Goal: Information Seeking & Learning: Learn about a topic

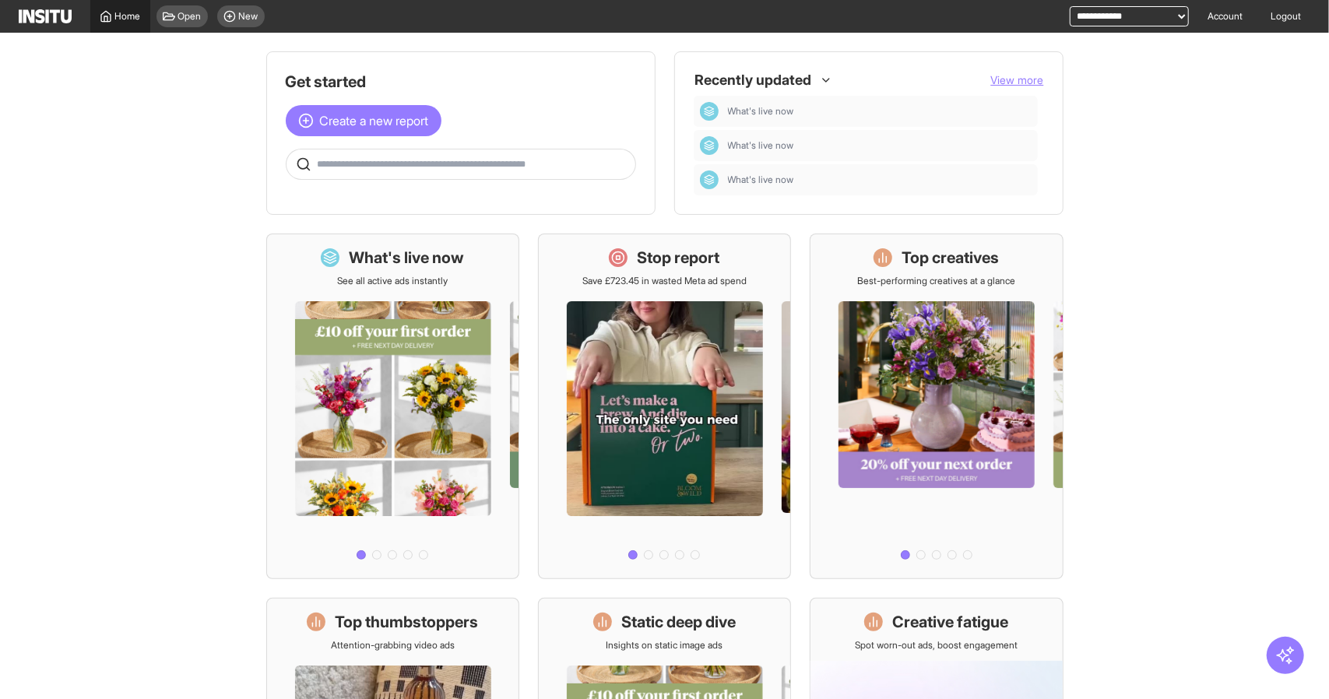
click at [106, 14] on icon at bounding box center [106, 16] width 12 height 12
click at [936, 378] on div at bounding box center [937, 426] width 252 height 279
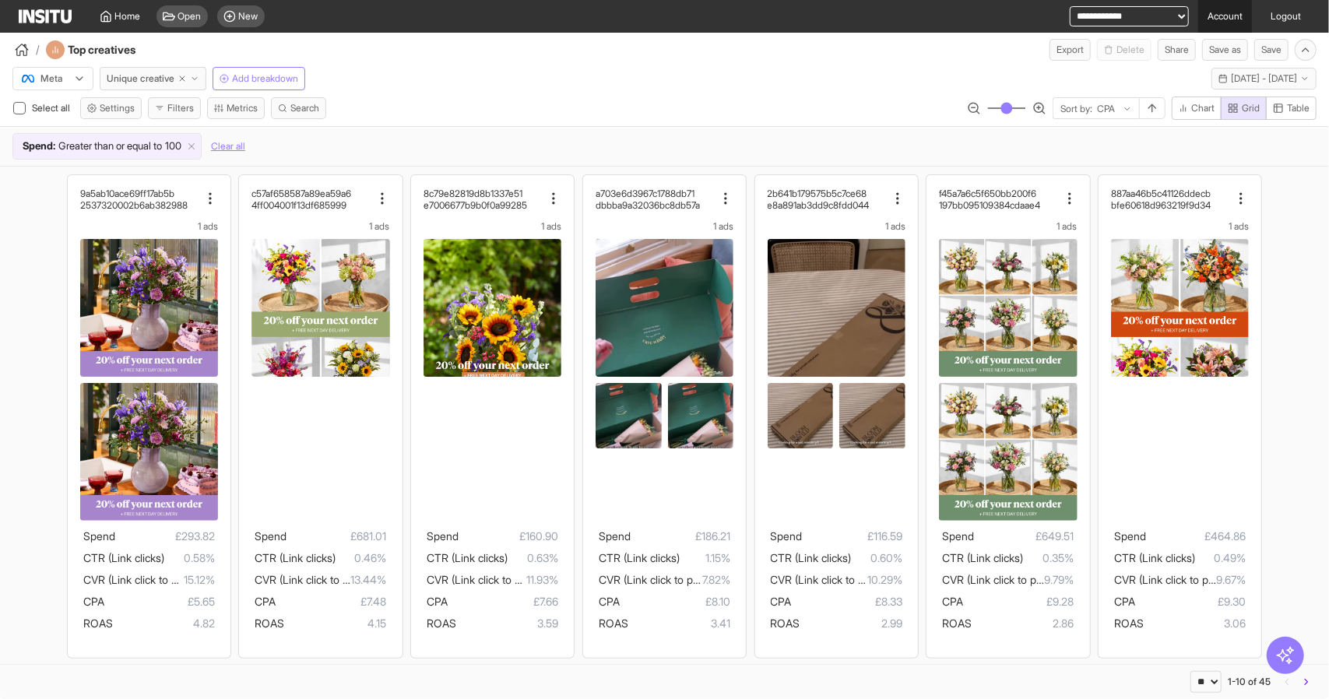
click at [1230, 11] on link "Account" at bounding box center [1226, 16] width 54 height 33
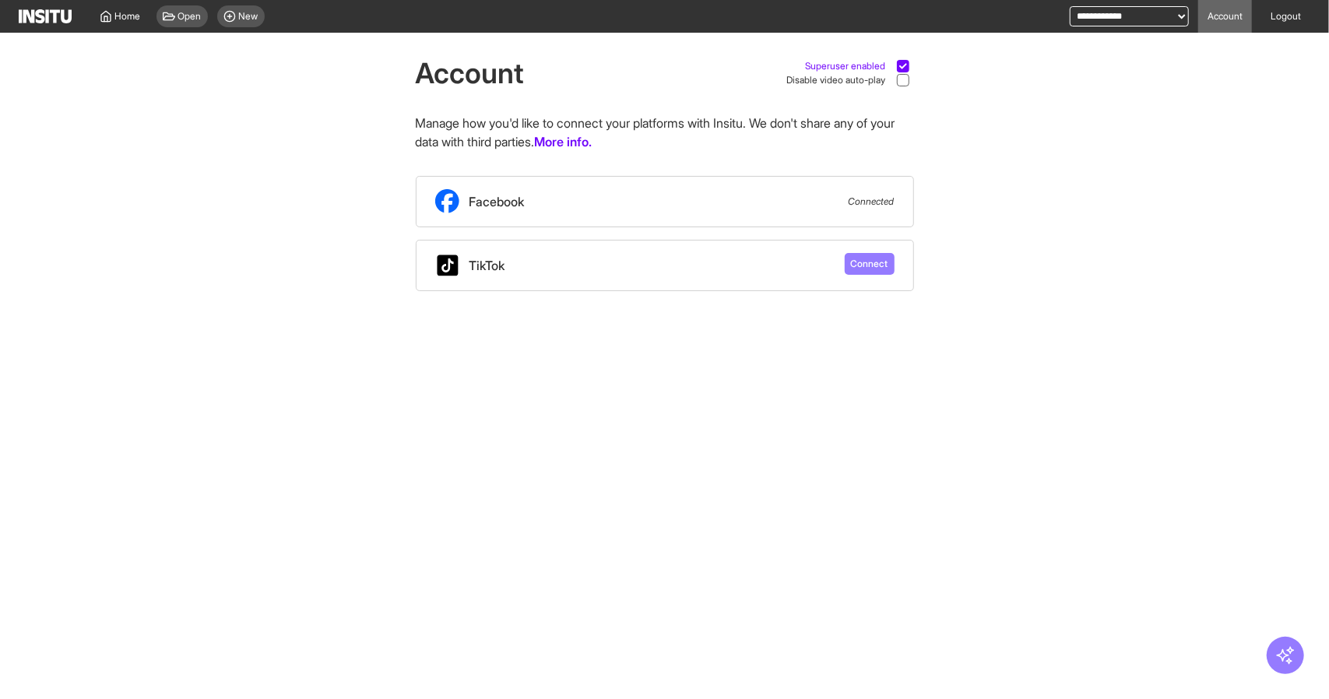
click at [898, 63] on div at bounding box center [903, 66] width 12 height 12
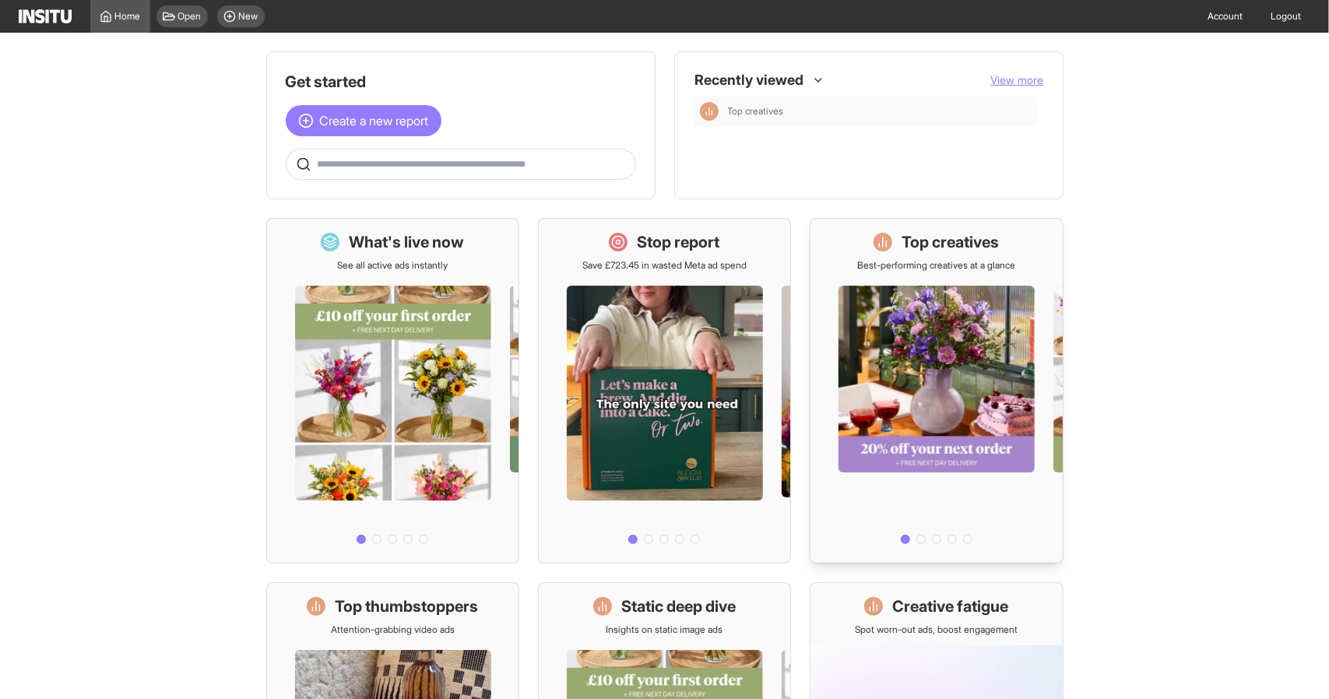
click at [914, 323] on div at bounding box center [937, 411] width 252 height 279
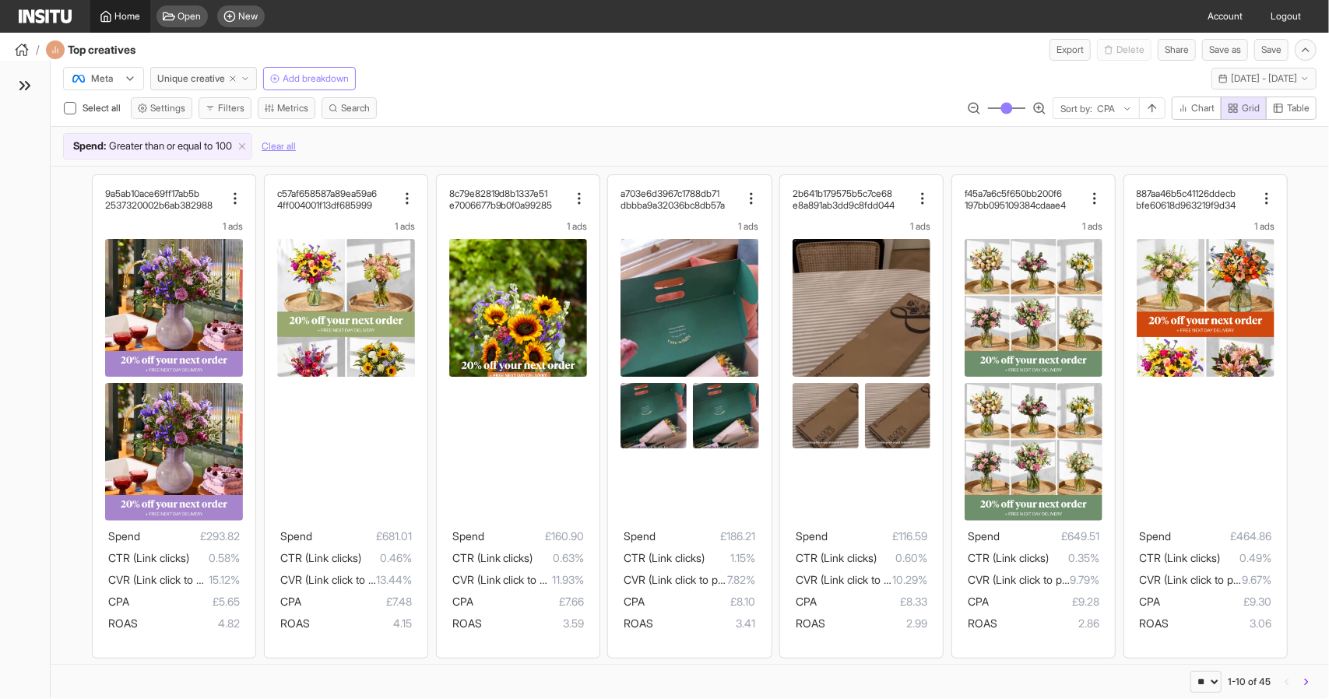
click at [121, 19] on span "Home" at bounding box center [128, 16] width 26 height 12
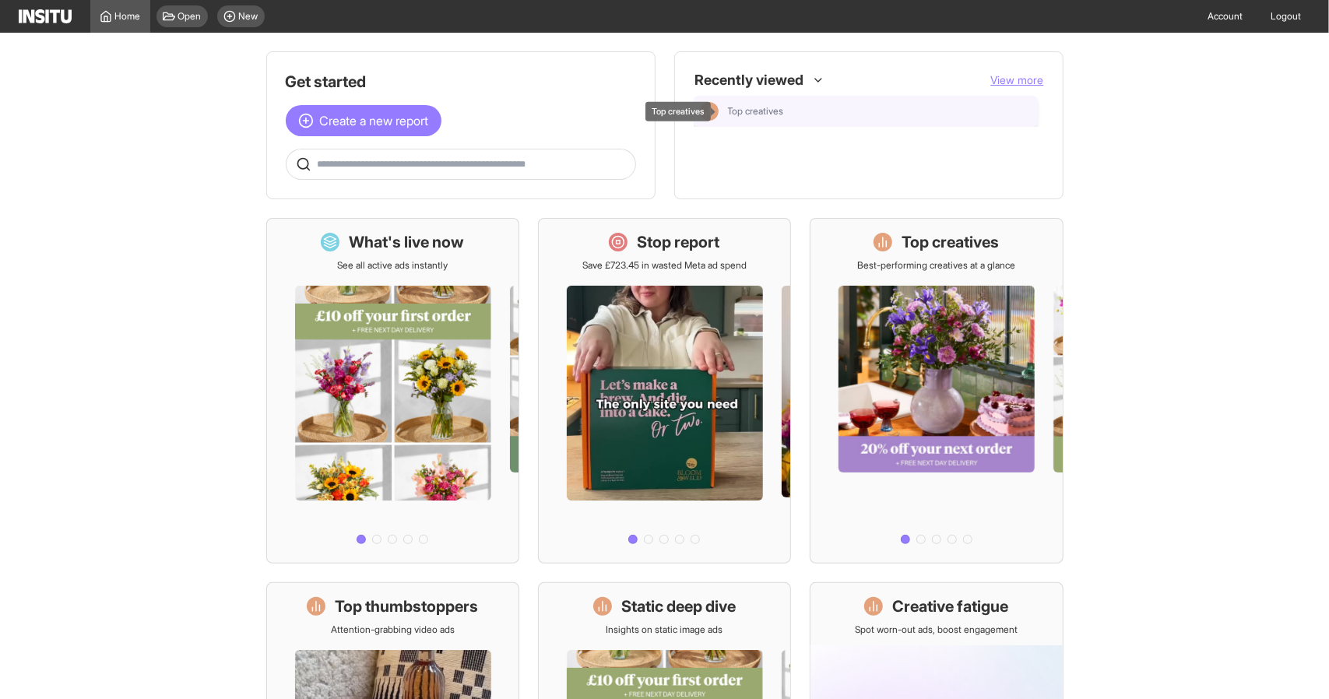
click at [728, 111] on span "Top creatives" at bounding box center [756, 111] width 56 height 12
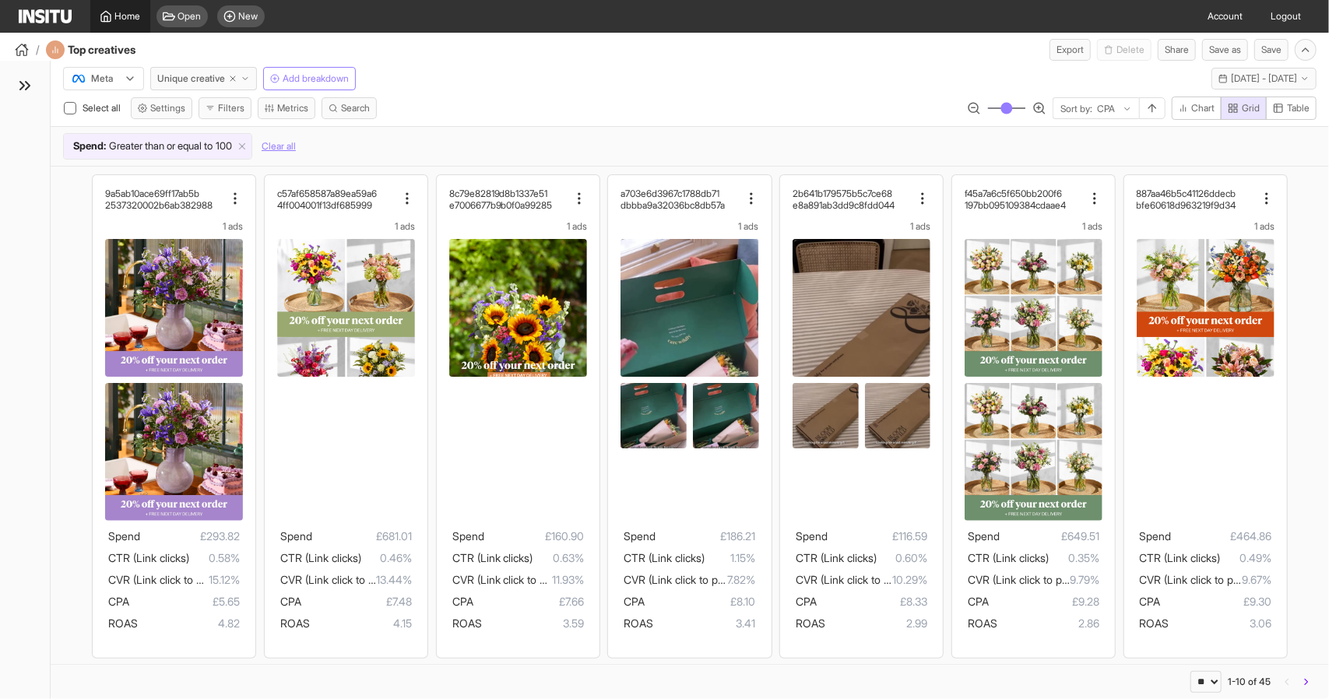
click at [123, 15] on span "Home" at bounding box center [128, 16] width 26 height 12
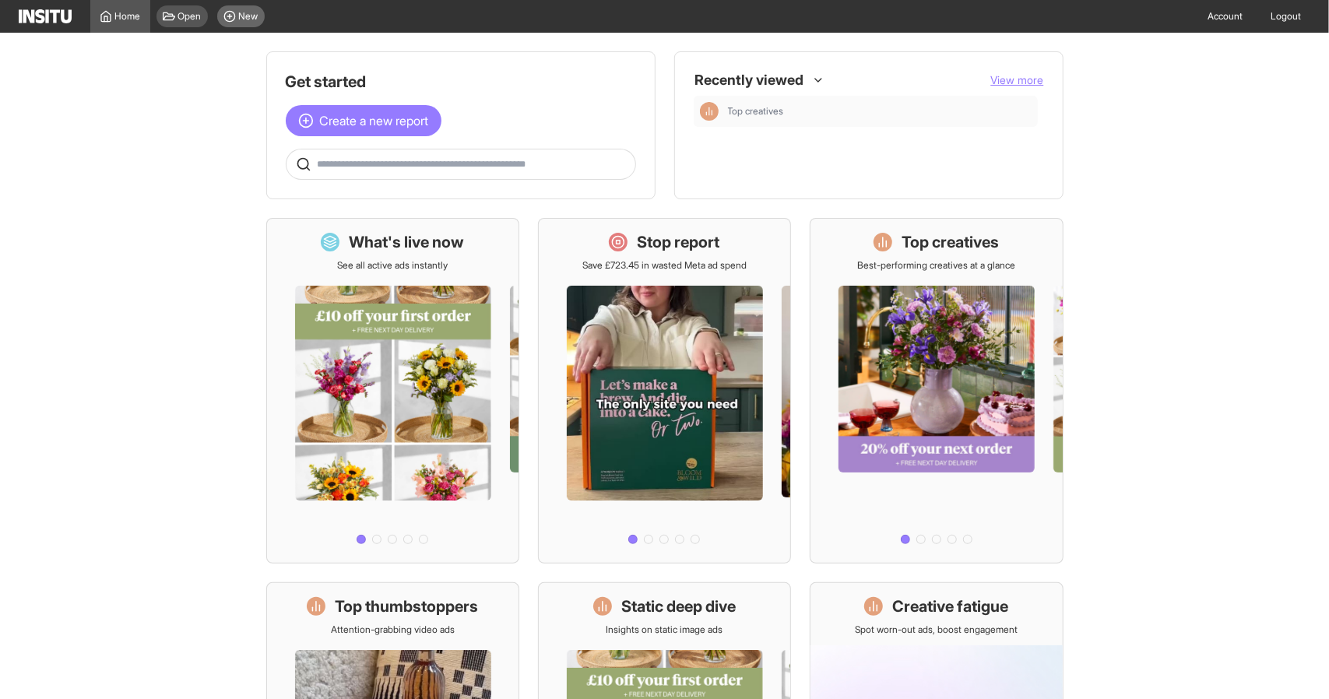
click at [234, 12] on icon at bounding box center [230, 16] width 12 height 12
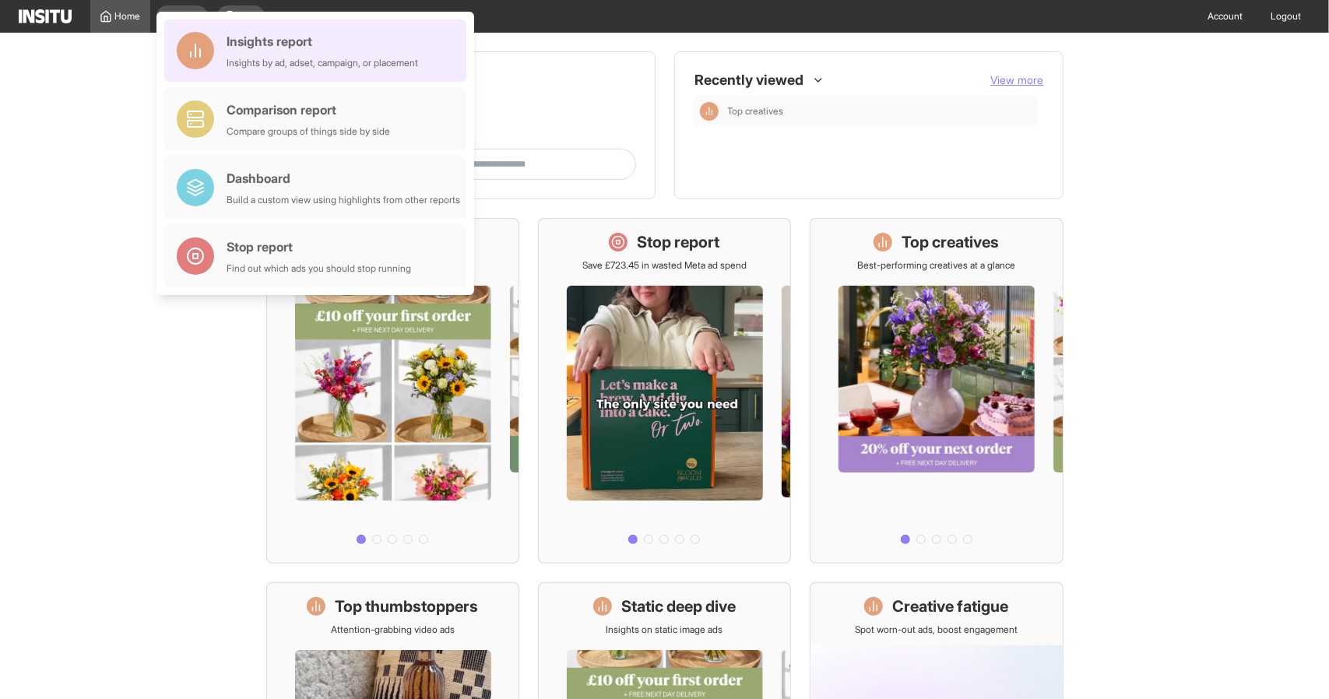
click at [312, 35] on div "Insights report" at bounding box center [323, 41] width 192 height 19
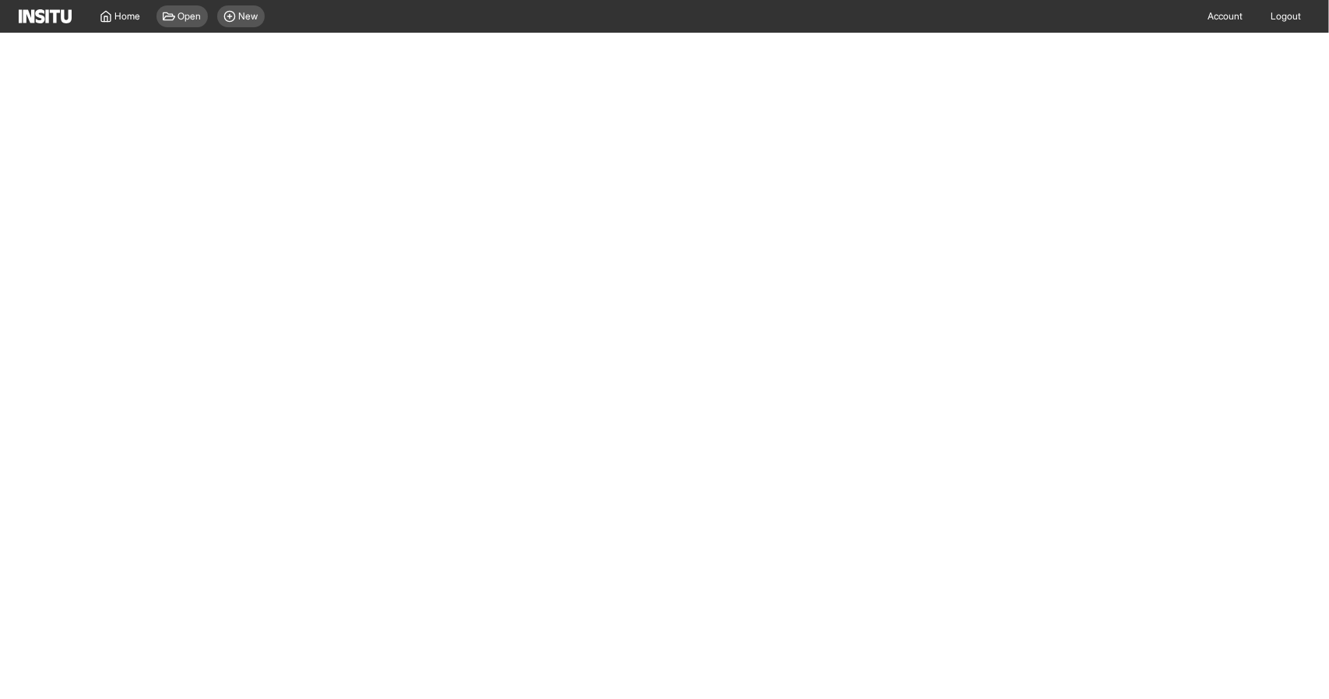
select select "**"
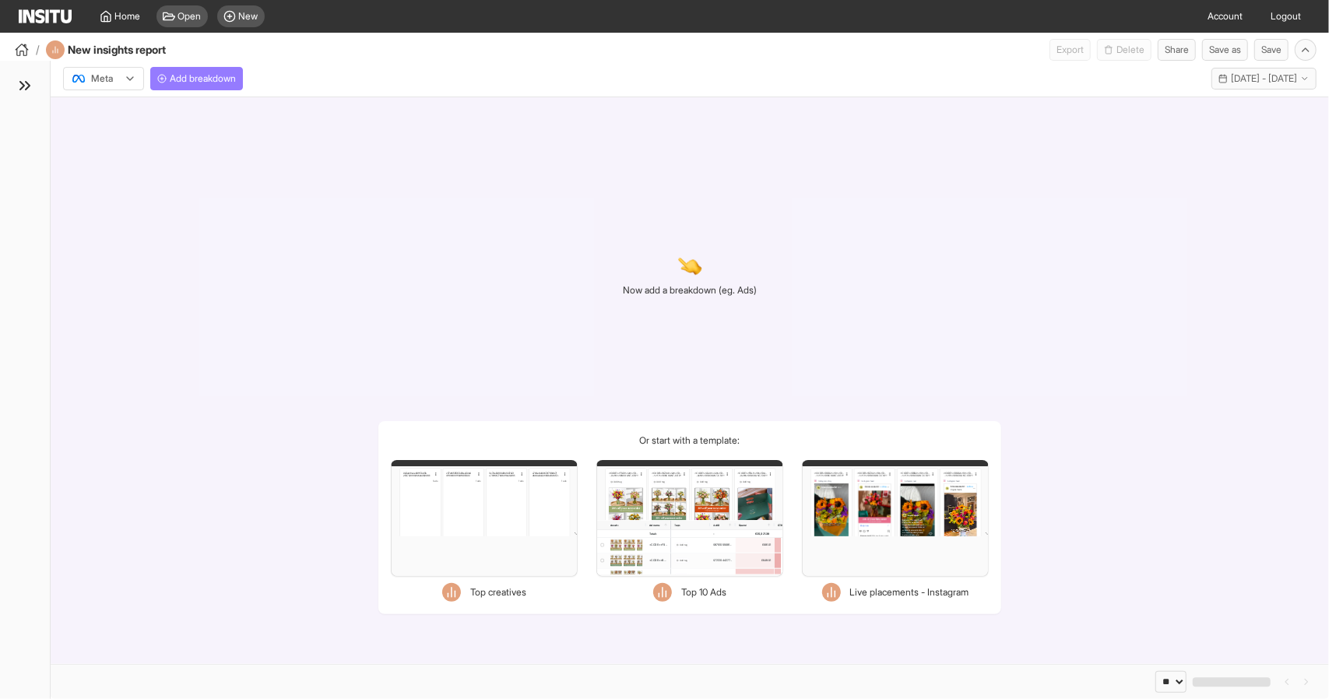
click at [490, 515] on div "Filters Format Static Video Static & Video Placement types Facebook Instant art…" at bounding box center [484, 518] width 187 height 117
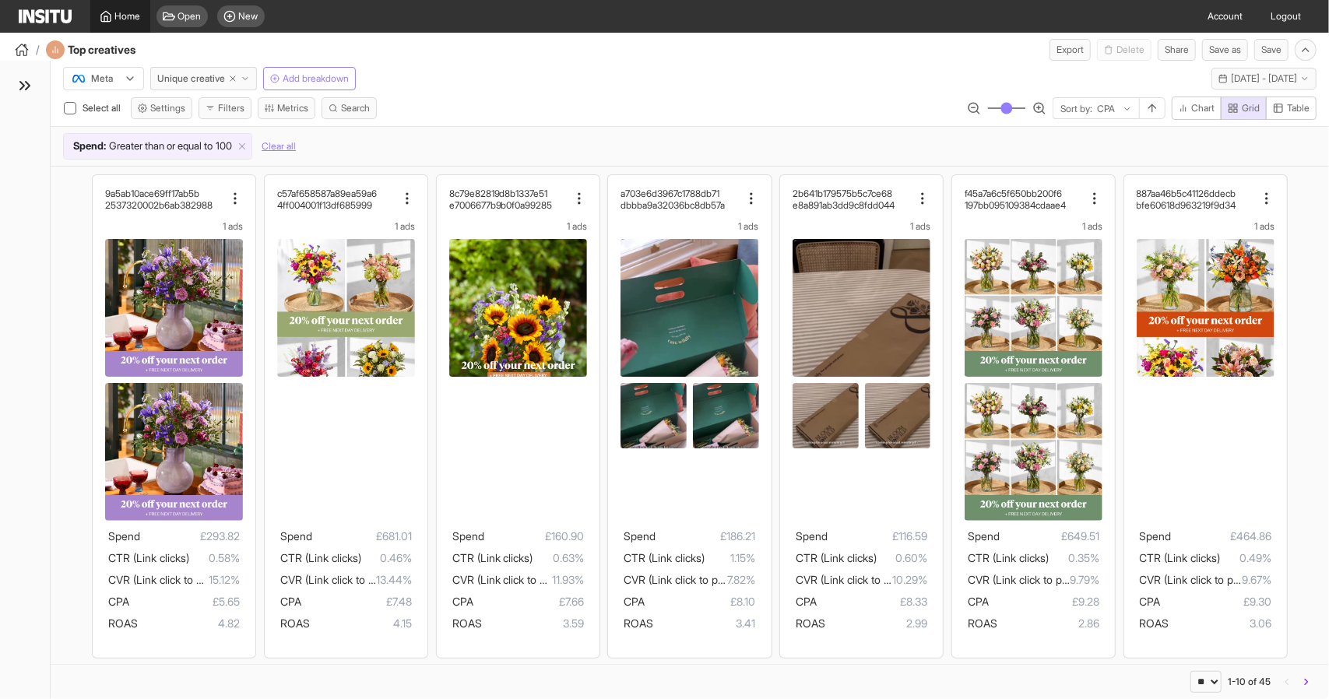
click at [119, 20] on span "Home" at bounding box center [128, 16] width 26 height 12
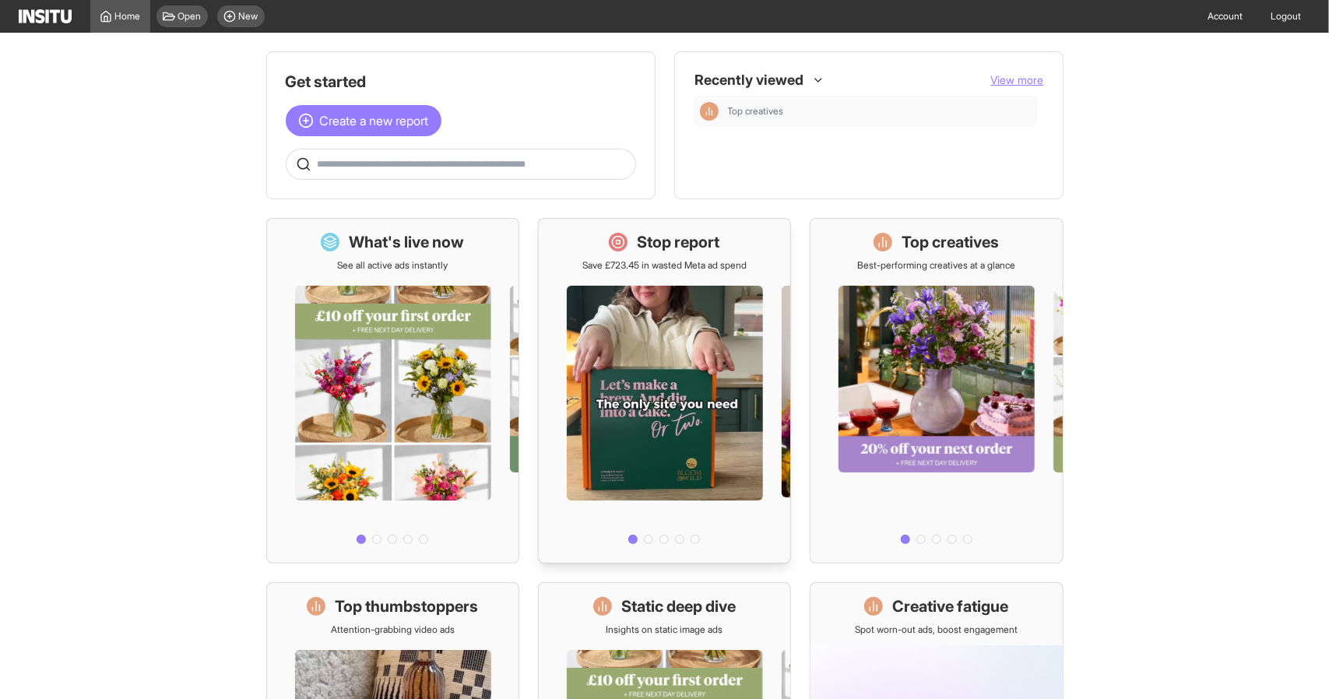
click at [625, 255] on div "Stop report Save £723.45 in wasted Meta ad spend" at bounding box center [665, 251] width 164 height 40
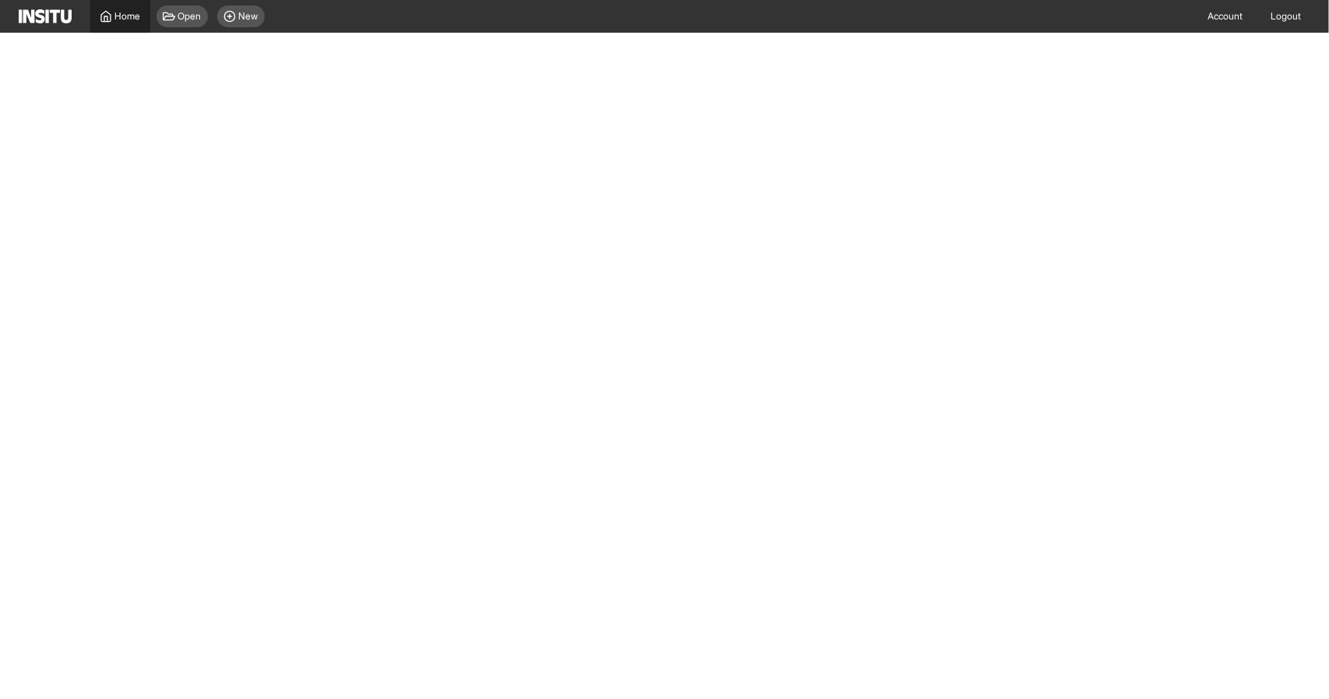
select select "**"
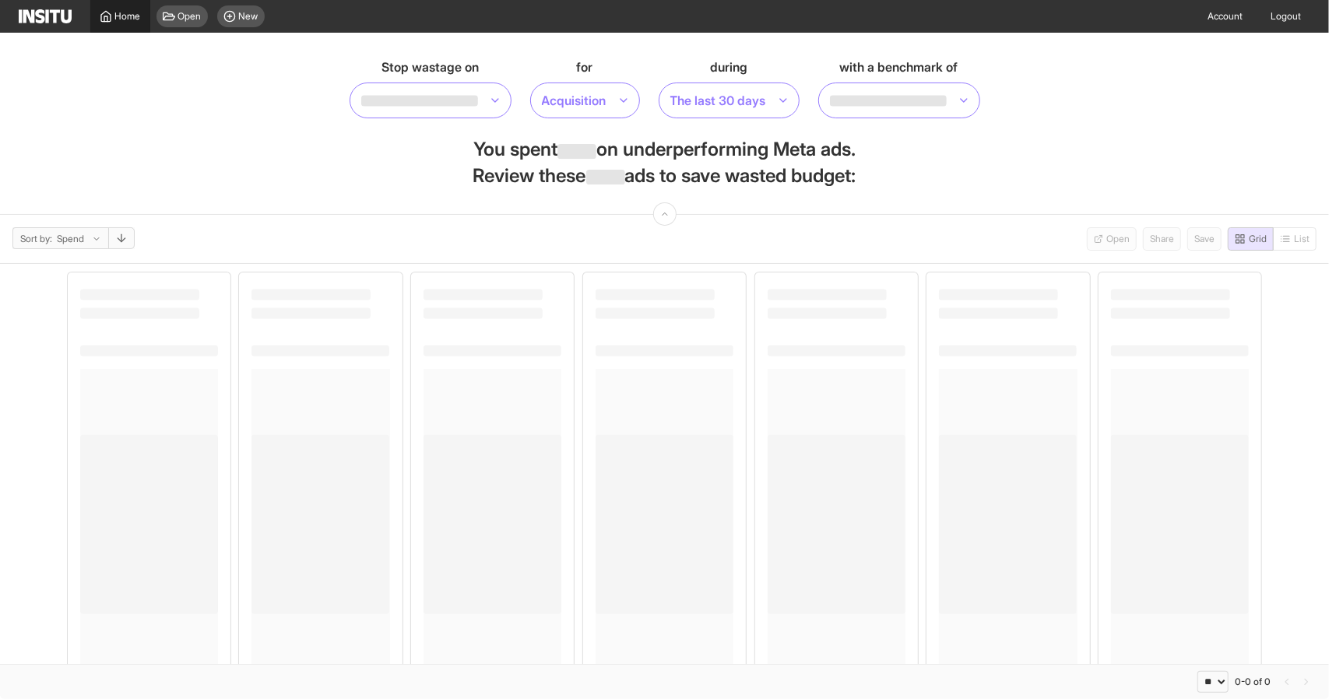
click at [98, 12] on link "Home" at bounding box center [120, 16] width 60 height 33
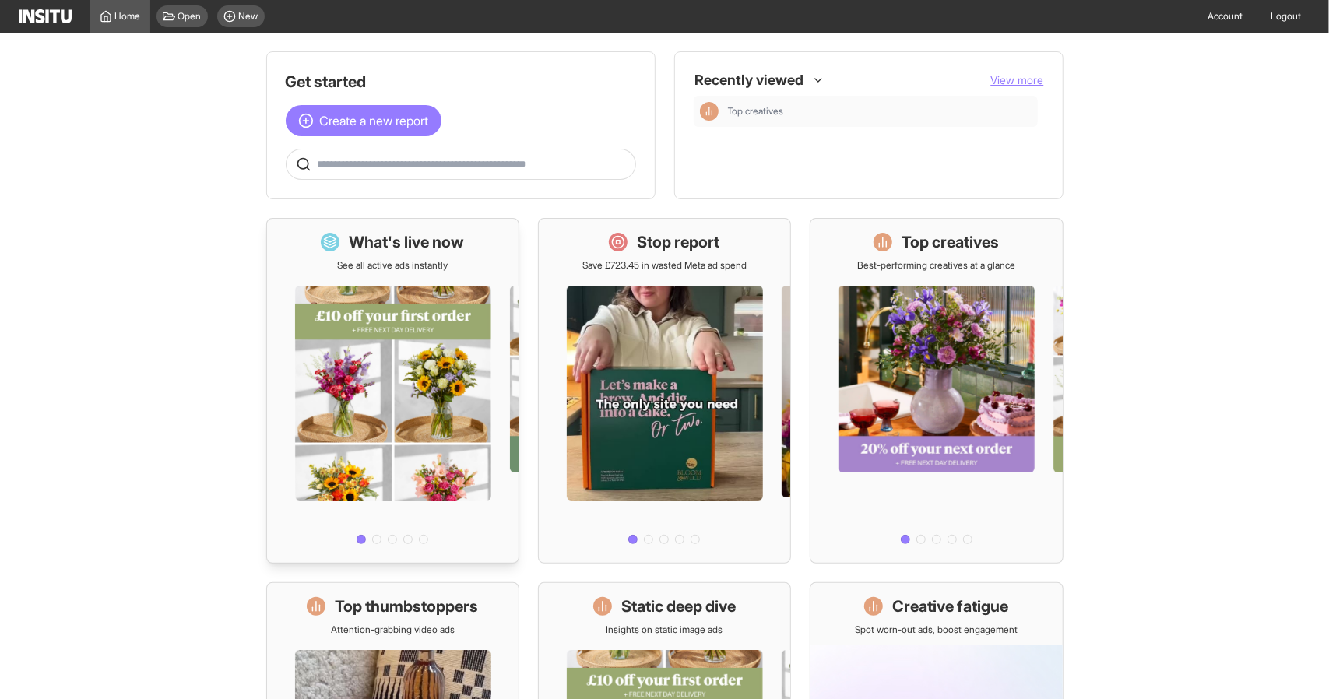
click at [350, 275] on div at bounding box center [393, 411] width 252 height 279
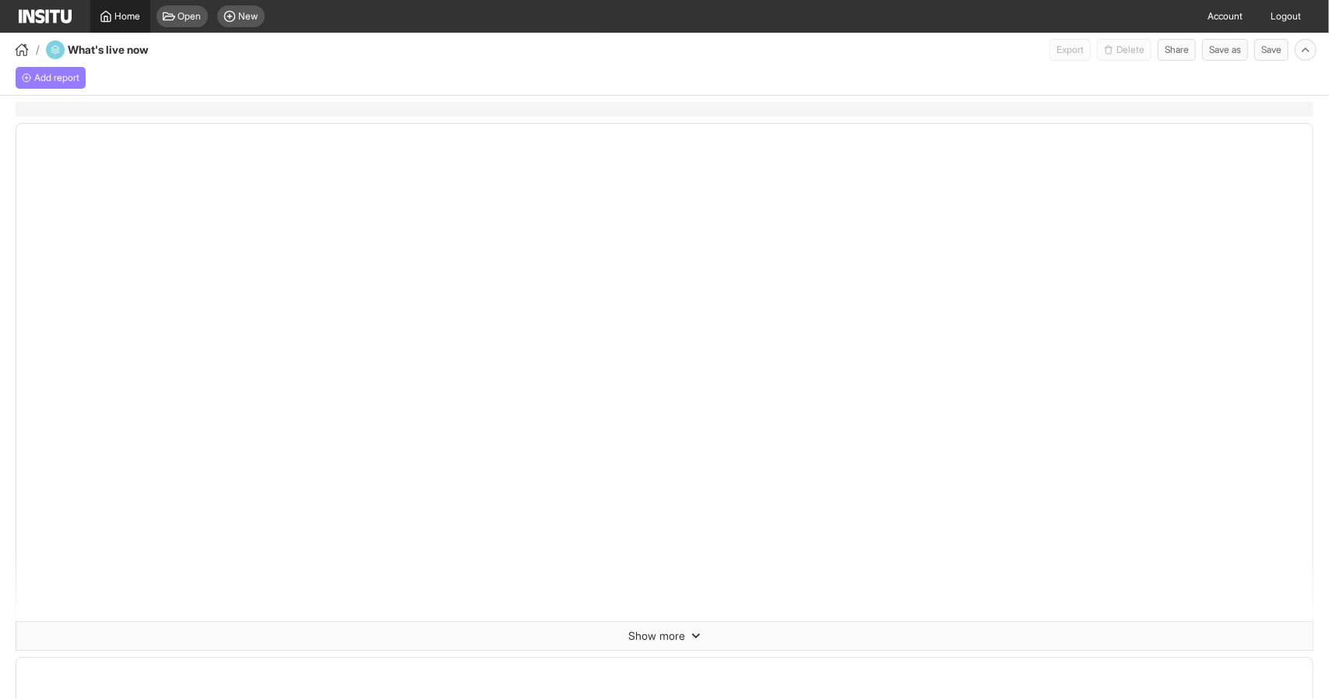
select select "**"
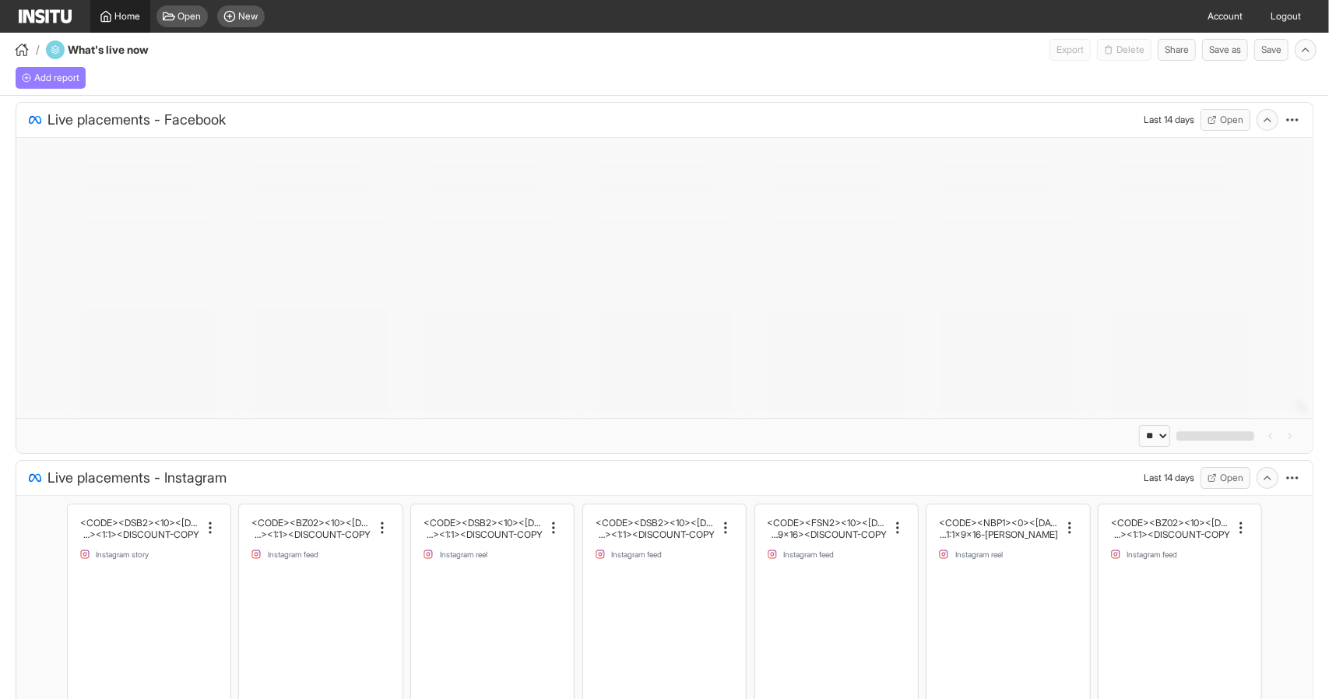
click at [115, 18] on span "Home" at bounding box center [128, 16] width 26 height 12
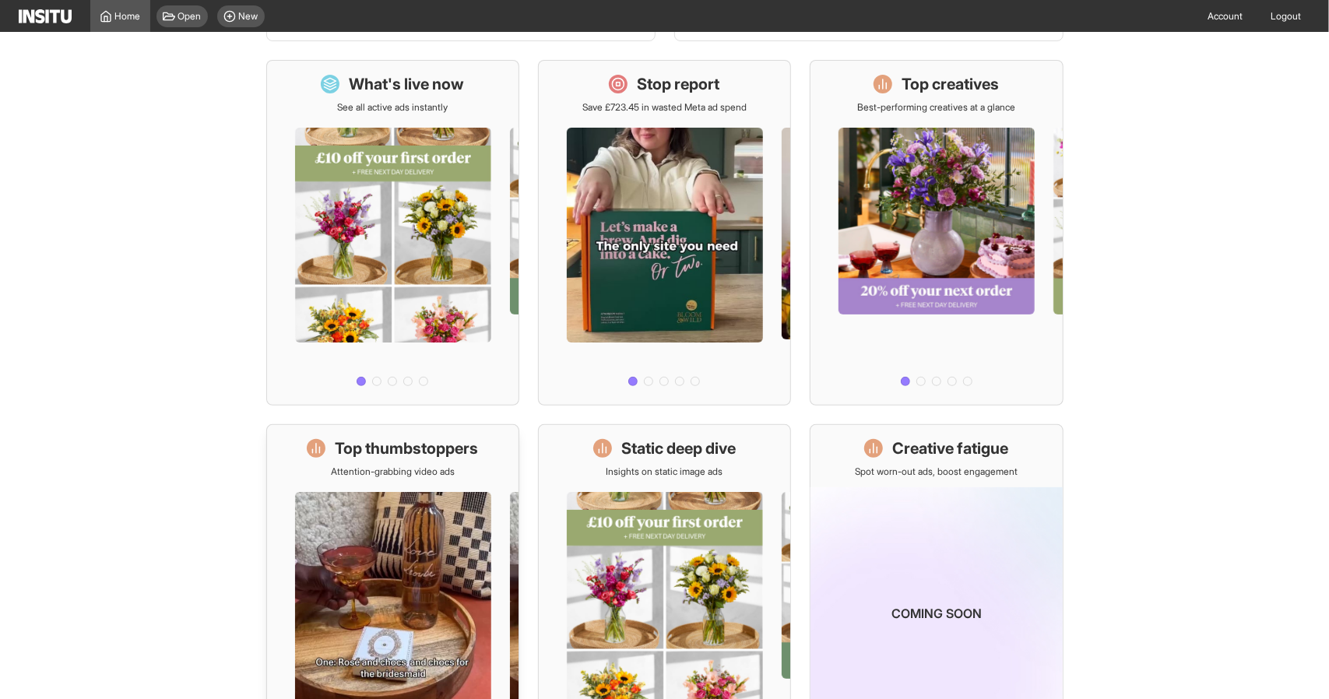
scroll to position [283, 0]
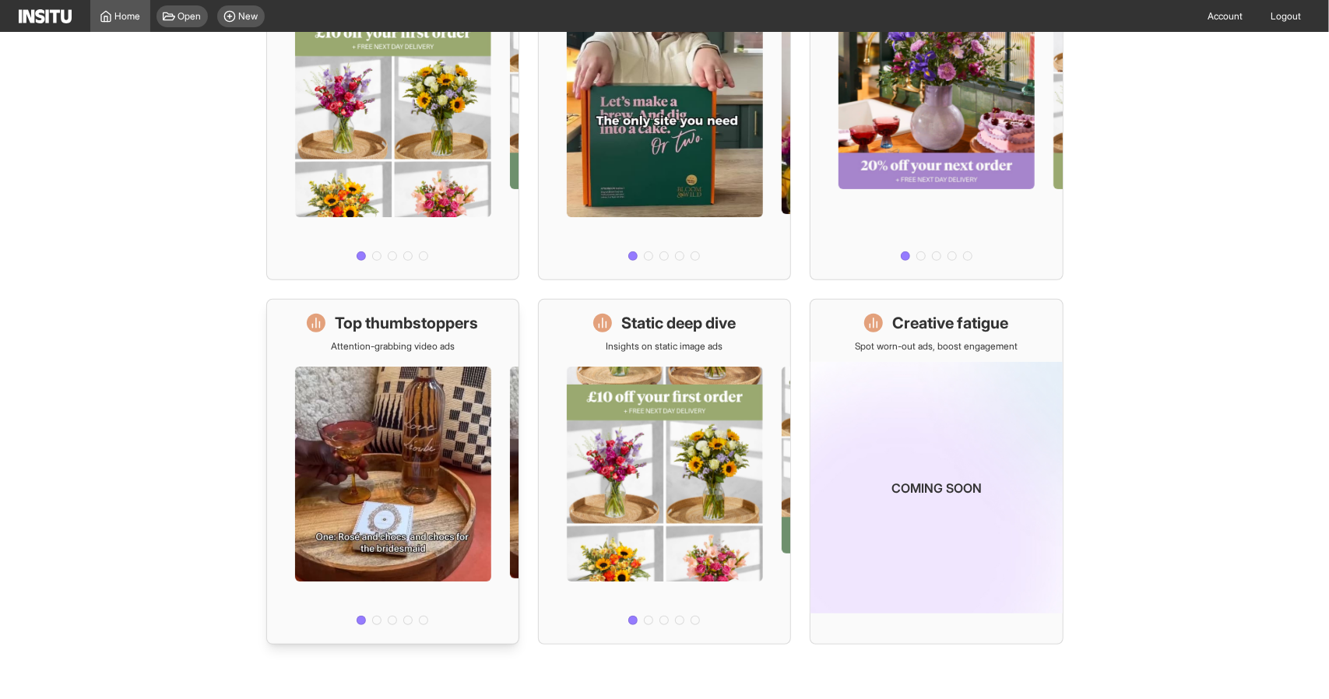
click at [435, 431] on div at bounding box center [393, 492] width 252 height 279
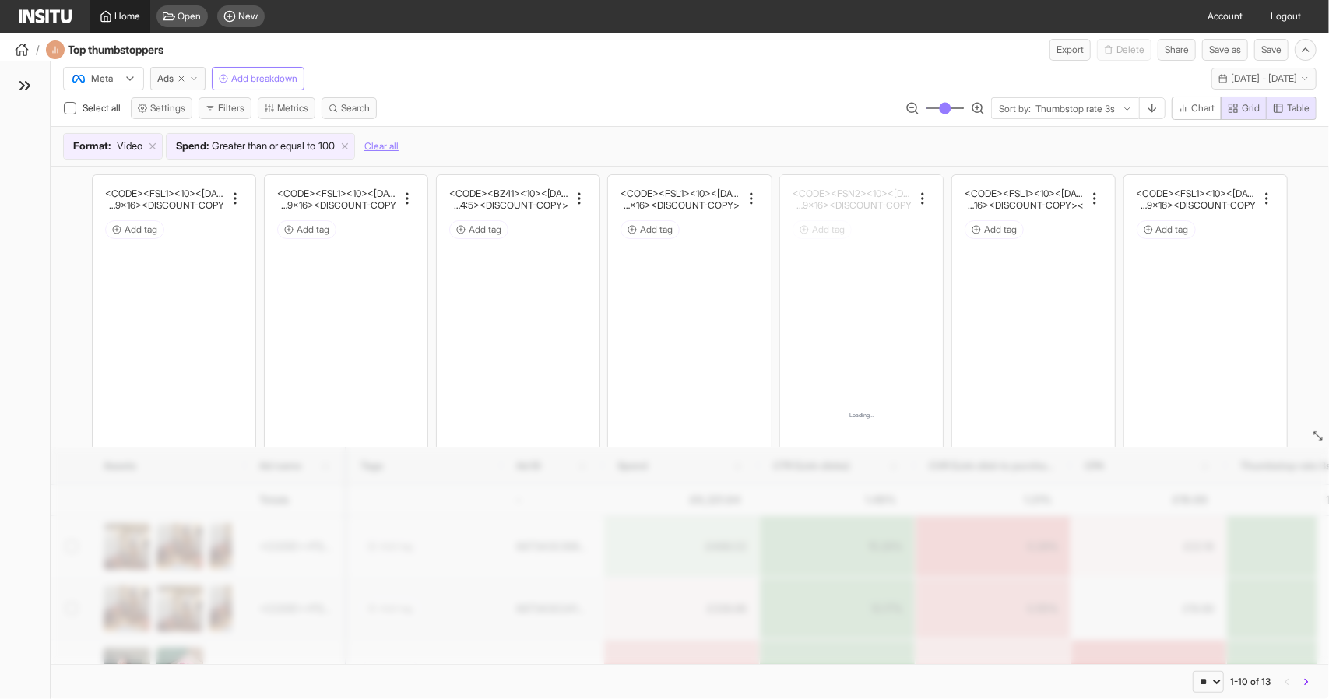
click at [126, 10] on span "Home" at bounding box center [128, 16] width 26 height 12
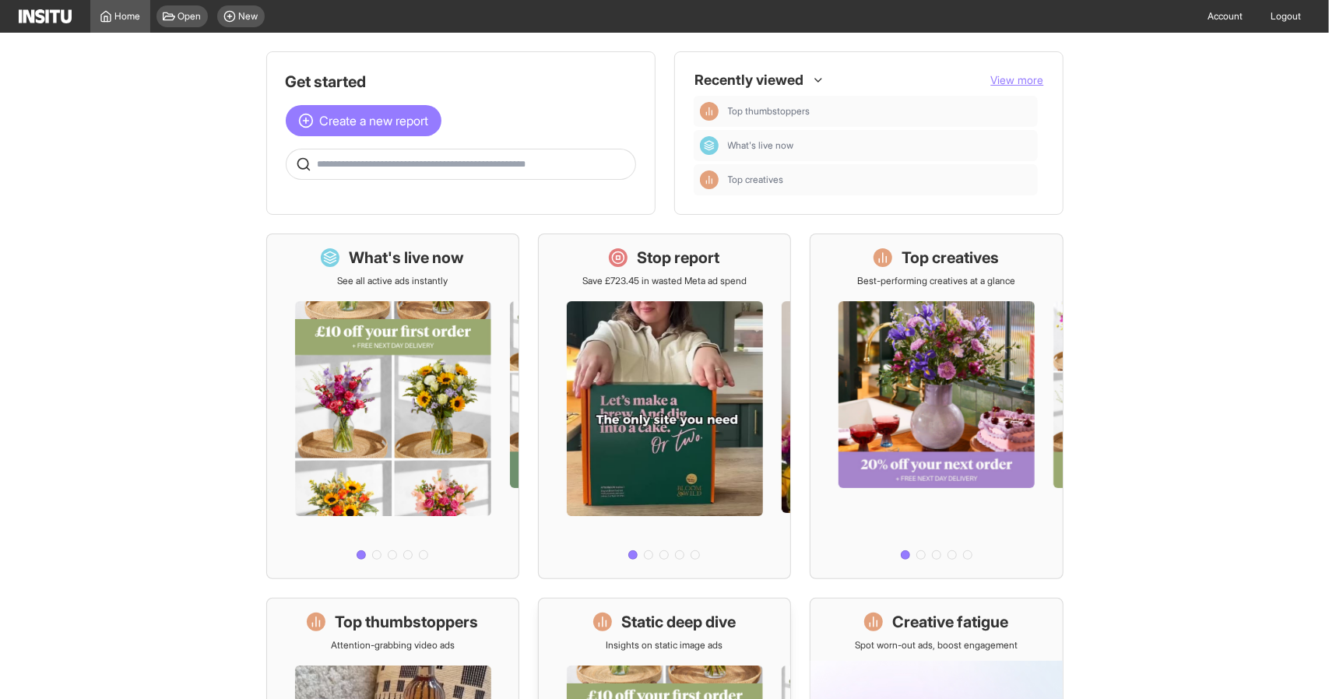
click at [637, 624] on h1 "Static deep dive" at bounding box center [678, 622] width 114 height 22
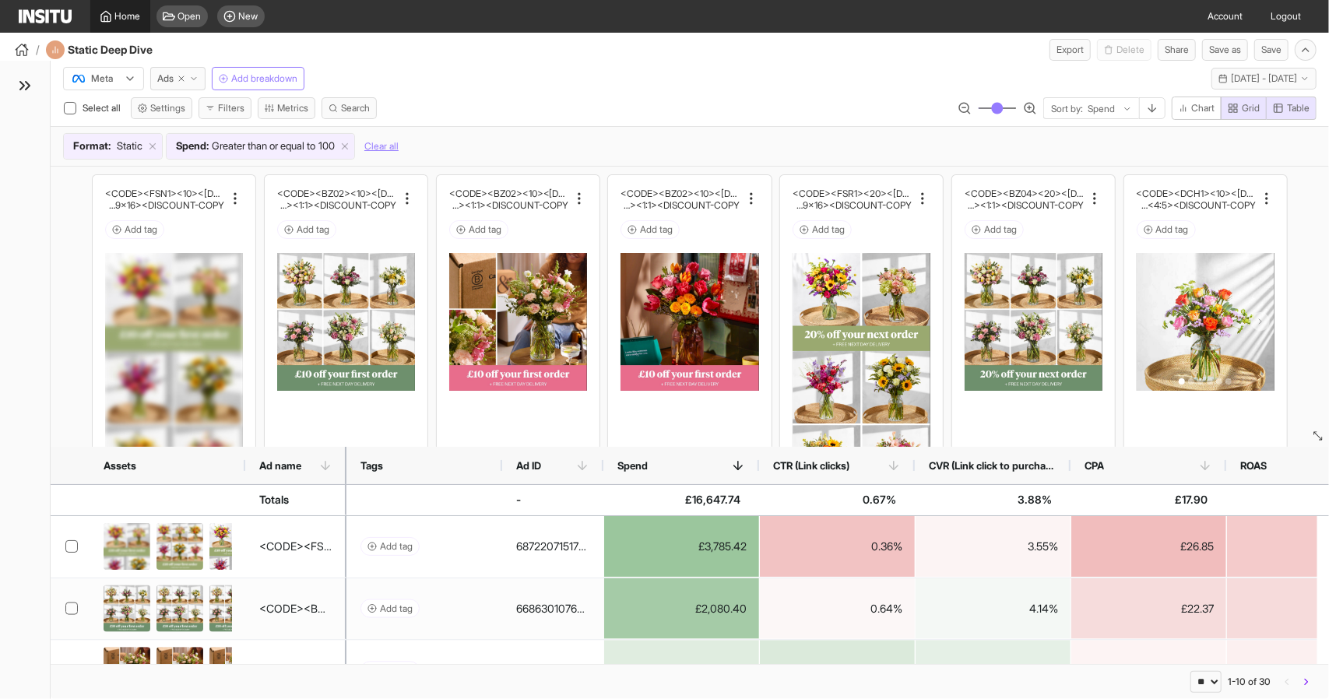
click at [108, 12] on icon at bounding box center [106, 16] width 12 height 12
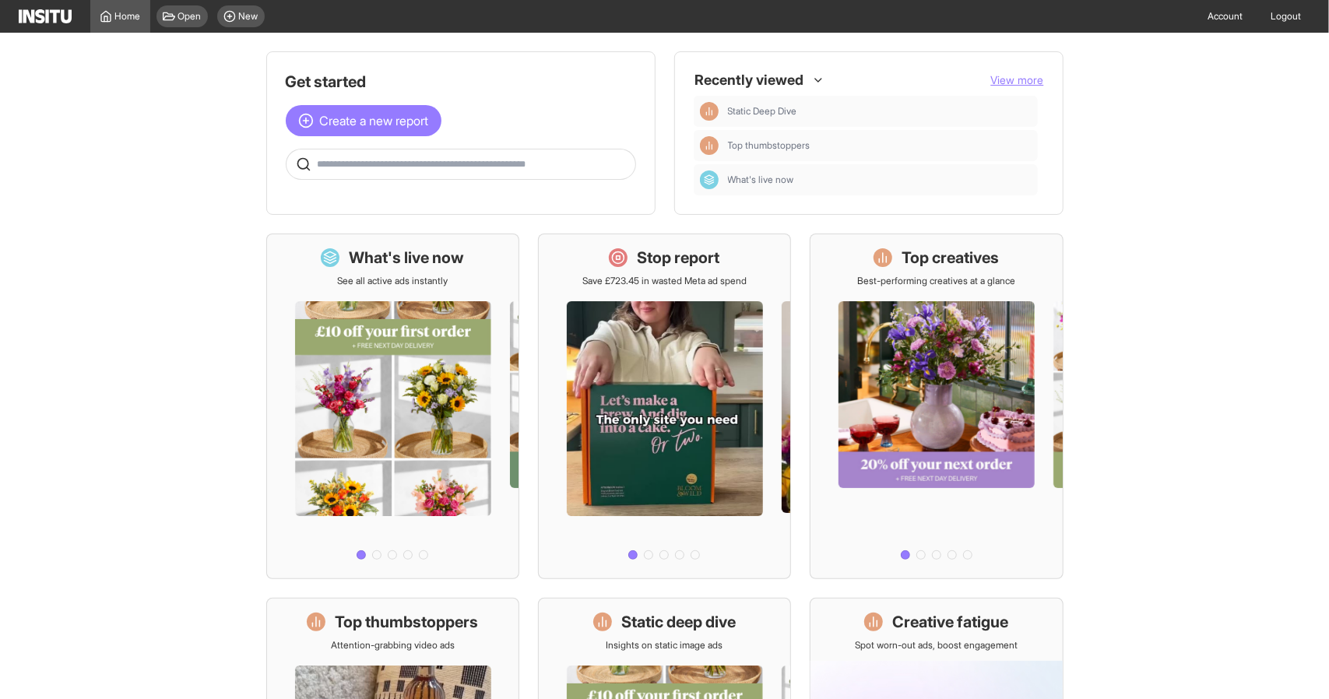
click at [876, 627] on div "What's live now See all active ads instantly Stop report Save £723.45 in wasted…" at bounding box center [664, 589] width 797 height 710
click at [241, 20] on span "New" at bounding box center [248, 16] width 19 height 12
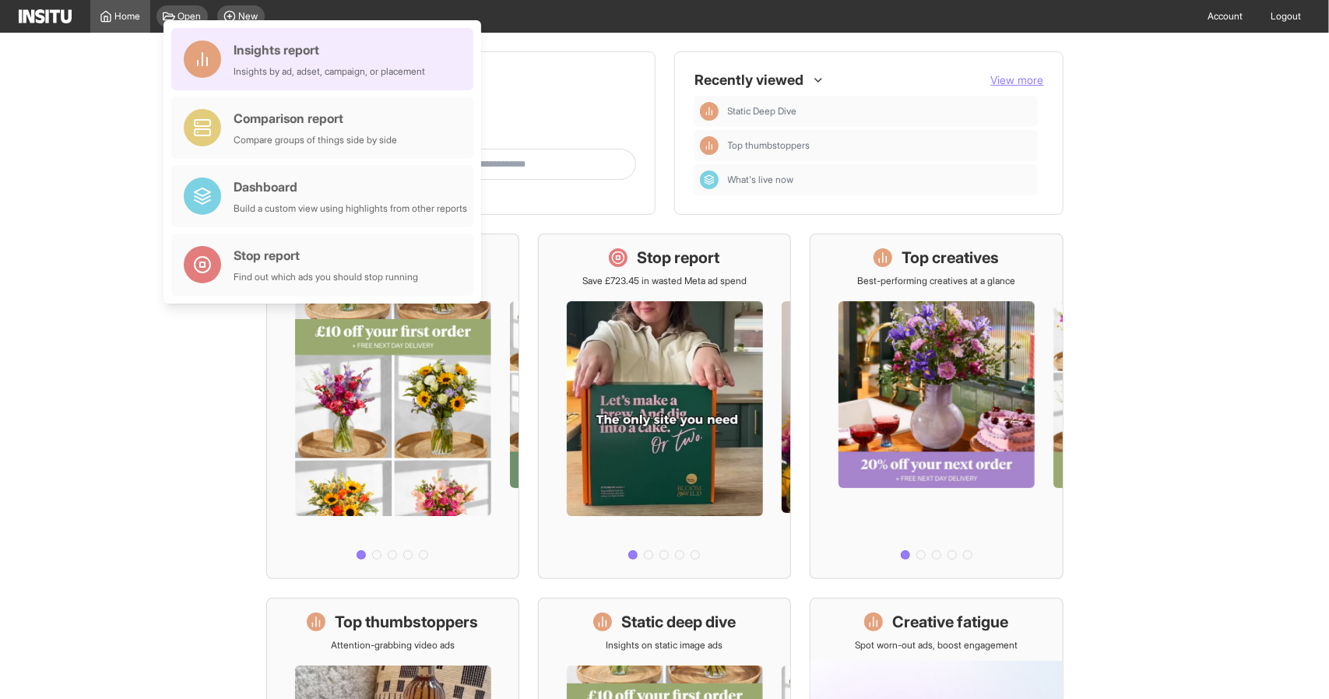
click at [271, 57] on div "Insights report" at bounding box center [330, 49] width 192 height 19
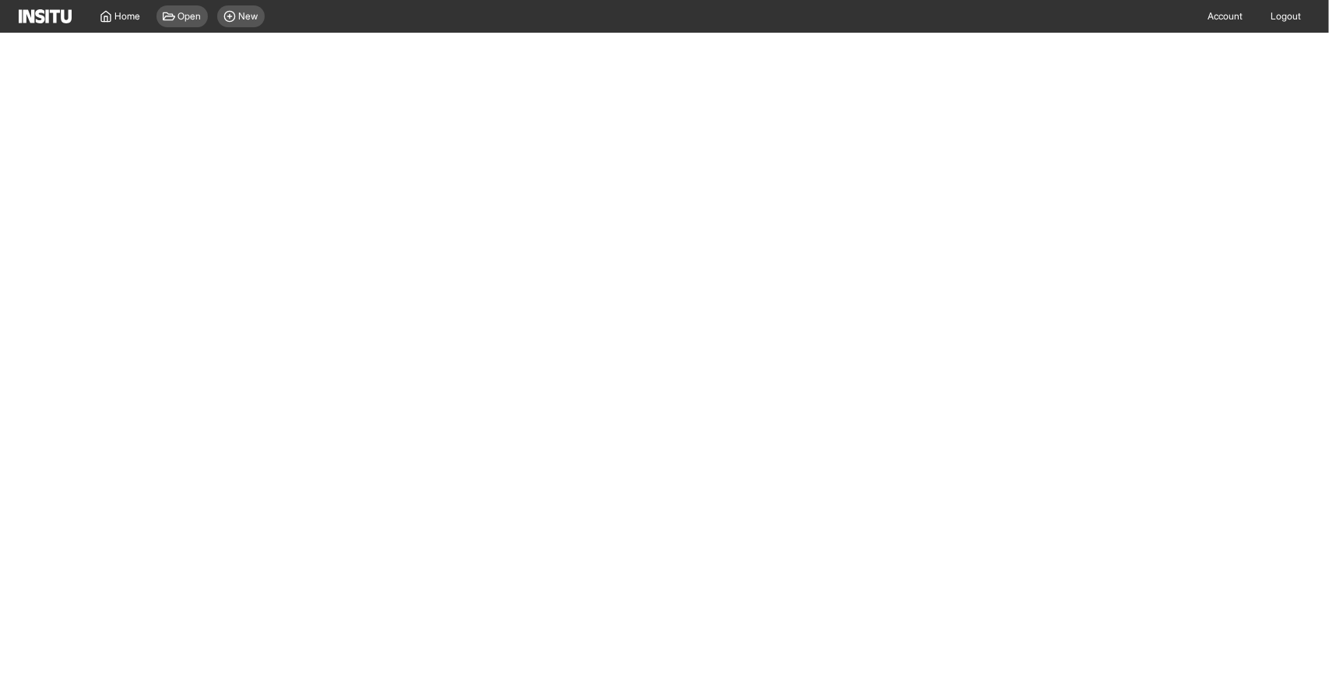
select select "**"
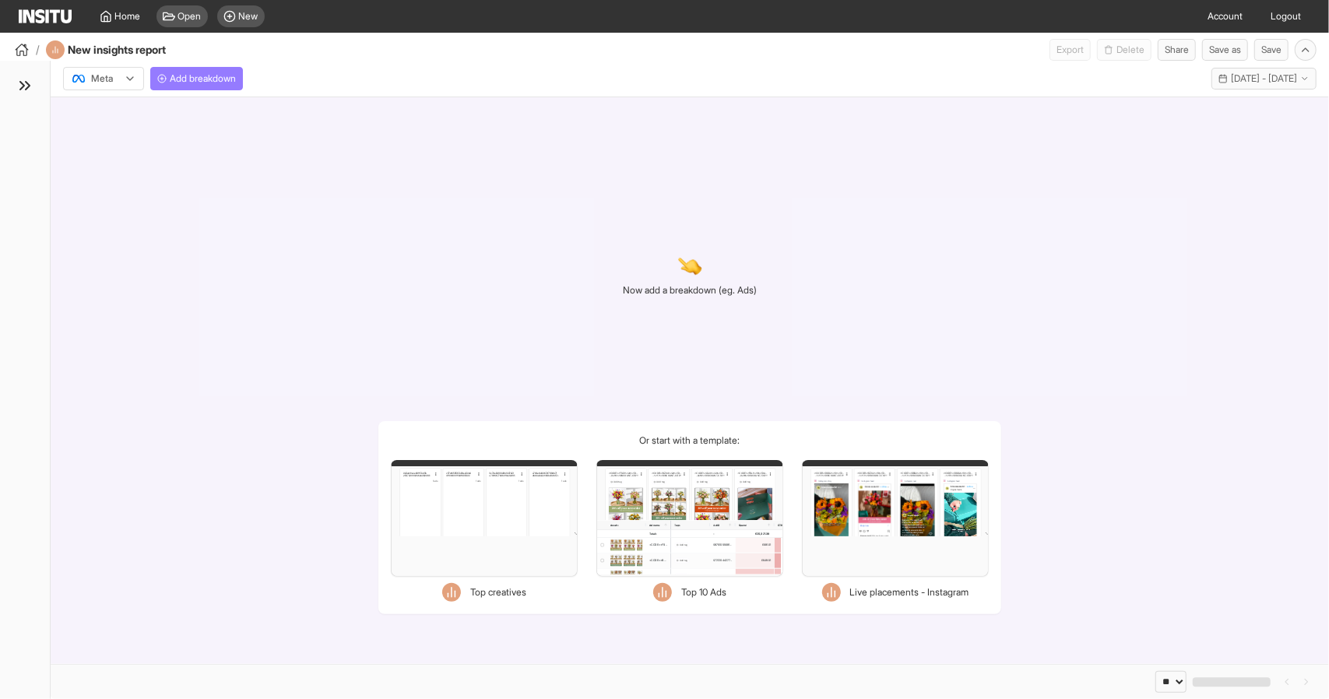
click at [484, 497] on div "Filters Format Static Video Static & Video Placement types Facebook Instant art…" at bounding box center [484, 518] width 187 height 117
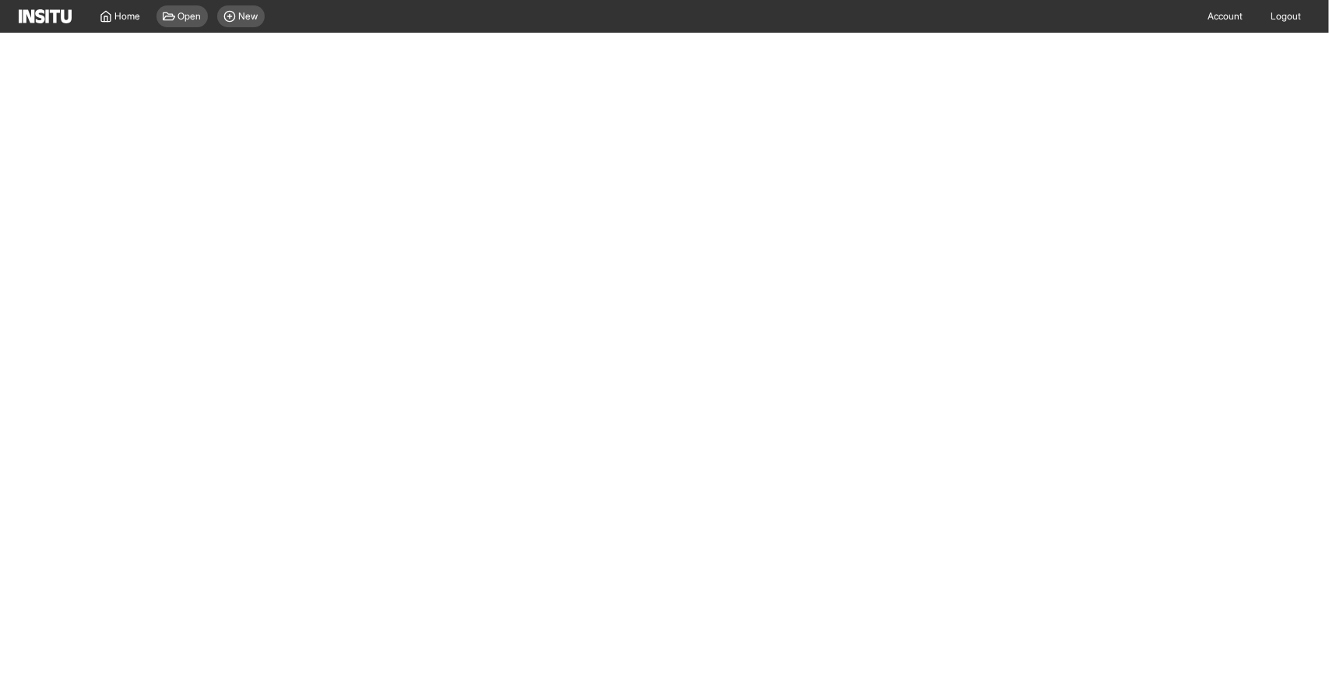
select select "**"
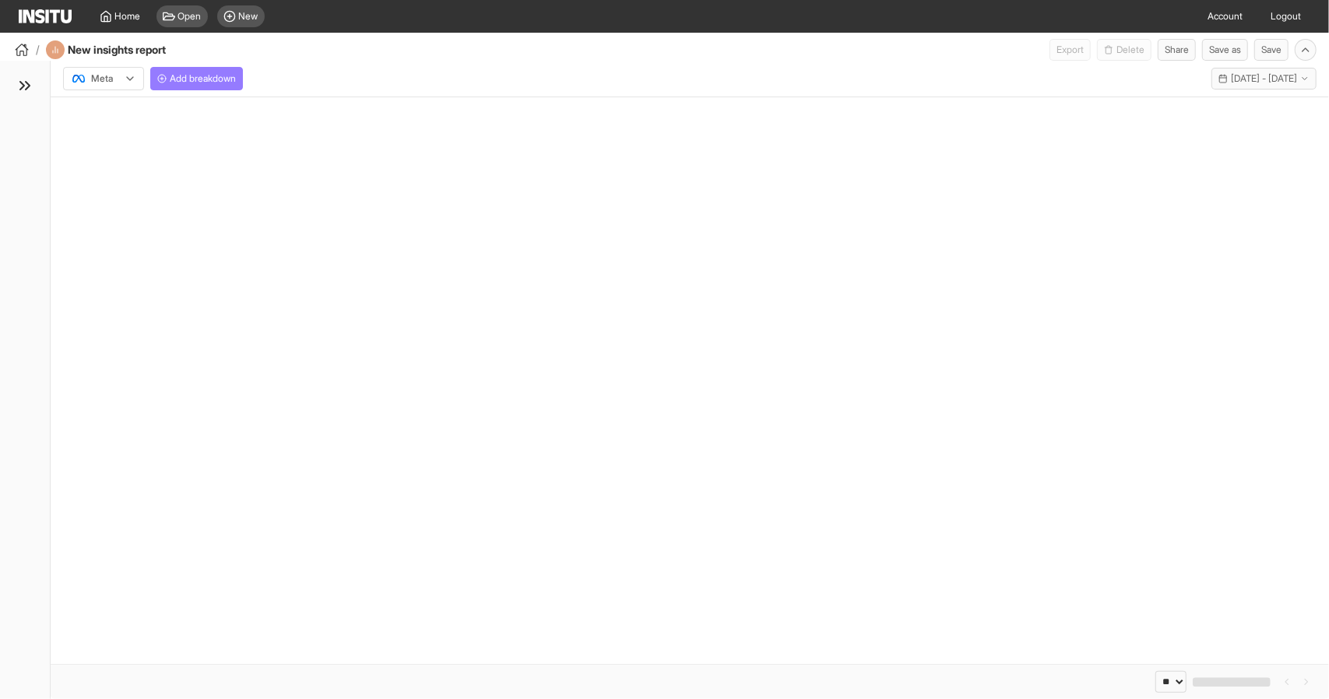
click at [681, 523] on div "Filters Format Static Video Static & Video Placement types Facebook Instant art…" at bounding box center [690, 518] width 187 height 117
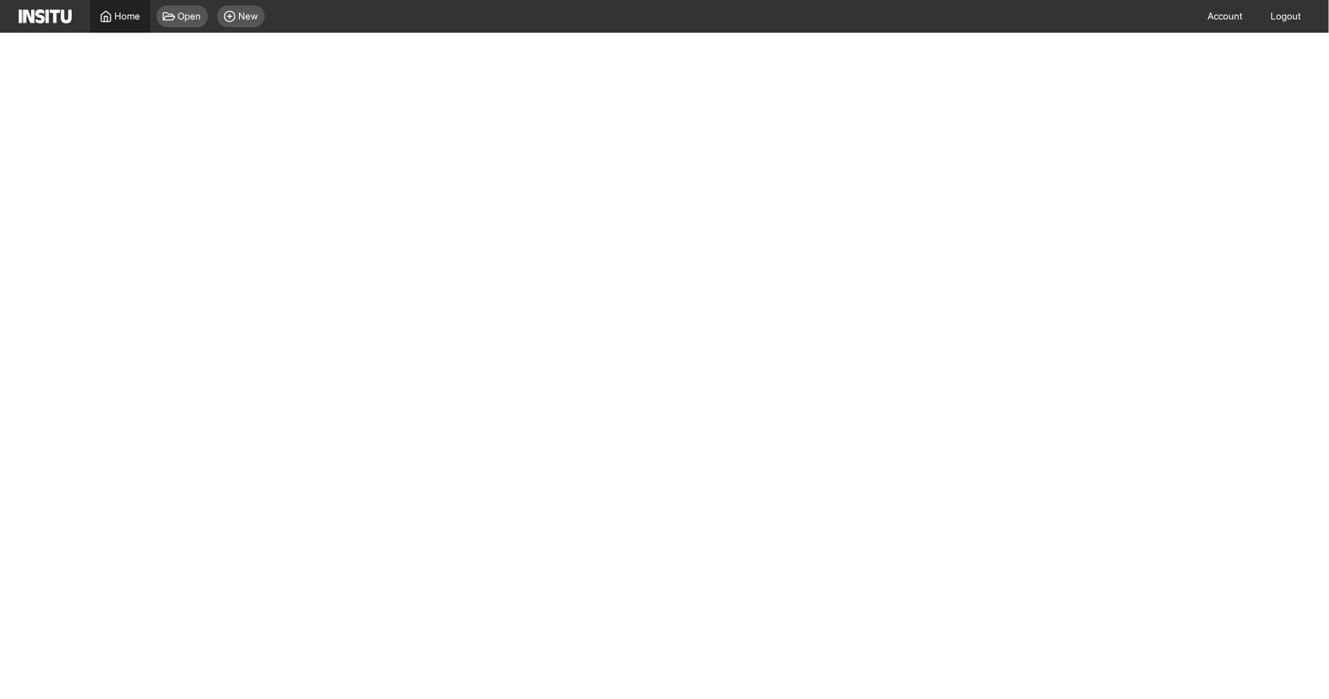
select select "**"
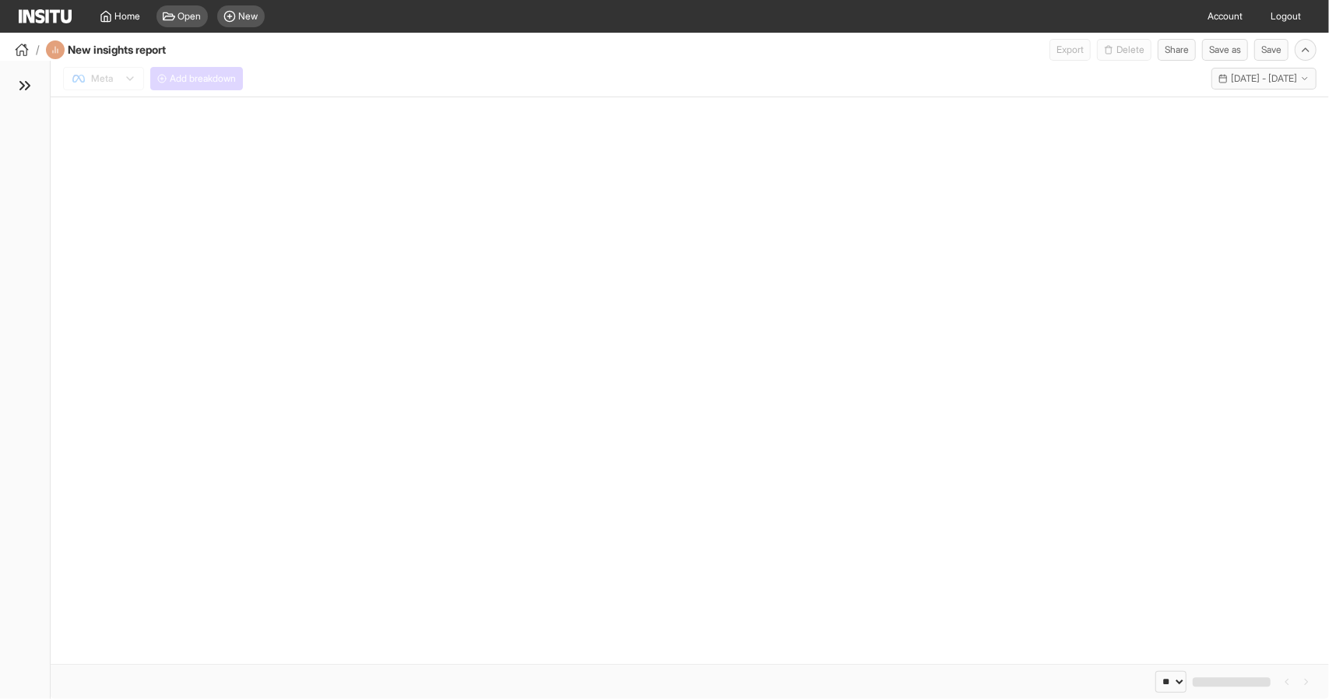
click at [129, 15] on span "Home" at bounding box center [128, 16] width 26 height 12
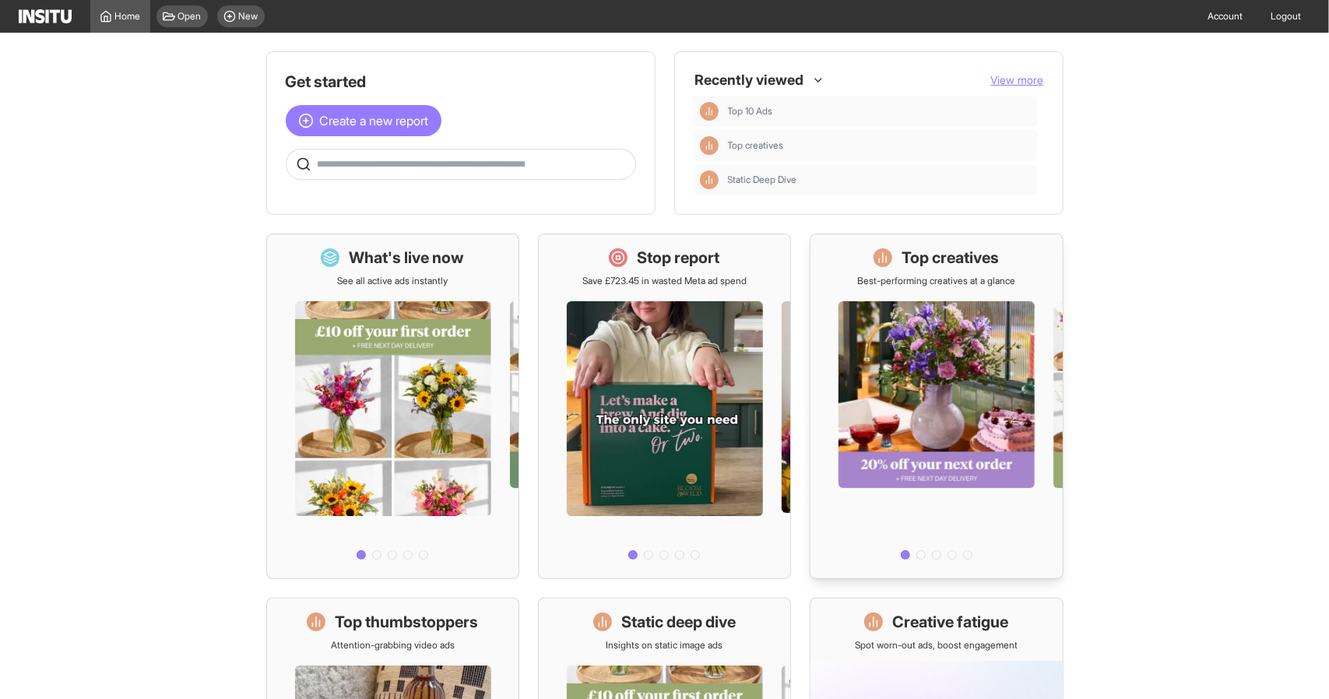
click at [969, 398] on div at bounding box center [937, 426] width 252 height 279
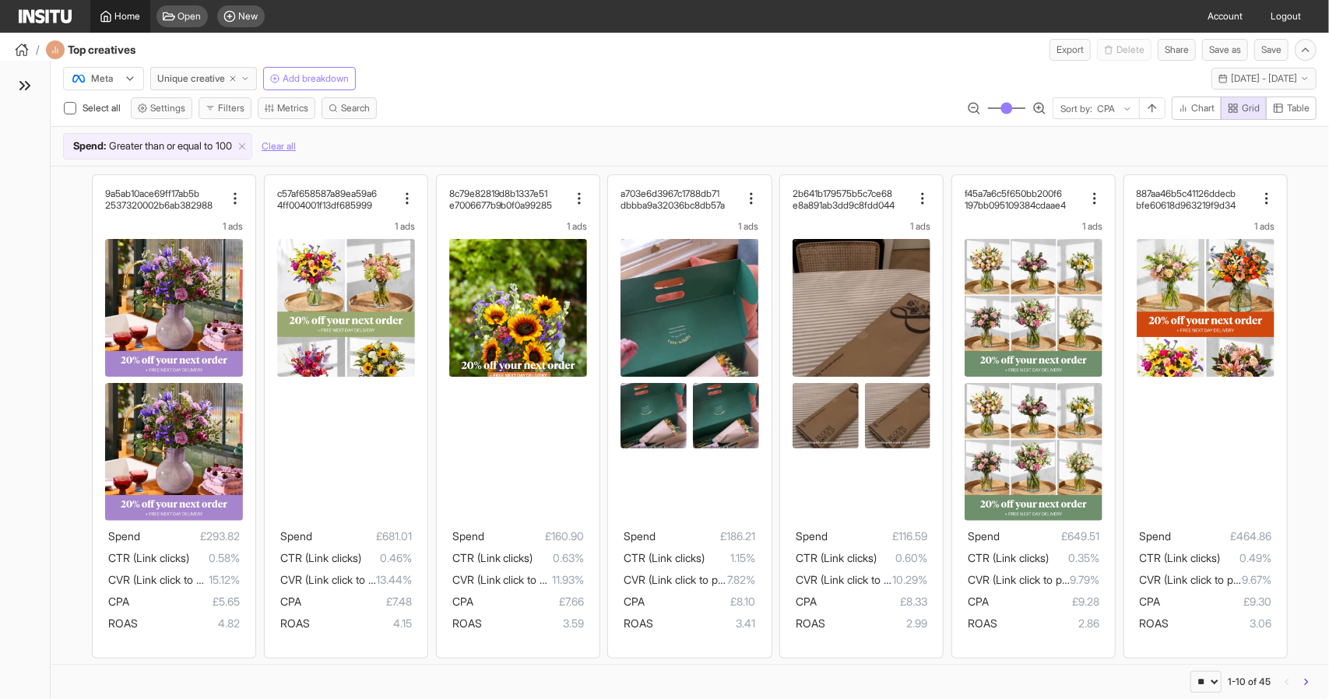
click at [129, 16] on span "Home" at bounding box center [128, 16] width 26 height 12
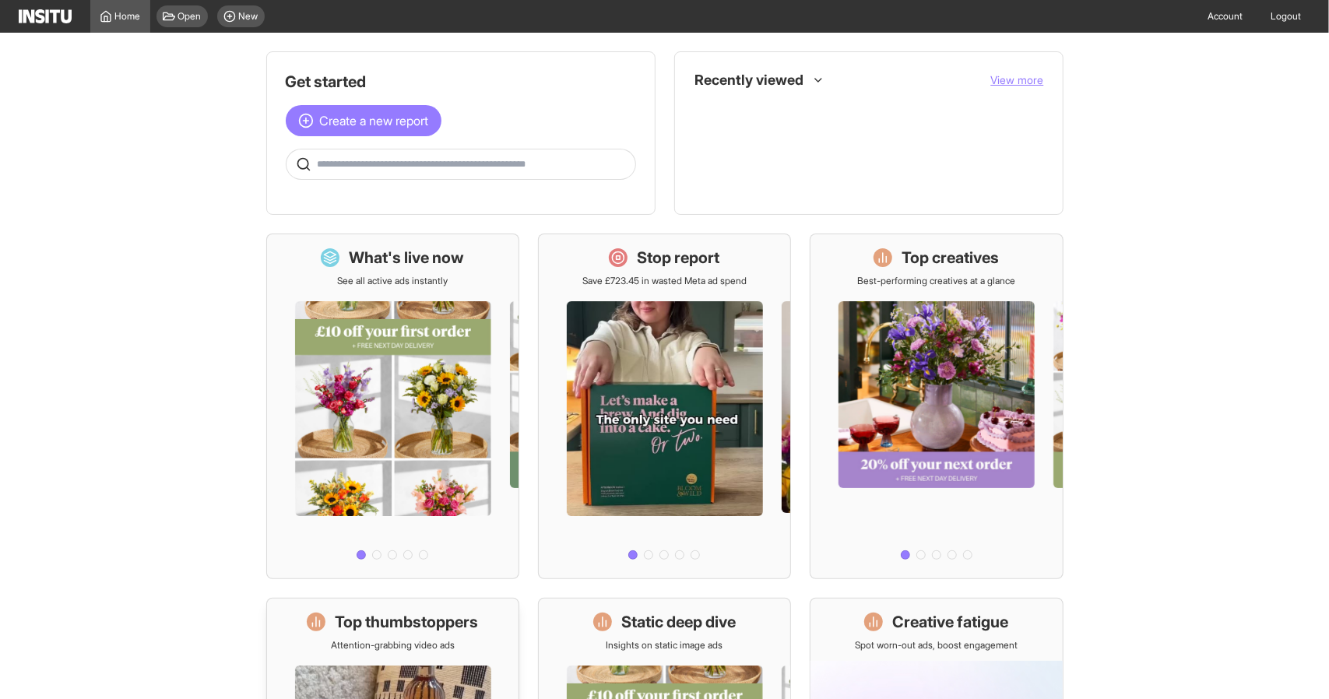
click at [362, 630] on h1 "Top thumbstoppers" at bounding box center [406, 622] width 143 height 22
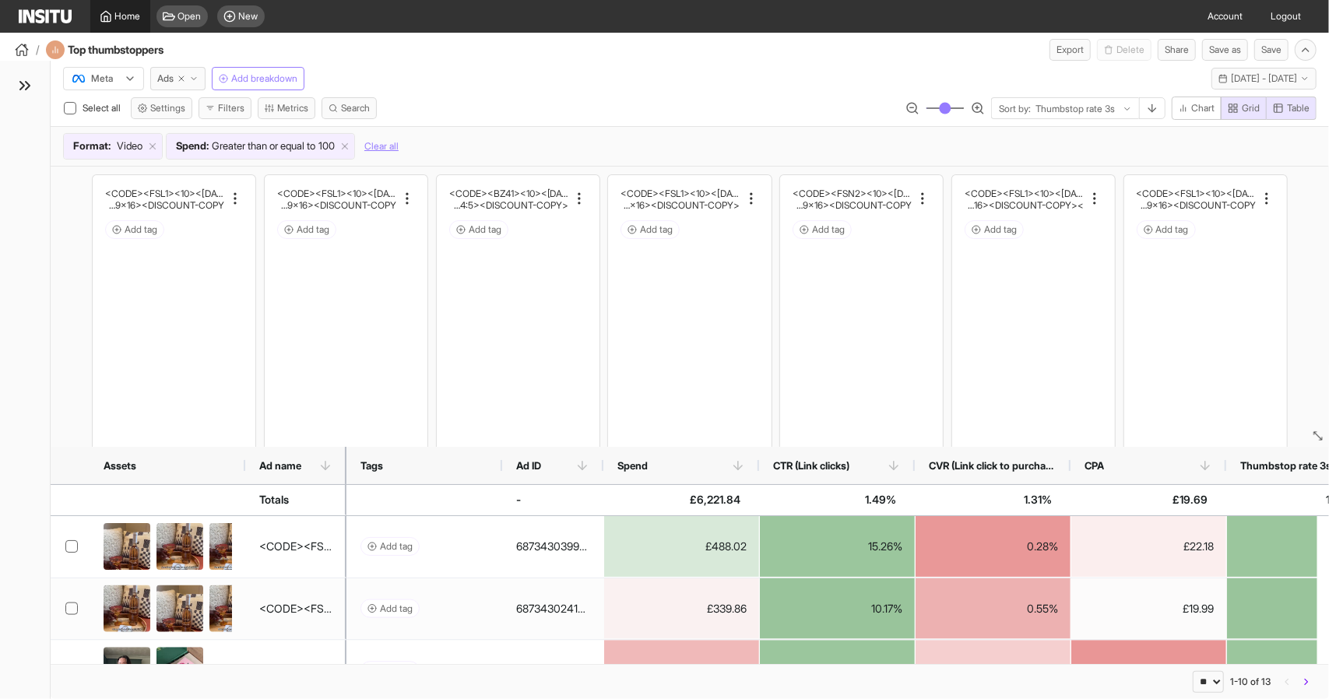
click at [124, 21] on span "Home" at bounding box center [128, 16] width 26 height 12
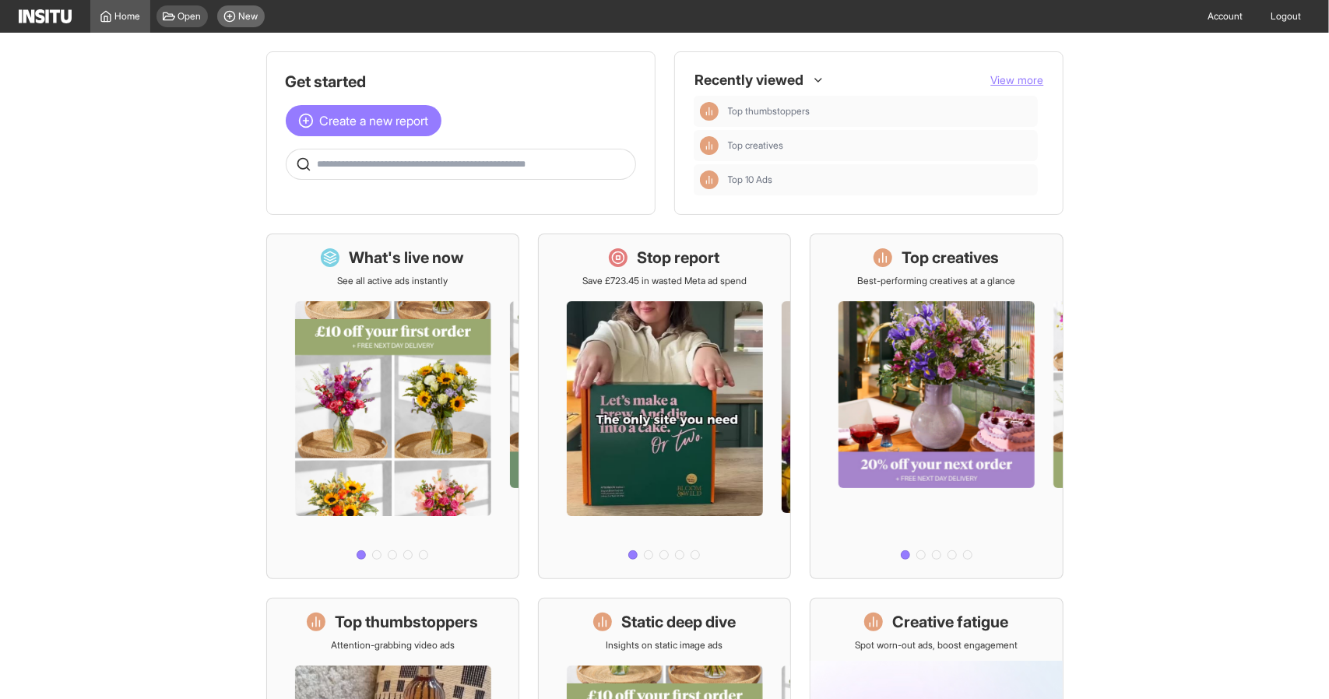
click at [252, 11] on span "New" at bounding box center [248, 16] width 19 height 12
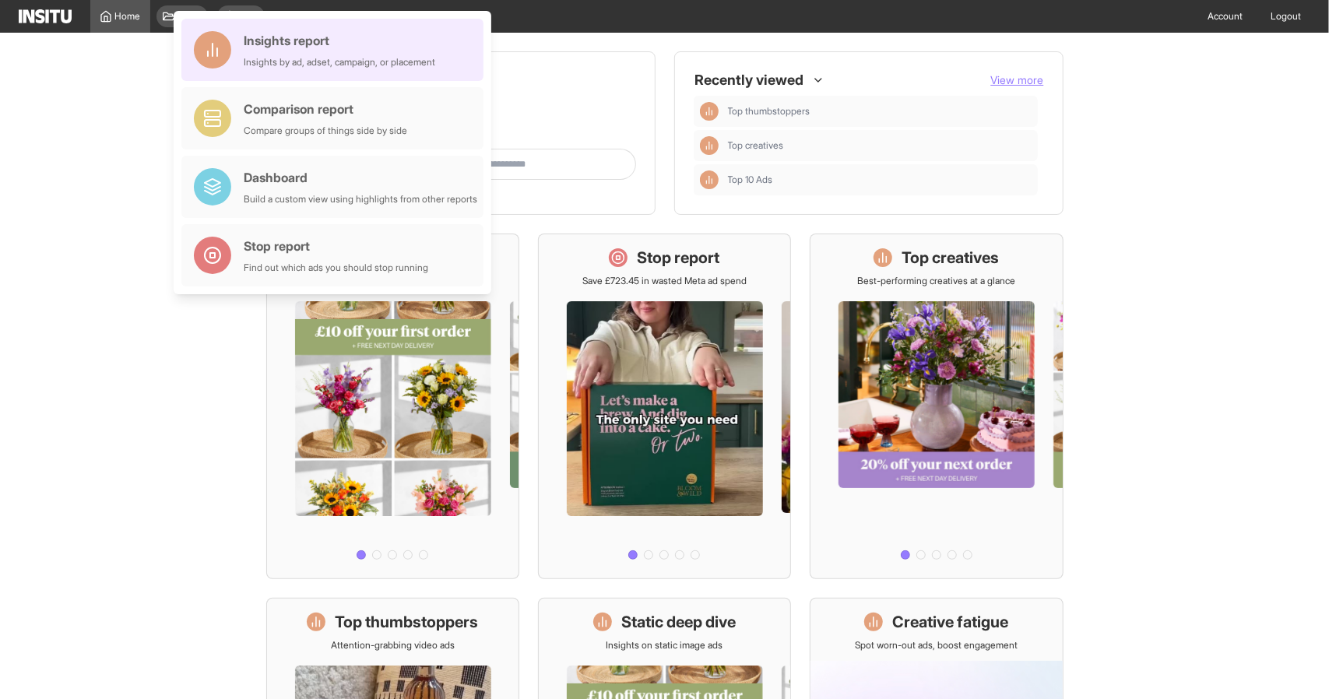
click at [262, 28] on div "Insights report Insights by ad, adset, campaign, or placement" at bounding box center [332, 50] width 302 height 62
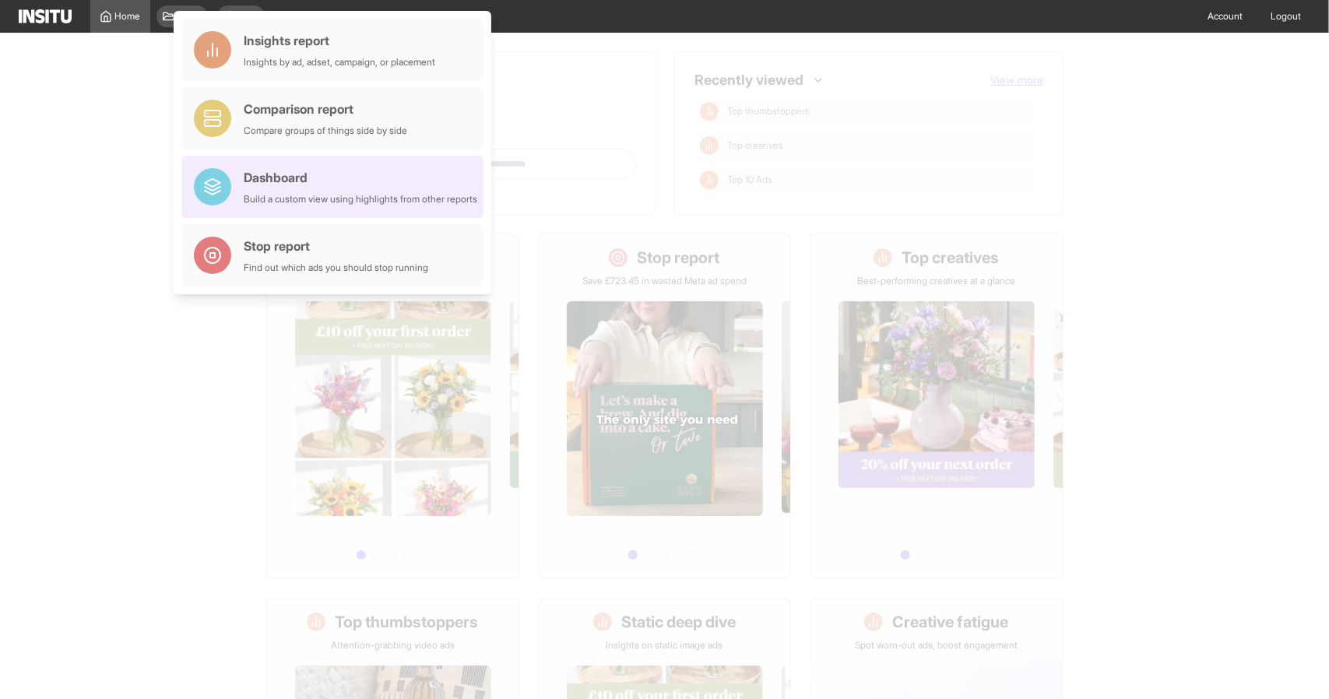
select select "**"
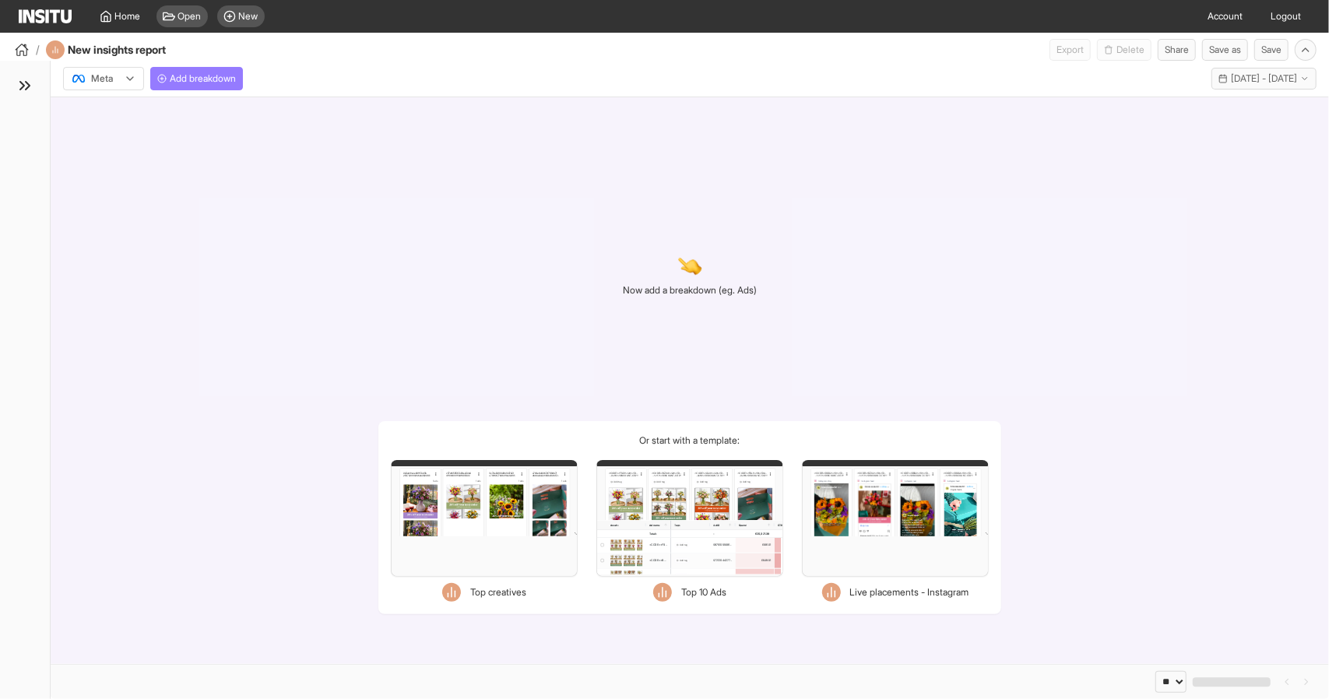
click at [939, 509] on div "Filters Format Static Video Static & Video Placement types Facebook Instant art…" at bounding box center [895, 518] width 187 height 117
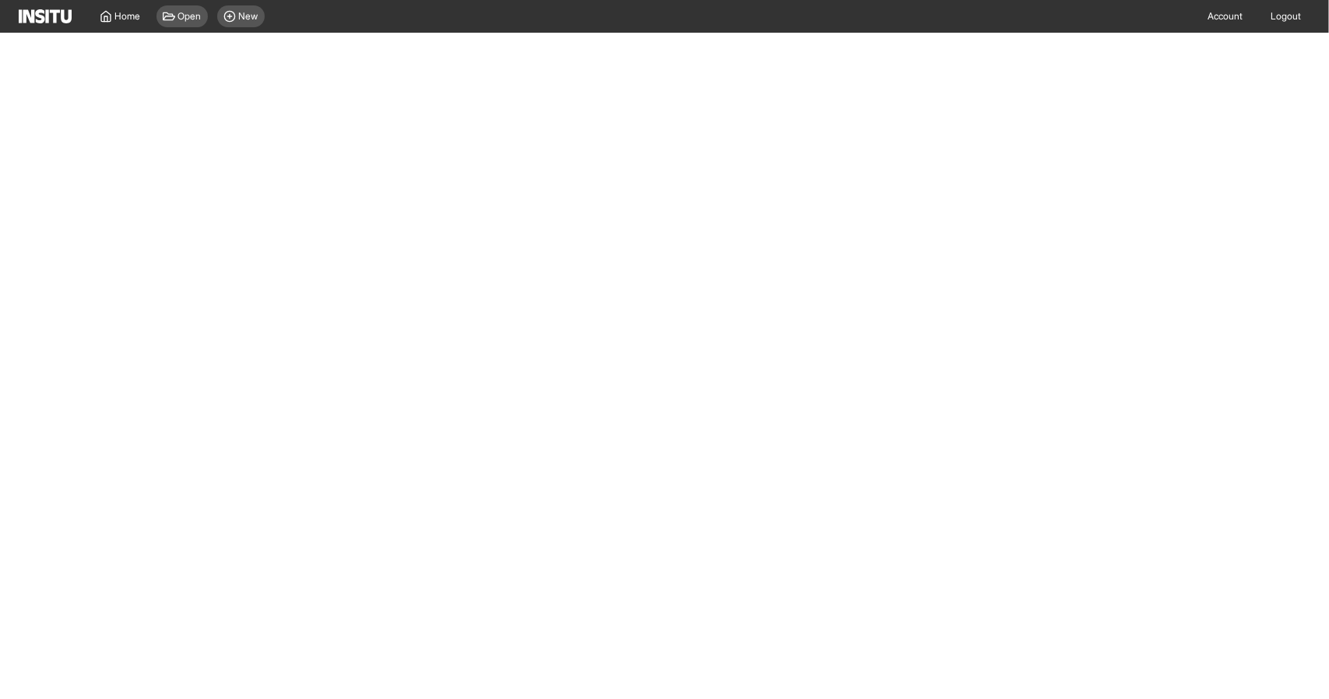
select select "**"
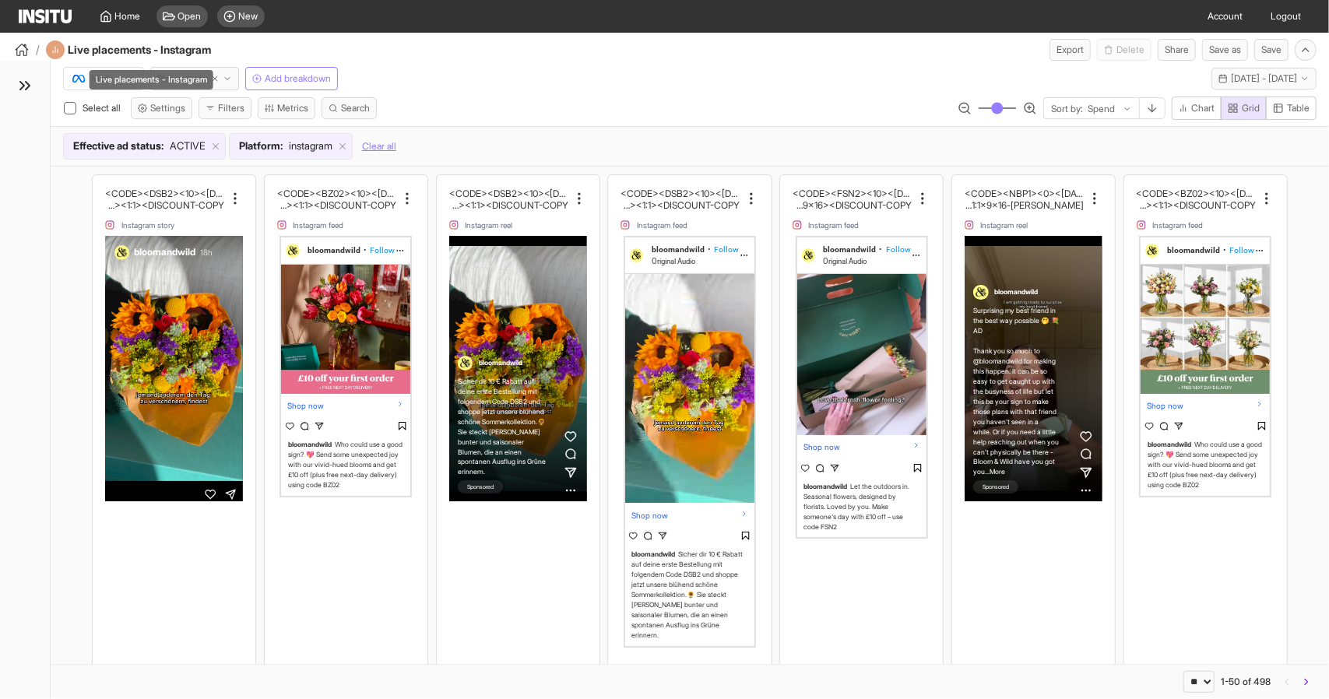
click at [117, 33] on div "/ Live placements - Instagram Export Delete Share Save as Save" at bounding box center [664, 47] width 1329 height 28
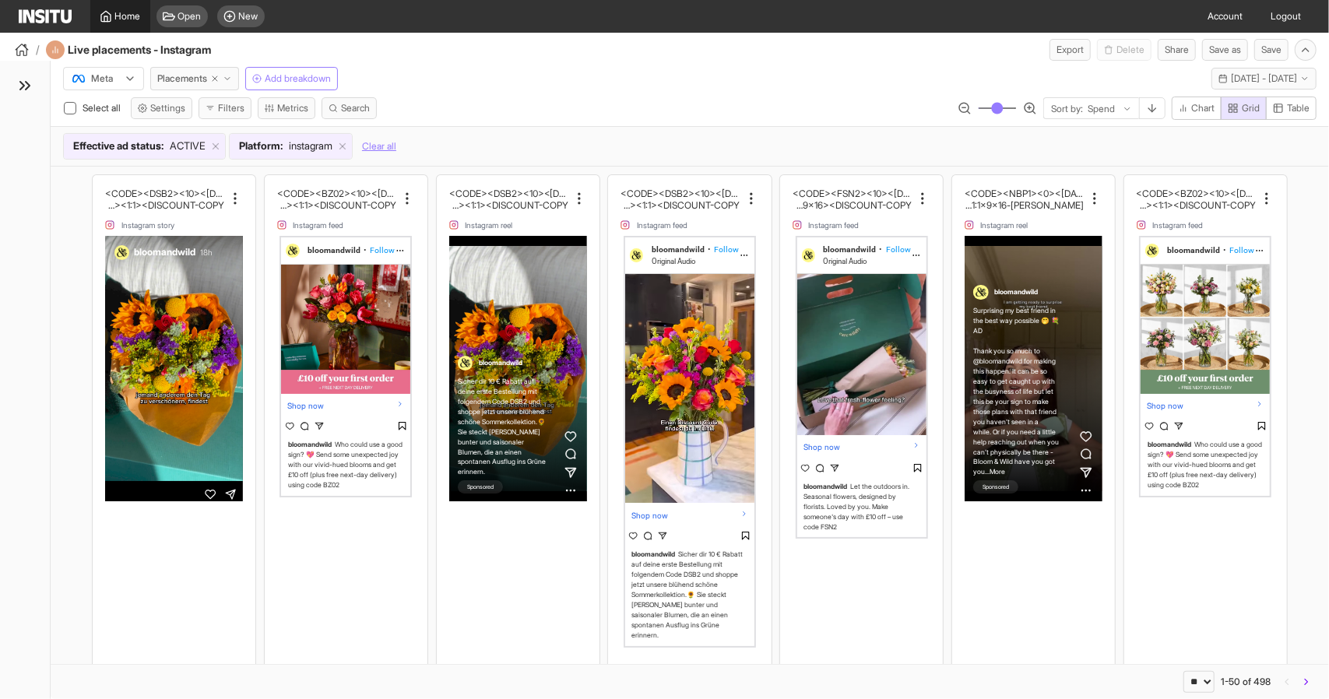
click at [129, 22] on span "Home" at bounding box center [128, 16] width 26 height 12
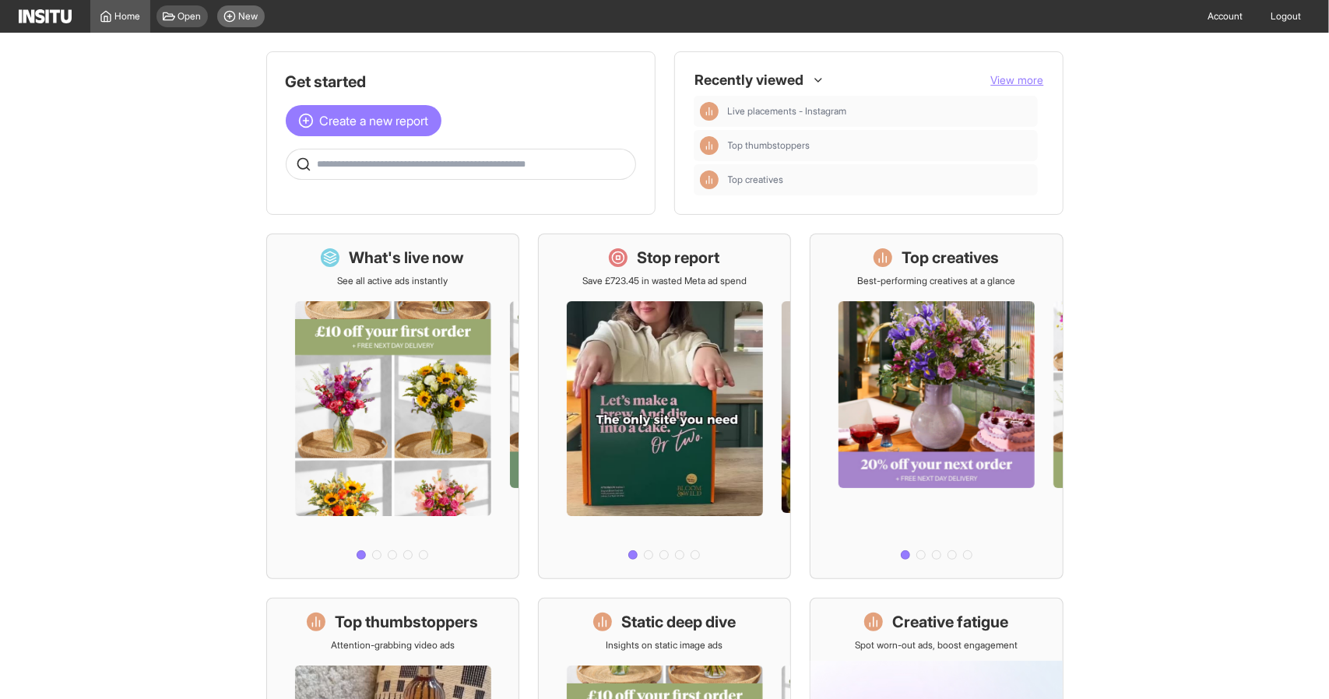
click at [249, 10] on span "New" at bounding box center [248, 16] width 19 height 12
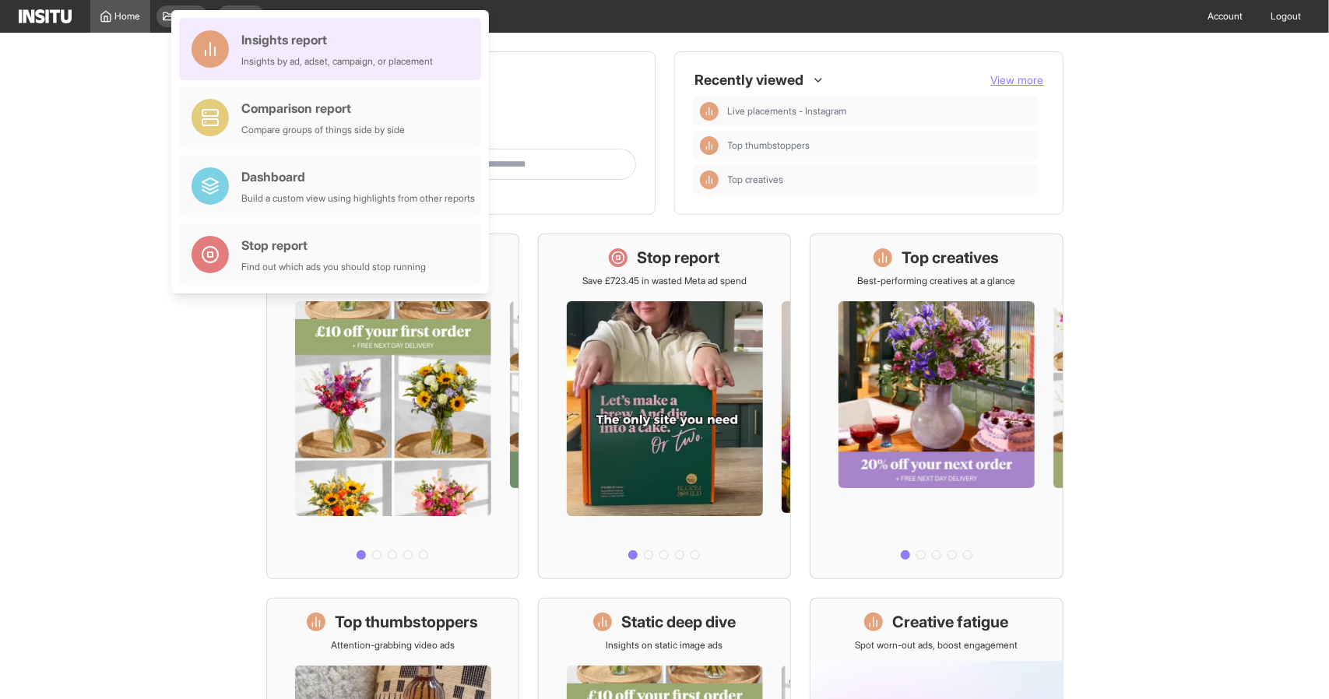
click at [294, 57] on div "Insights by ad, adset, campaign, or placement" at bounding box center [337, 61] width 192 height 12
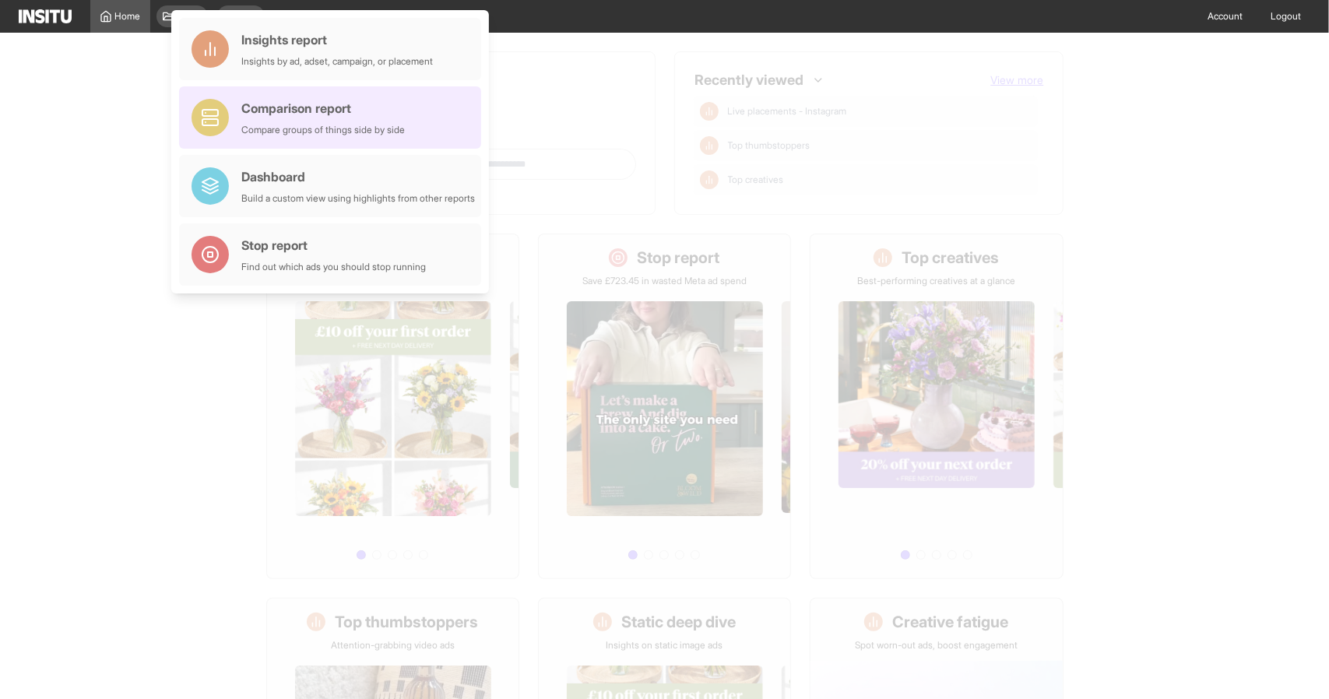
select select "**"
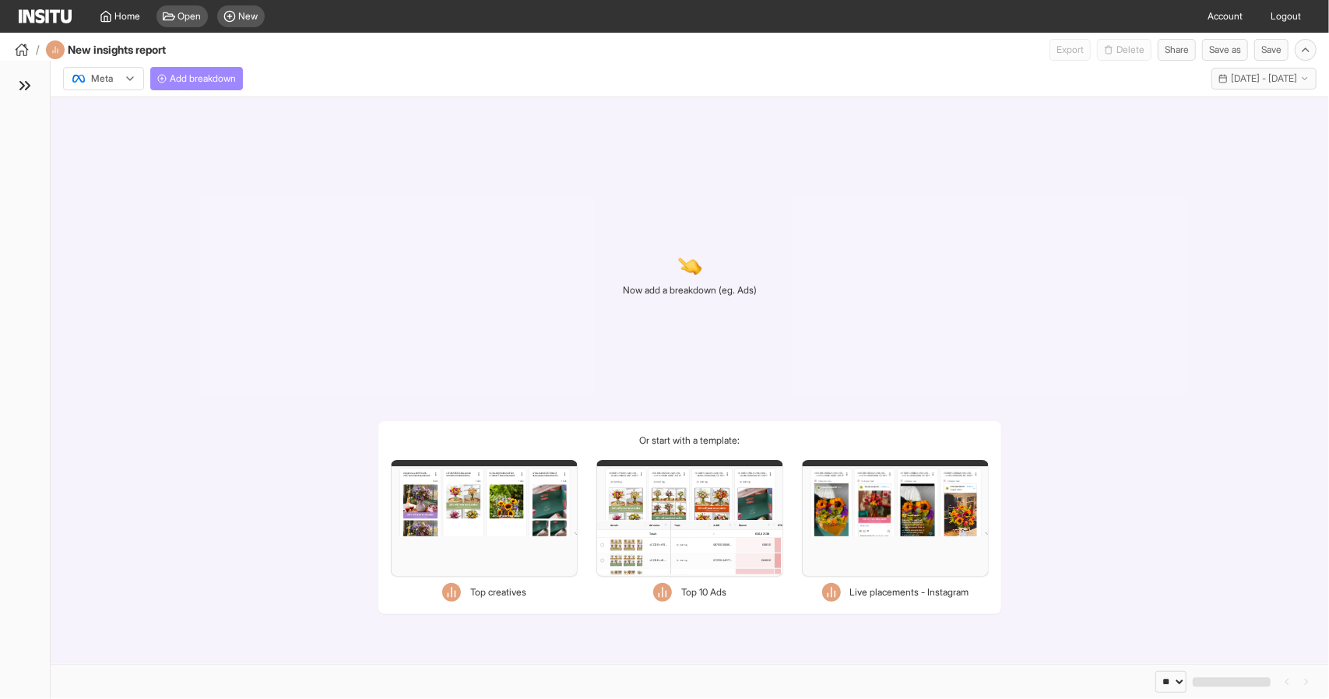
click at [194, 68] on button "Add breakdown" at bounding box center [196, 78] width 93 height 23
click at [344, 470] on div "Now add a breakdown (eg. Ads) Or start with a template: Filters Format Static V…" at bounding box center [690, 380] width 1279 height 567
click at [207, 76] on span "Add breakdown" at bounding box center [203, 78] width 66 height 12
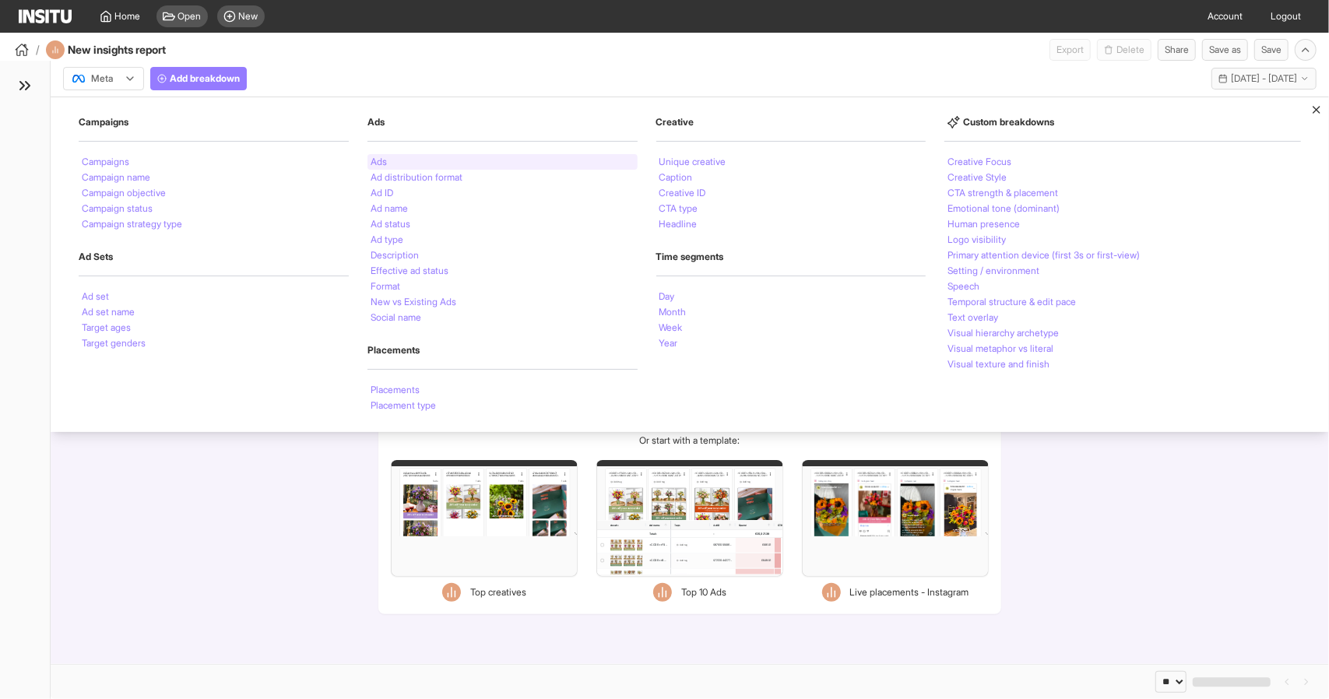
click at [412, 164] on div "Ads" at bounding box center [503, 162] width 270 height 16
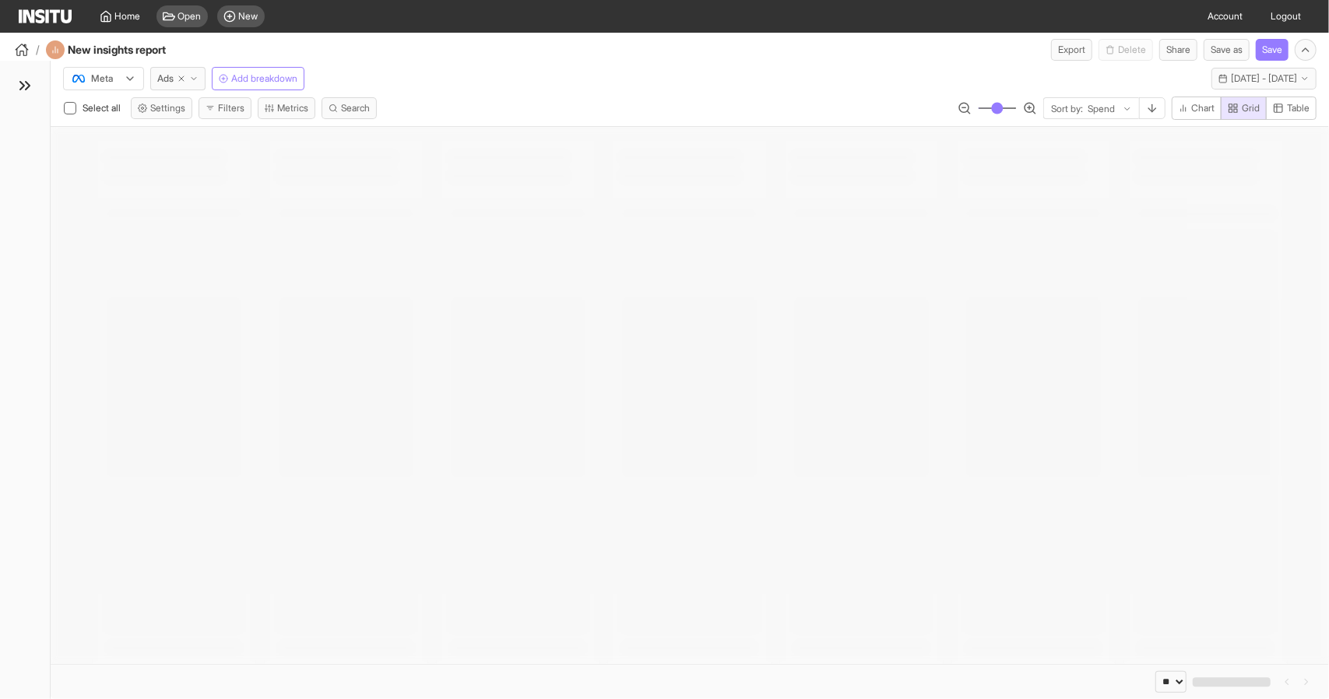
click at [233, 100] on button "Filters" at bounding box center [225, 108] width 53 height 22
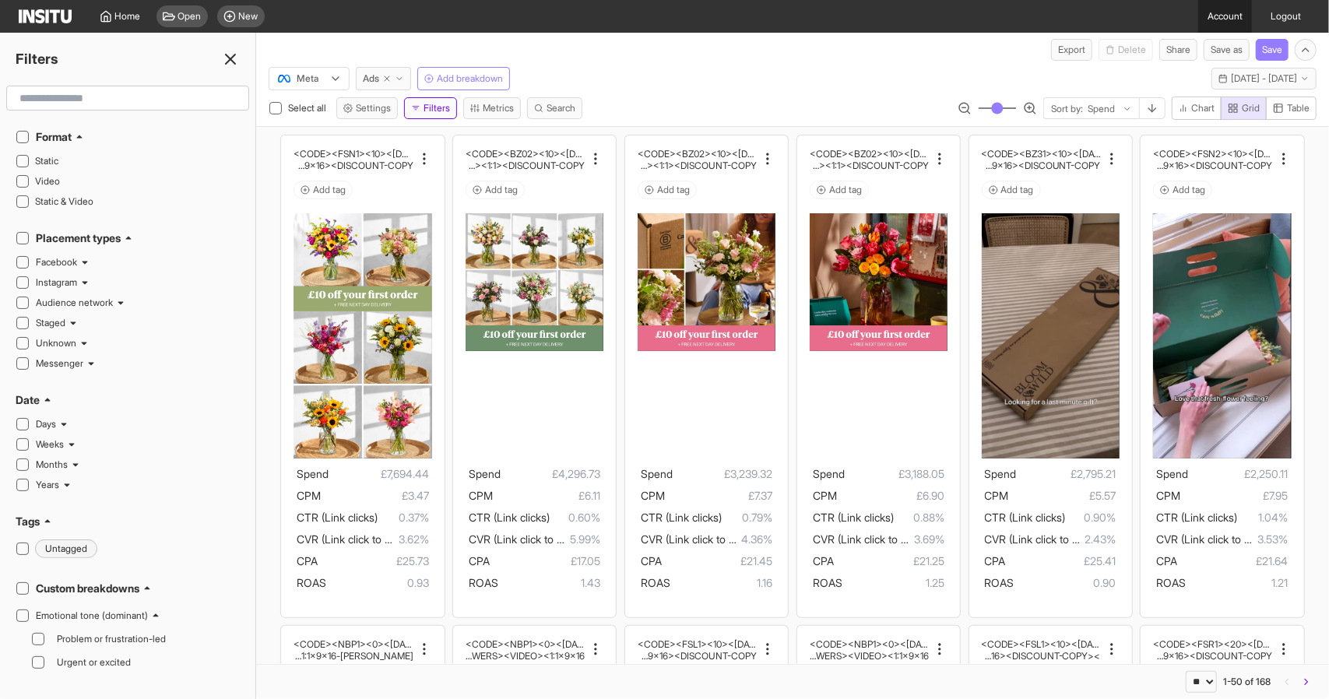
click at [1218, 10] on link "Account" at bounding box center [1226, 16] width 54 height 33
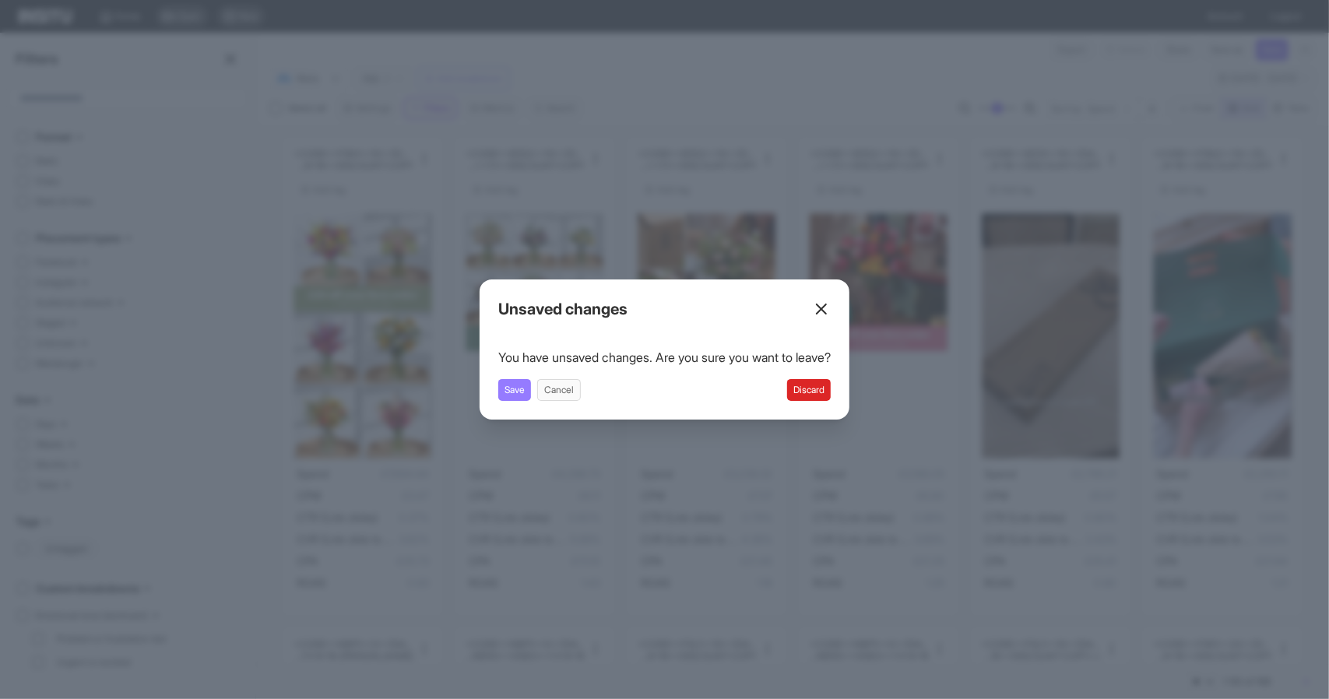
click at [804, 390] on button "Discard" at bounding box center [809, 390] width 44 height 22
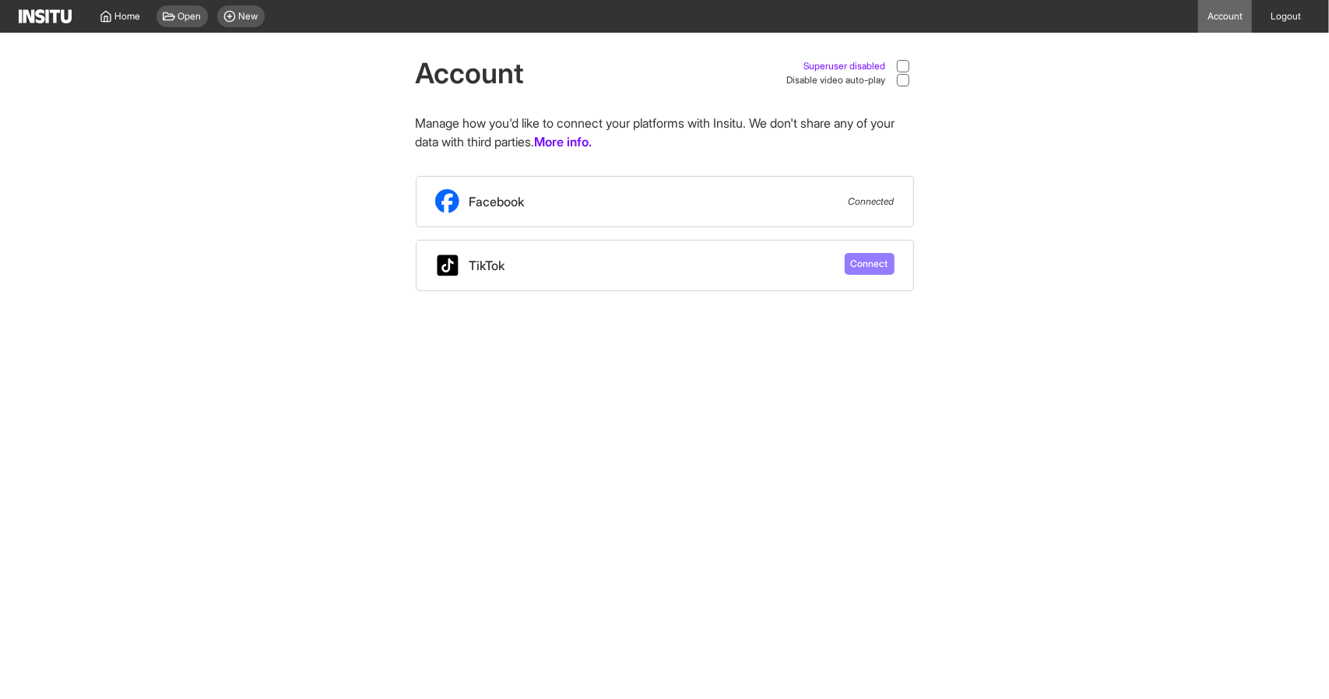
click at [889, 62] on div "Superuser disabled" at bounding box center [859, 66] width 110 height 14
click at [263, 19] on div "New" at bounding box center [241, 16] width 48 height 22
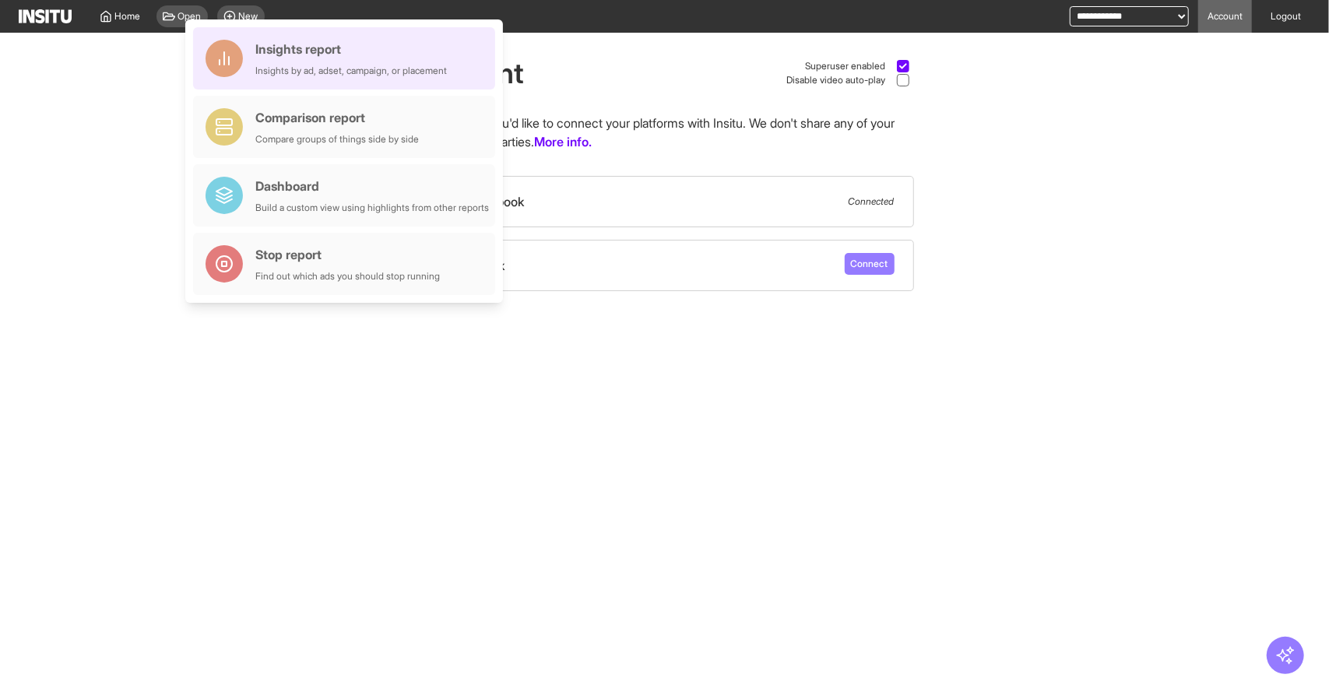
click at [302, 51] on div "Insights report" at bounding box center [351, 49] width 192 height 19
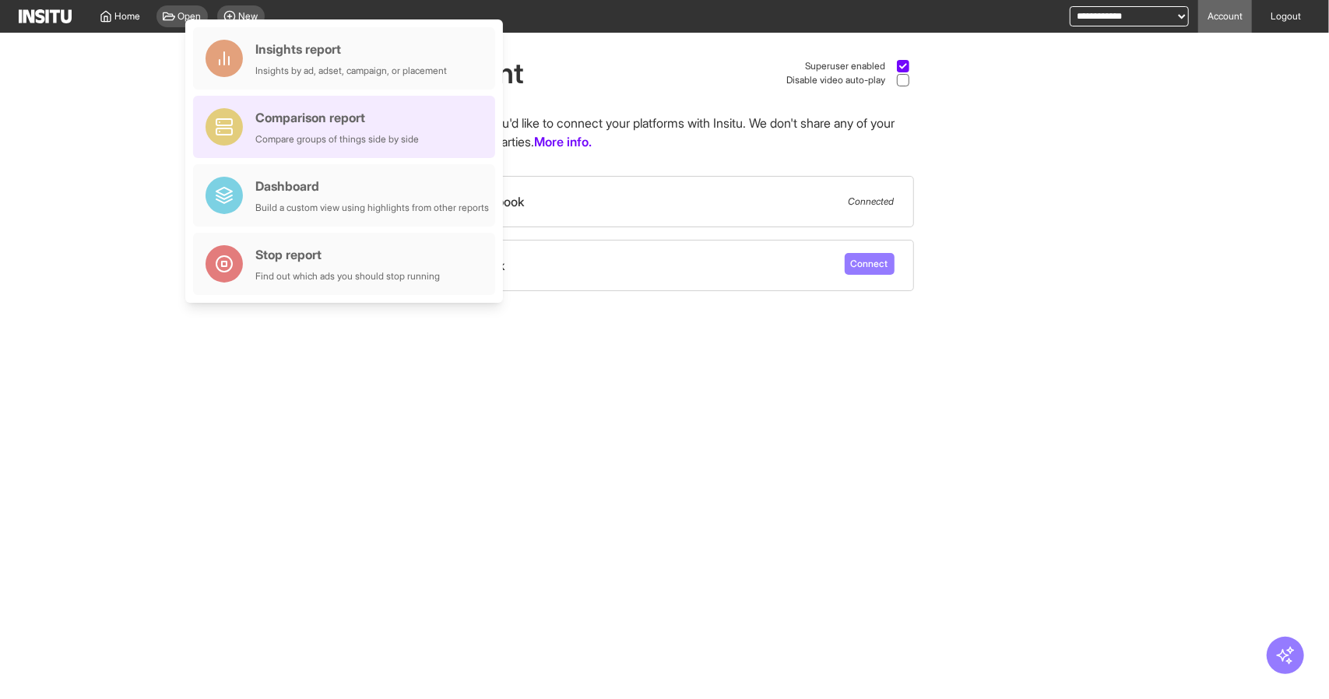
select select "**"
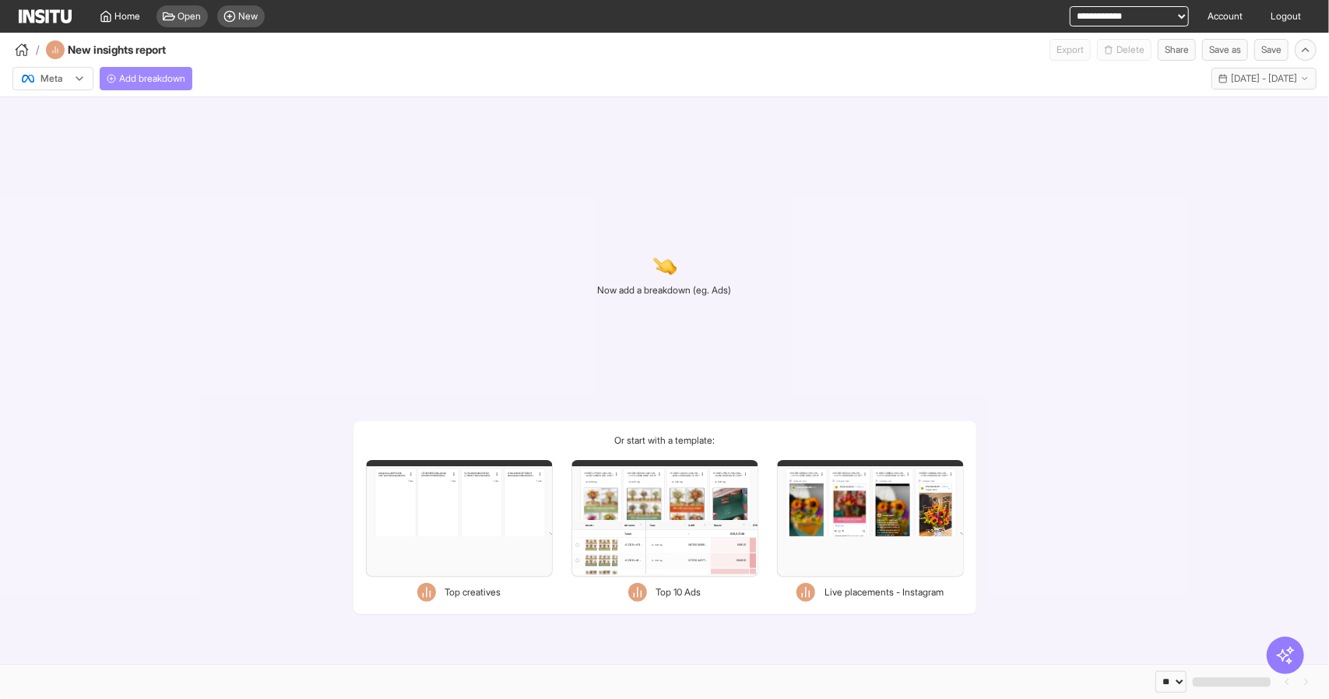
click at [150, 76] on span "Add breakdown" at bounding box center [152, 78] width 66 height 12
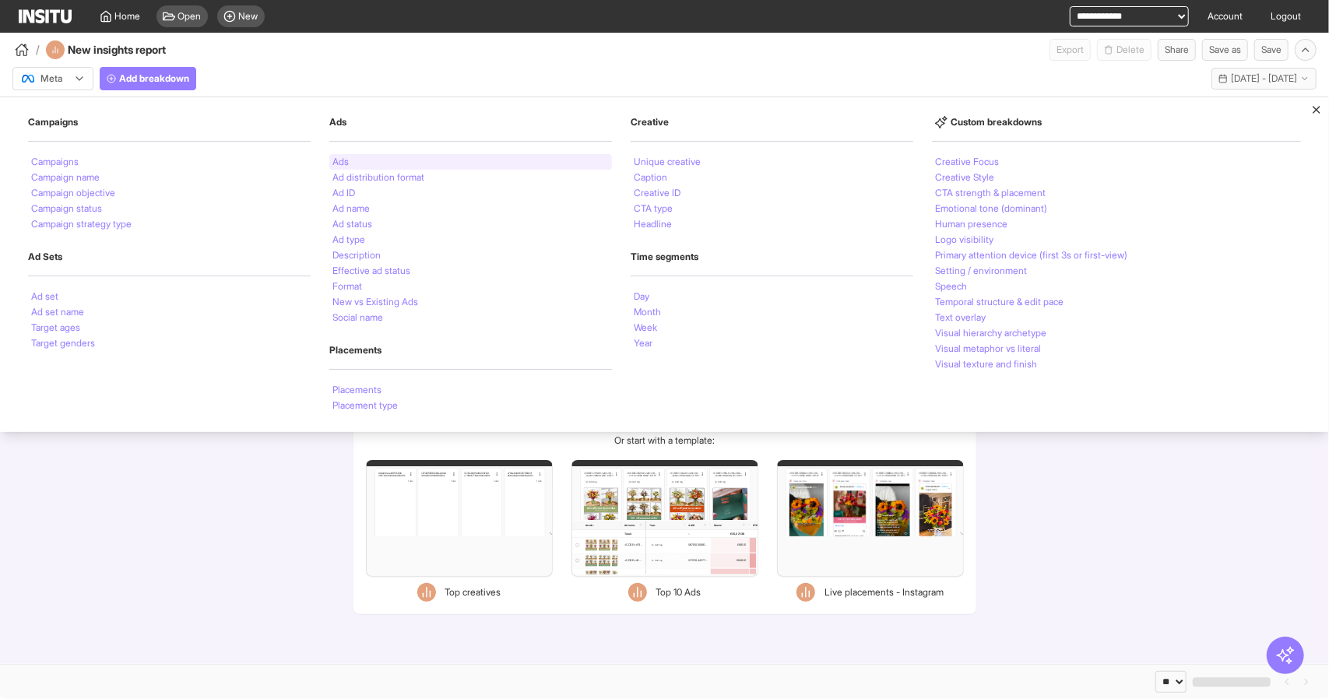
click at [367, 164] on div "Ads" at bounding box center [470, 162] width 283 height 16
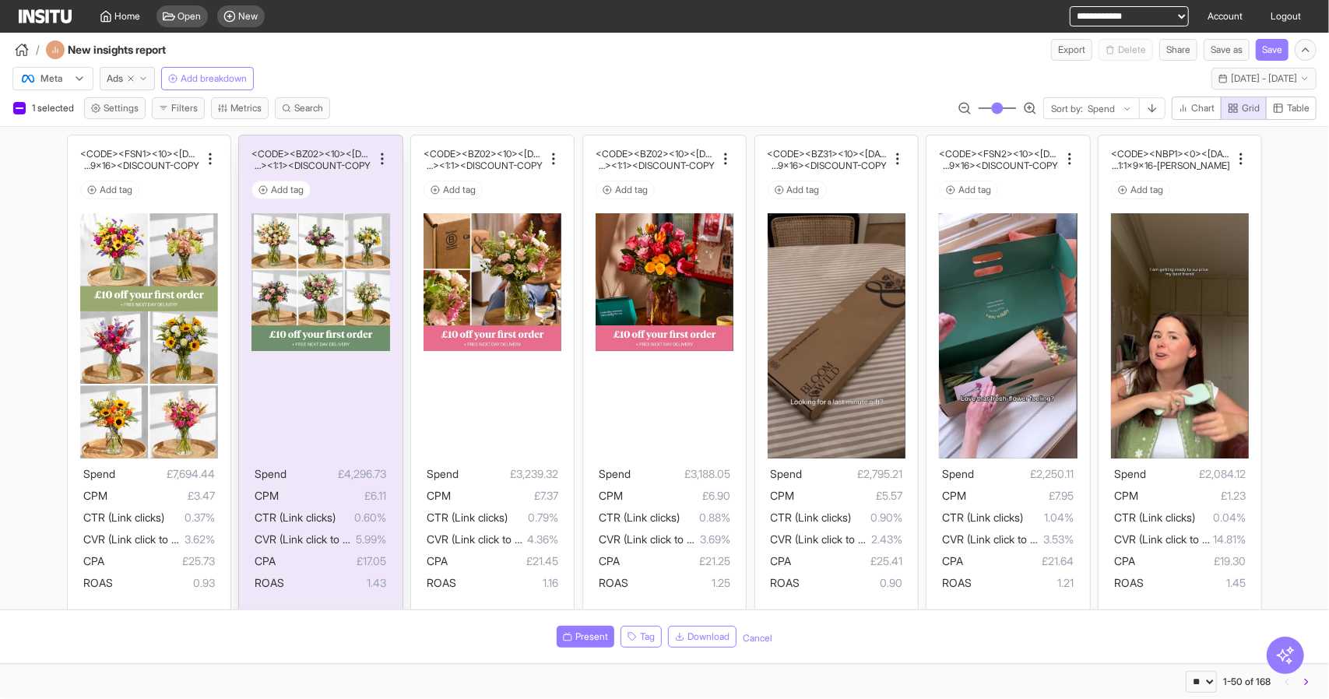
click at [306, 192] on div "Add tag" at bounding box center [321, 190] width 138 height 19
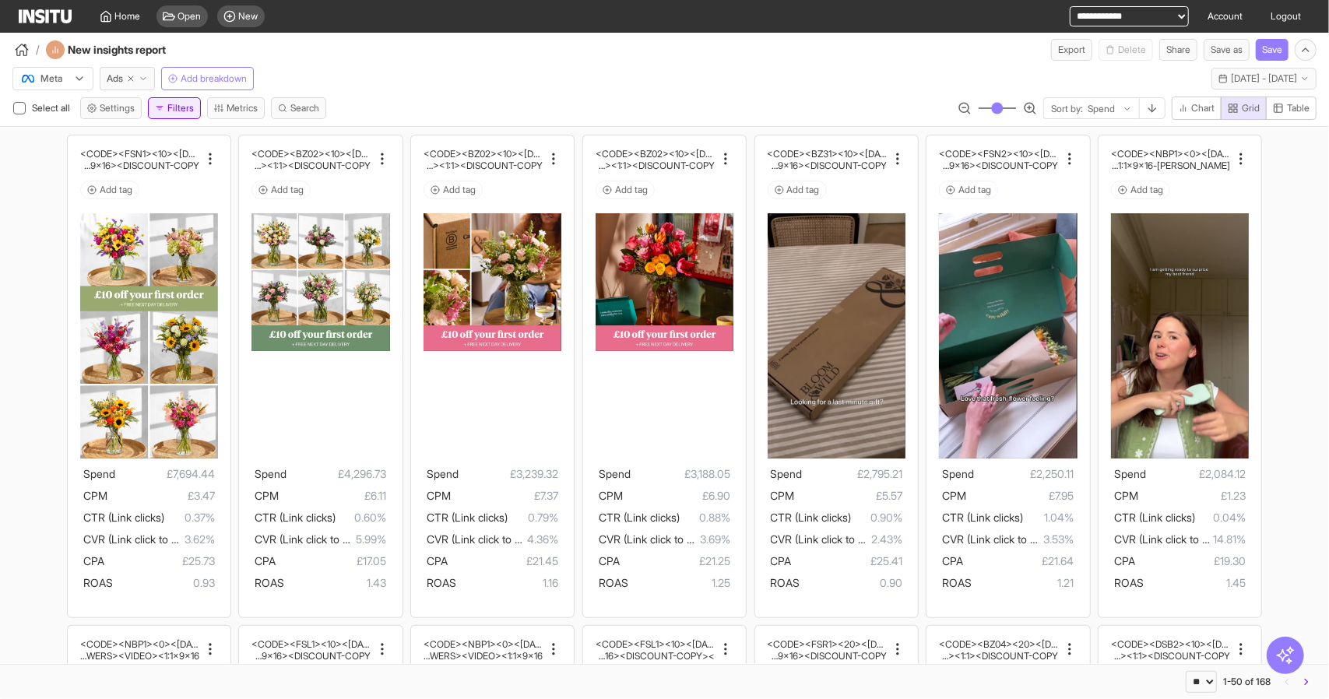
click at [169, 107] on button "Filters" at bounding box center [174, 108] width 53 height 22
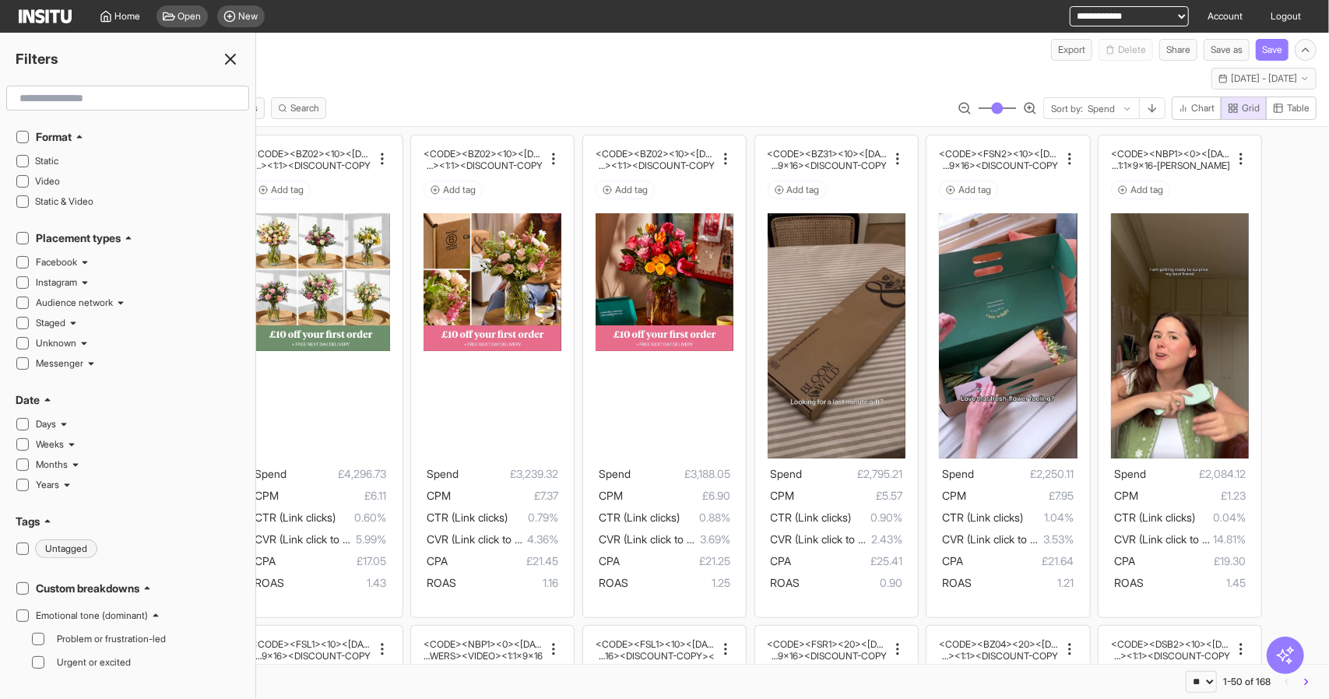
click at [238, 55] on icon at bounding box center [230, 59] width 19 height 19
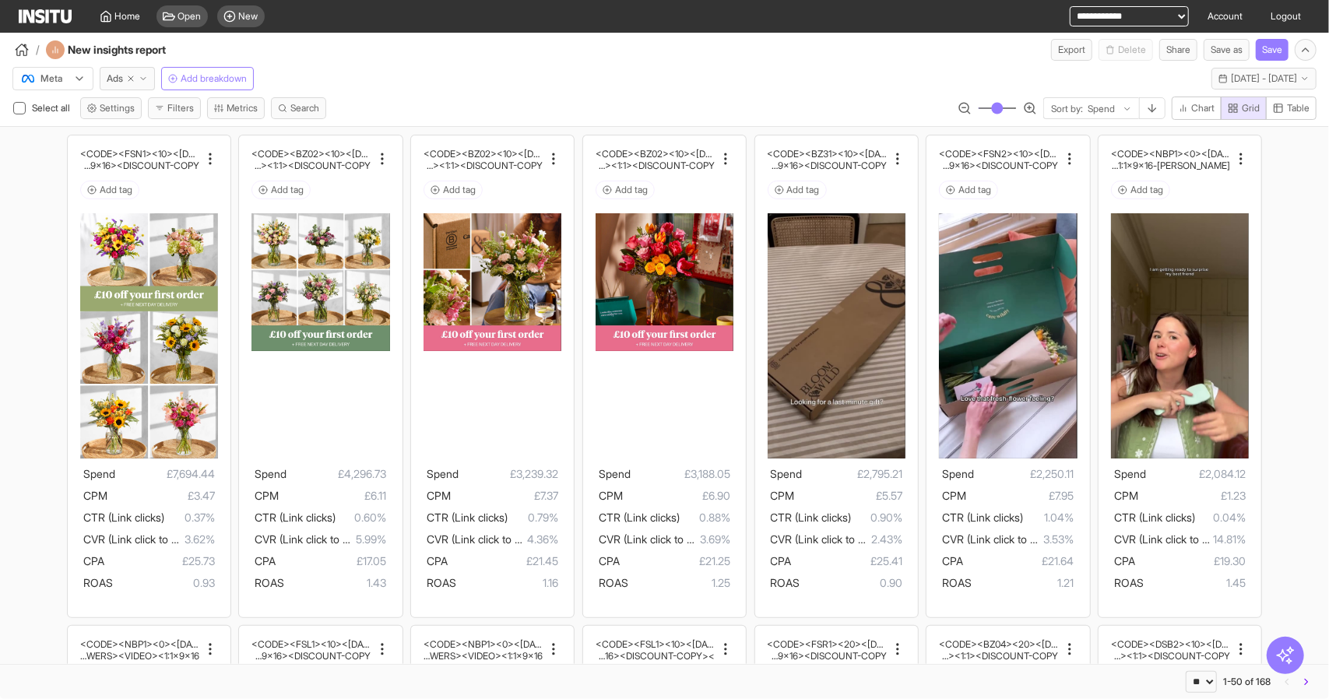
click at [1096, 11] on select "**********" at bounding box center [1129, 16] width 119 height 20
select select "**********"
click at [1070, 6] on select "**********" at bounding box center [1129, 16] width 119 height 20
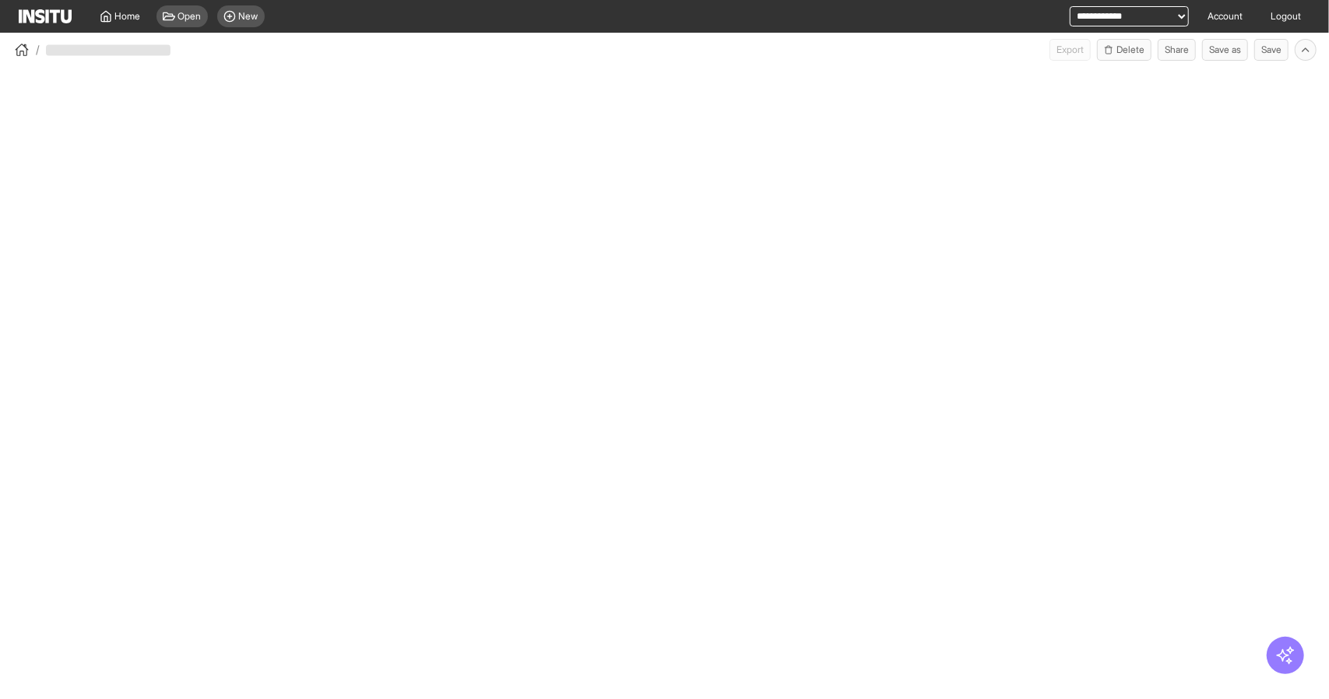
select select "**"
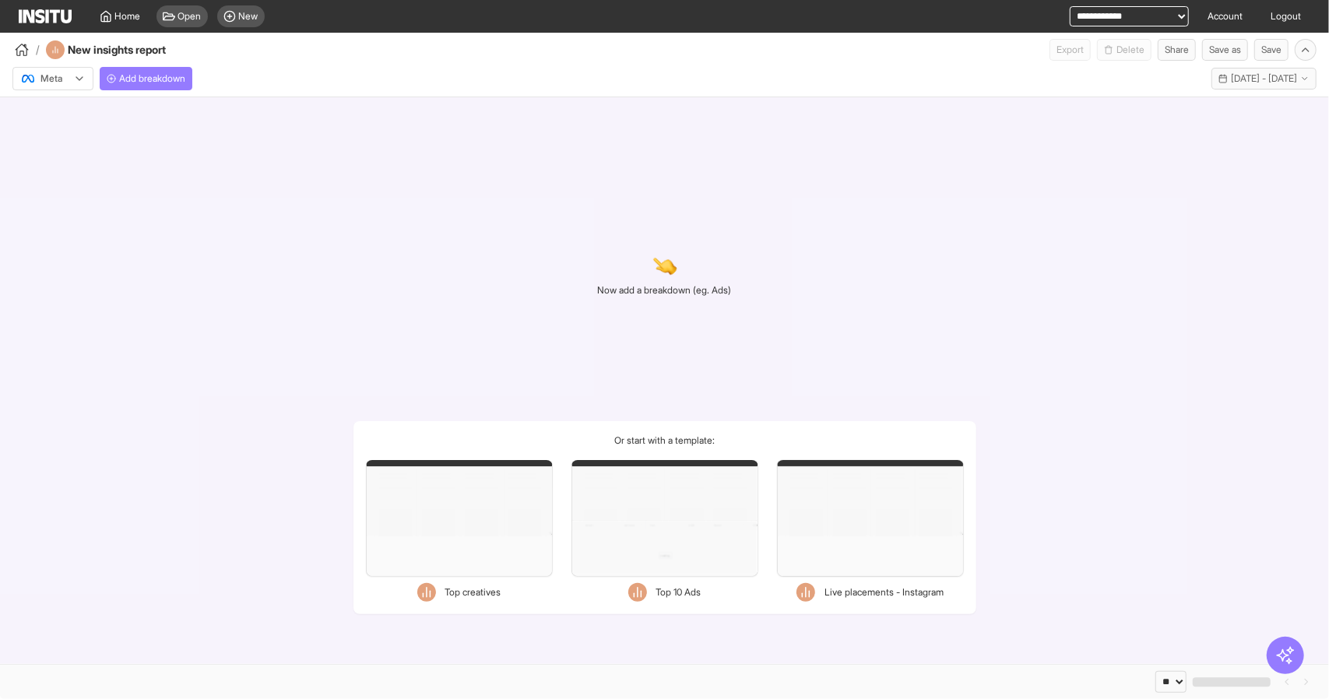
click at [110, 84] on button "Add breakdown" at bounding box center [146, 78] width 93 height 23
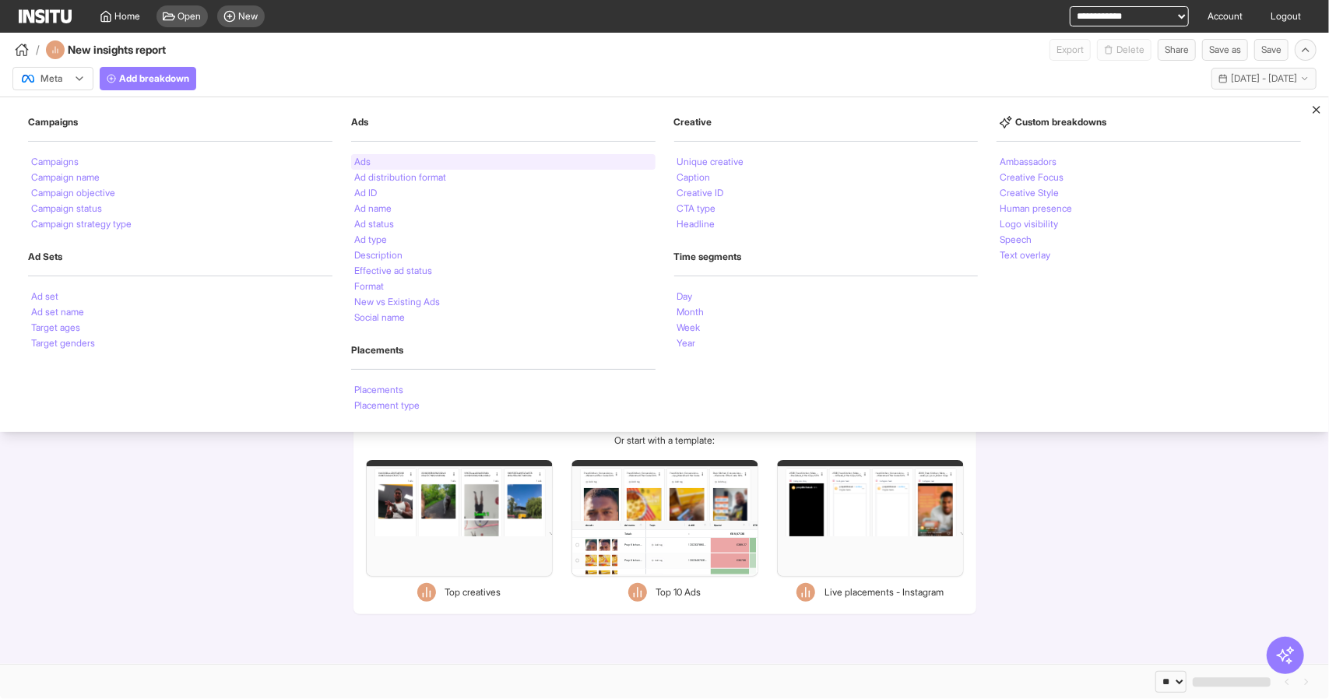
click at [383, 155] on div "Ads" at bounding box center [503, 162] width 305 height 16
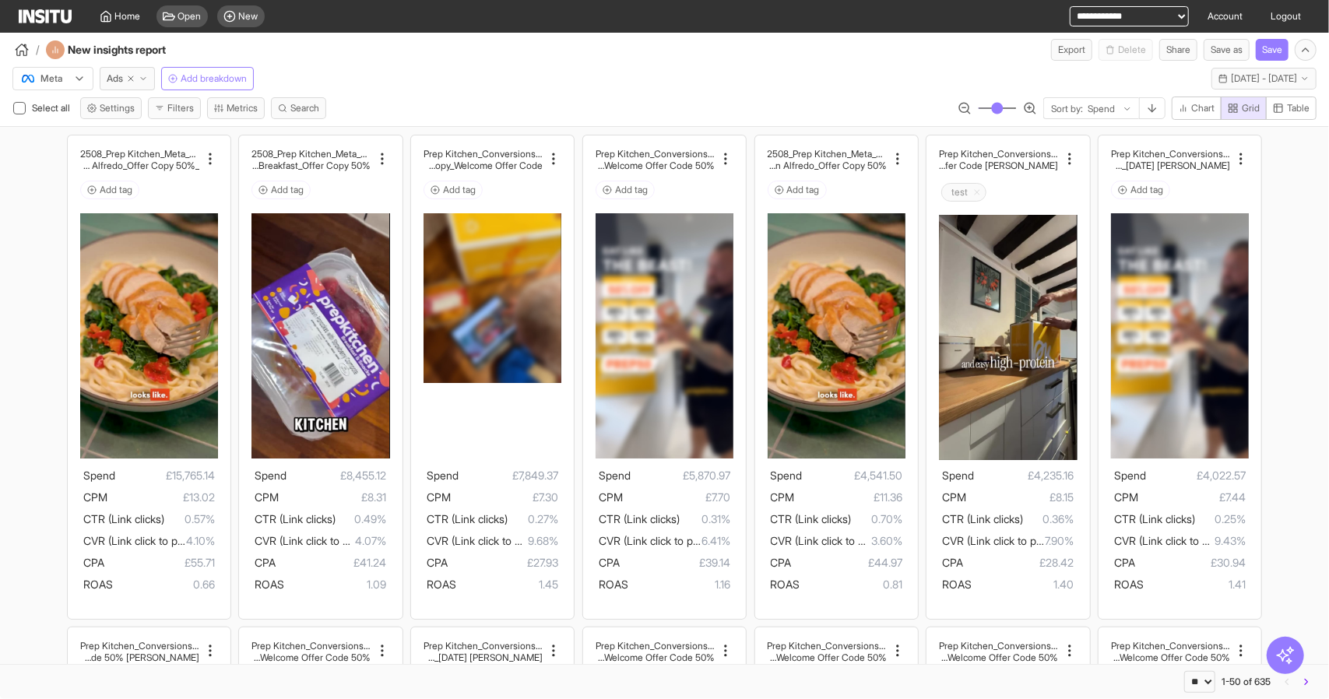
click at [206, 111] on div "Select all Settings Filters Metrics Search" at bounding box center [169, 108] width 314 height 22
click at [195, 110] on button "Filters" at bounding box center [174, 108] width 53 height 22
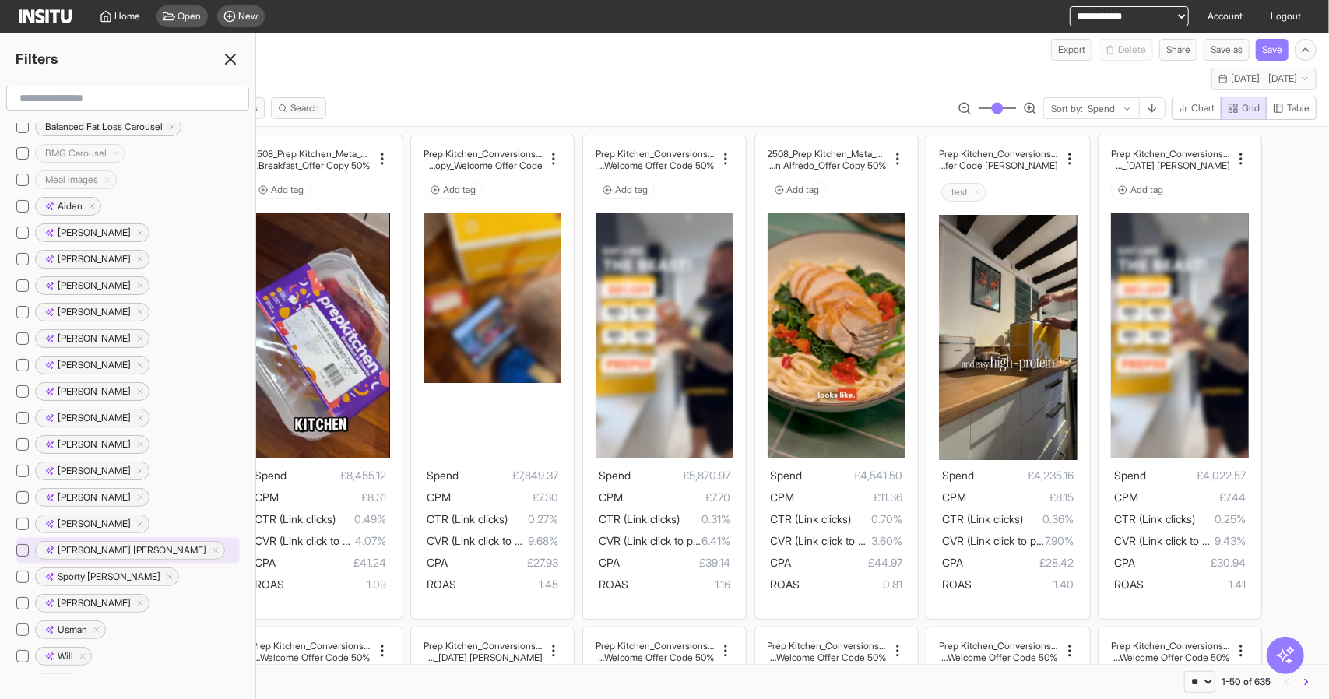
scroll to position [1012, 0]
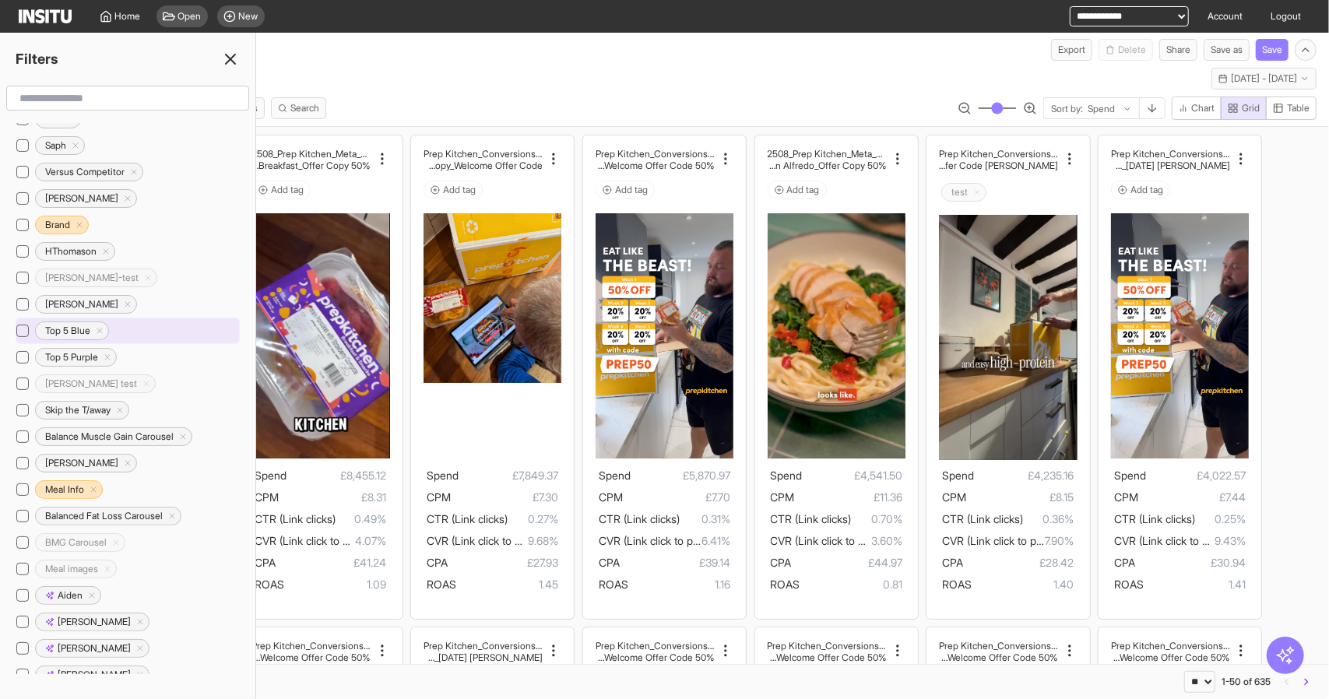
click at [26, 351] on div at bounding box center [22, 357] width 12 height 12
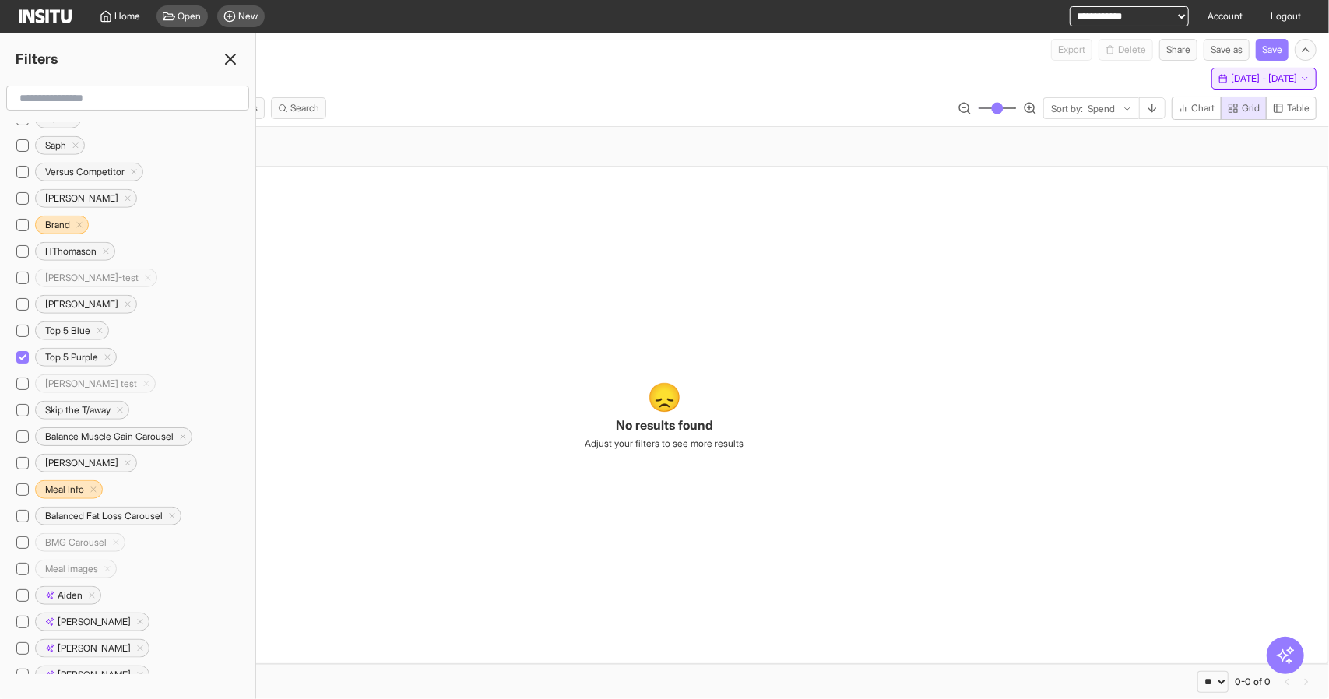
click at [1274, 71] on button "Last 30 days - Sat 2 - Sun 31 Aug, 2025 2 Aug 25 - 31 Aug 25" at bounding box center [1264, 79] width 105 height 22
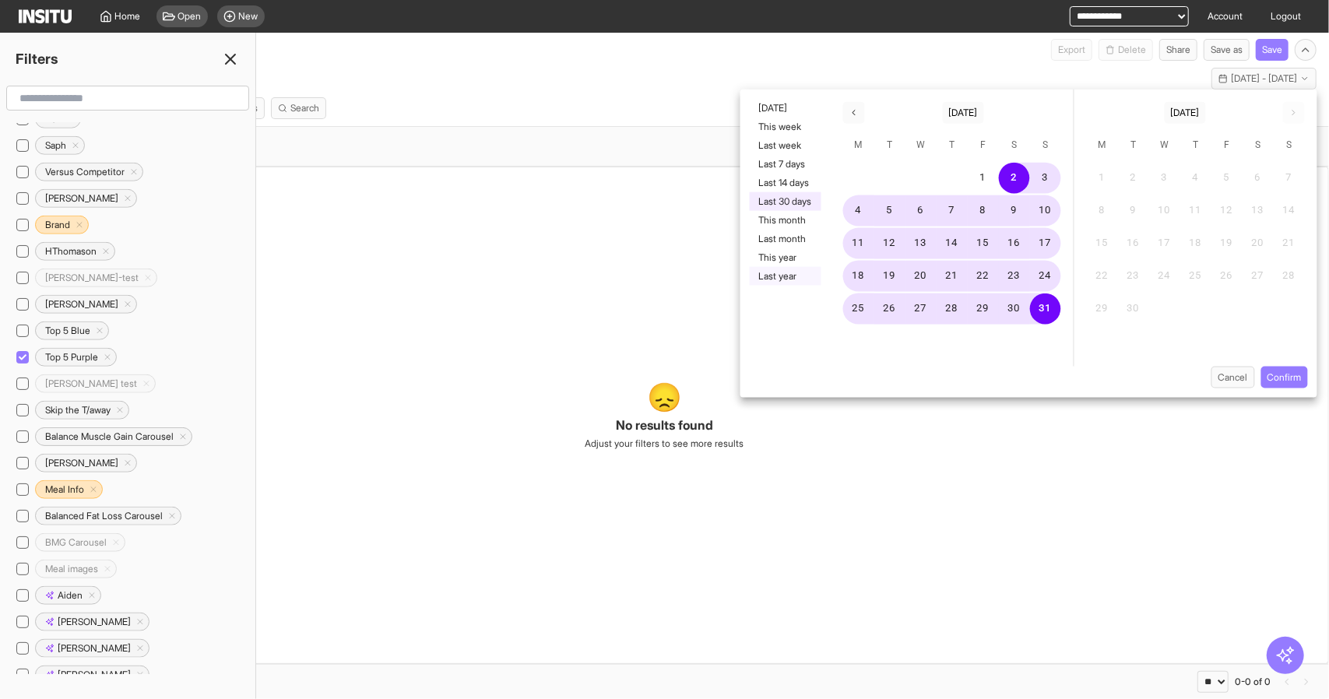
click at [791, 273] on button "Last year" at bounding box center [786, 276] width 72 height 19
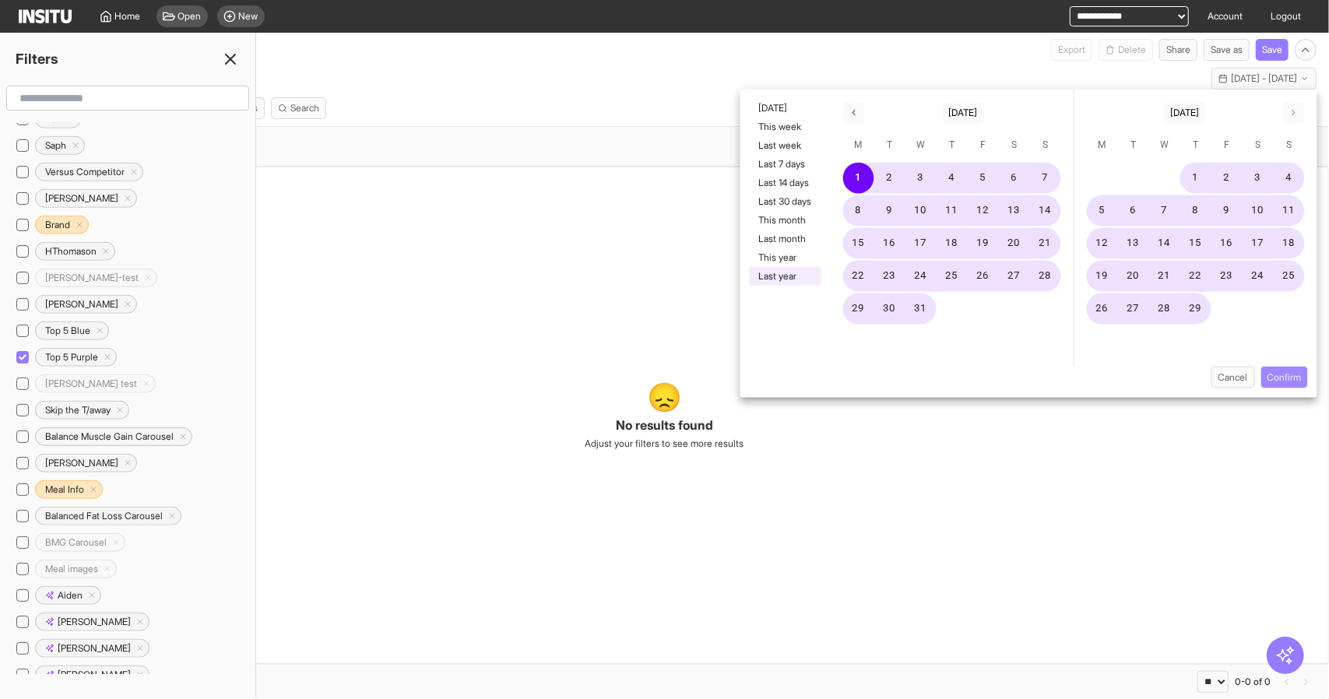
click at [1276, 375] on button "Confirm" at bounding box center [1285, 378] width 47 height 22
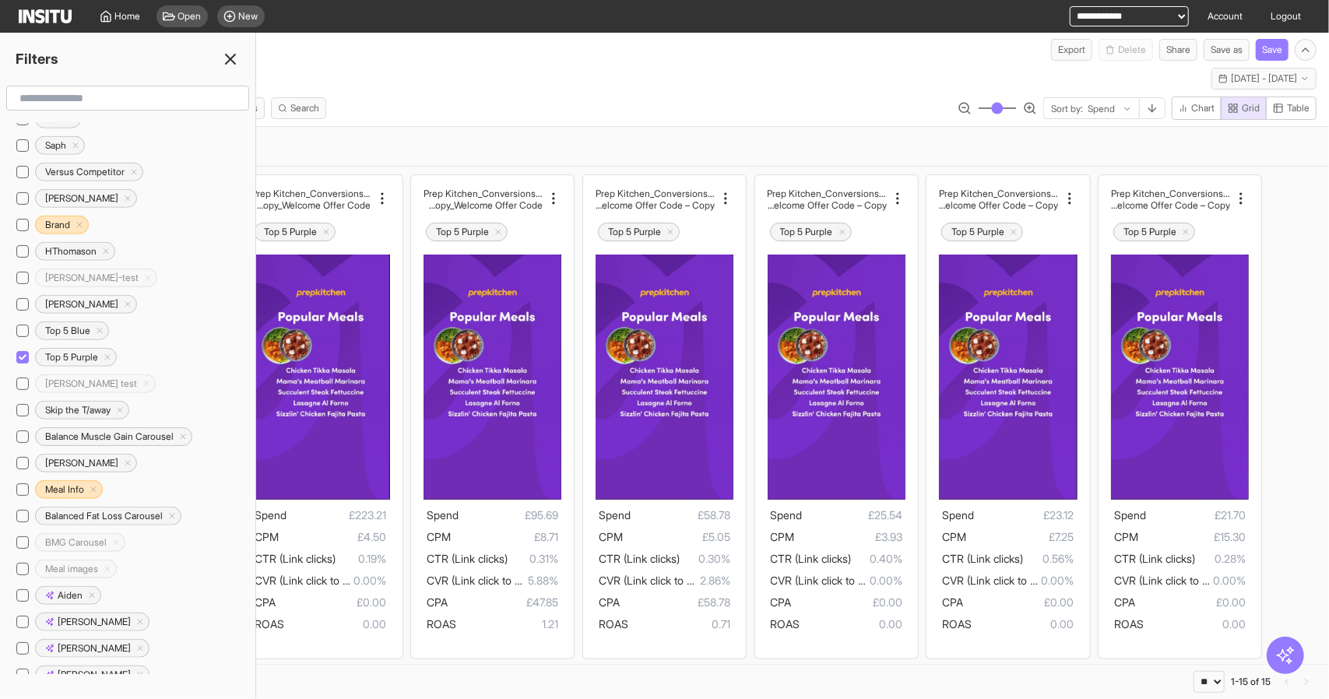
click at [232, 54] on icon at bounding box center [230, 59] width 19 height 19
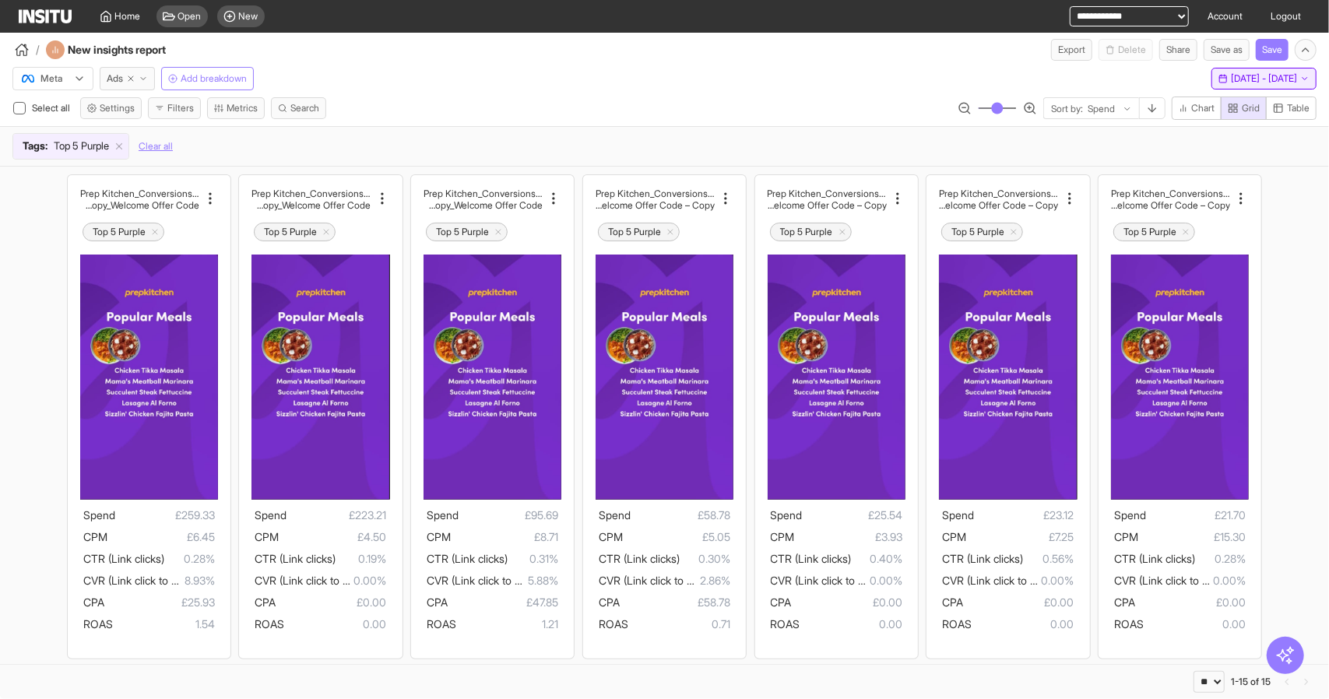
click at [1274, 79] on span "1 Jan 24 - 31 Dec 24" at bounding box center [1264, 78] width 66 height 12
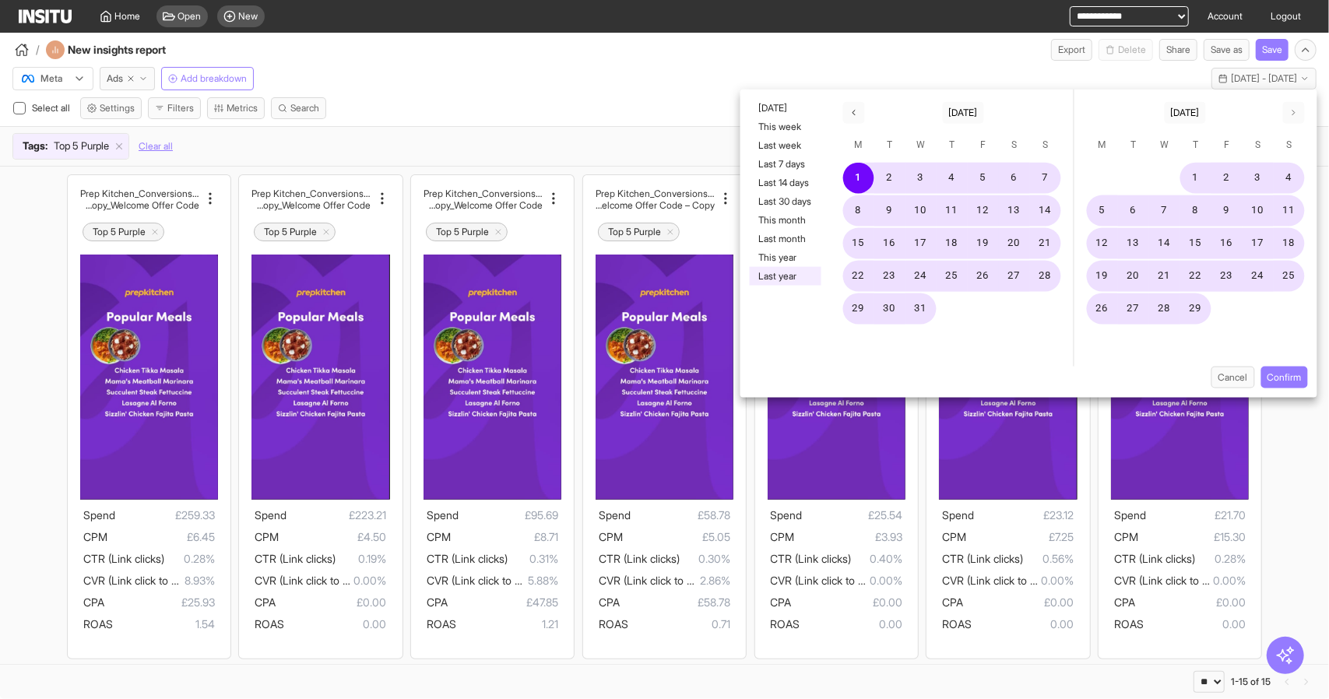
drag, startPoint x: 618, startPoint y: 76, endPoint x: 577, endPoint y: 82, distance: 41.6
click at [618, 76] on div "Meta Ads Add breakdown Last year - Mon 1 Jan - Tue 31 Dec, 2024 1 Jan 24 - 31 D…" at bounding box center [664, 76] width 1329 height 30
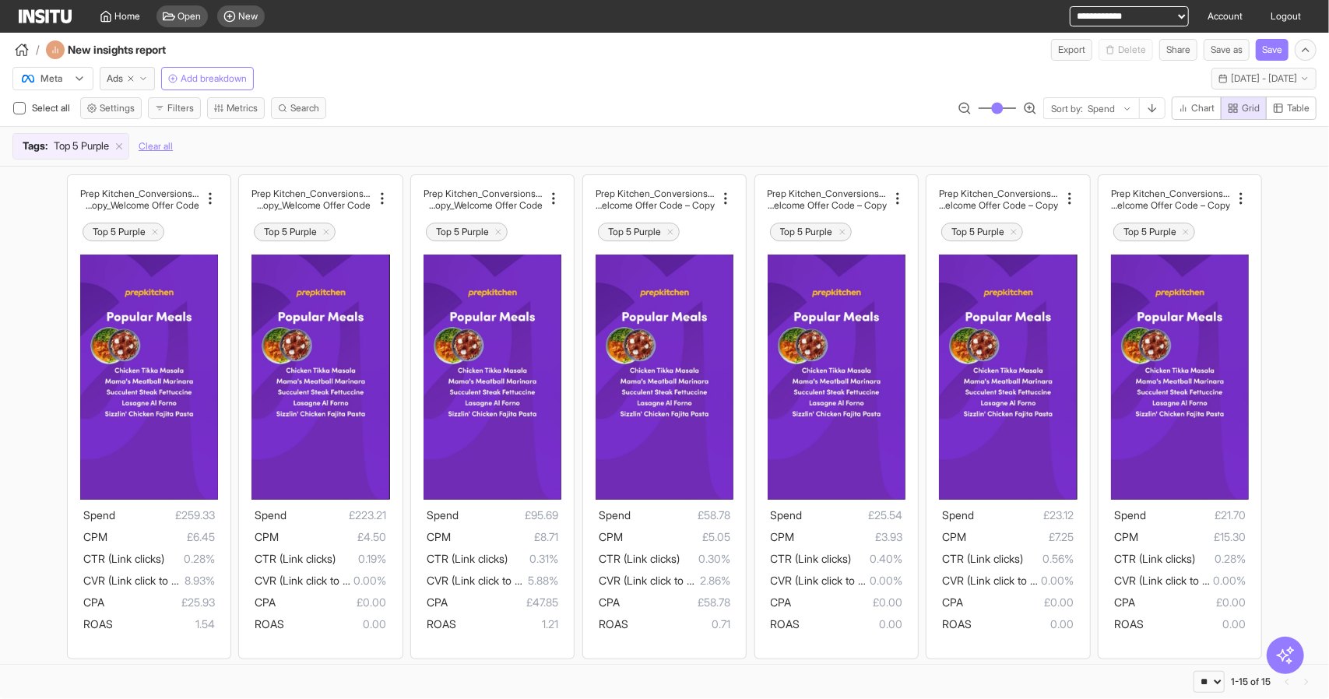
click at [554, 97] on div "Select all Settings Filters Metrics Search Sort by: Spend Chart Grid Table" at bounding box center [664, 112] width 1329 height 30
click at [125, 147] on icon at bounding box center [119, 146] width 11 height 11
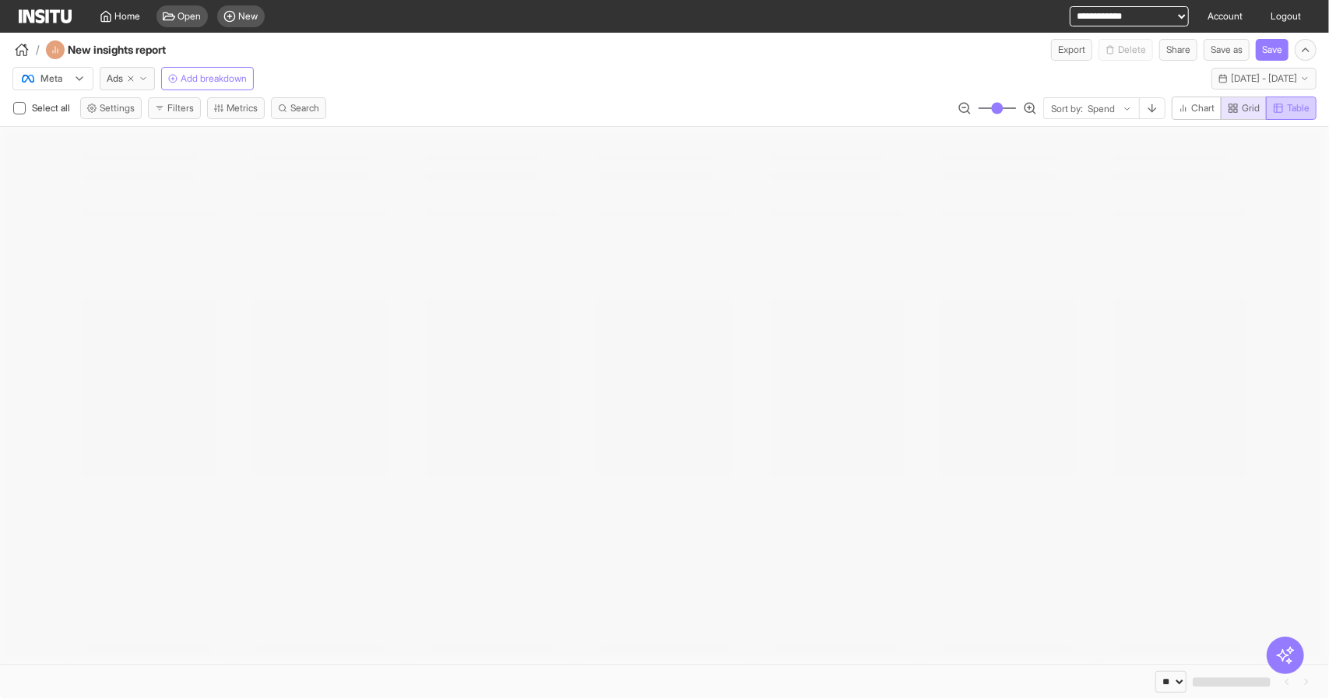
click at [1296, 110] on span "Table" at bounding box center [1298, 108] width 23 height 12
click at [1243, 106] on span "Grid" at bounding box center [1251, 108] width 18 height 12
click at [1231, 74] on span "1 Jan 24 - 31 Dec 24" at bounding box center [1264, 78] width 66 height 12
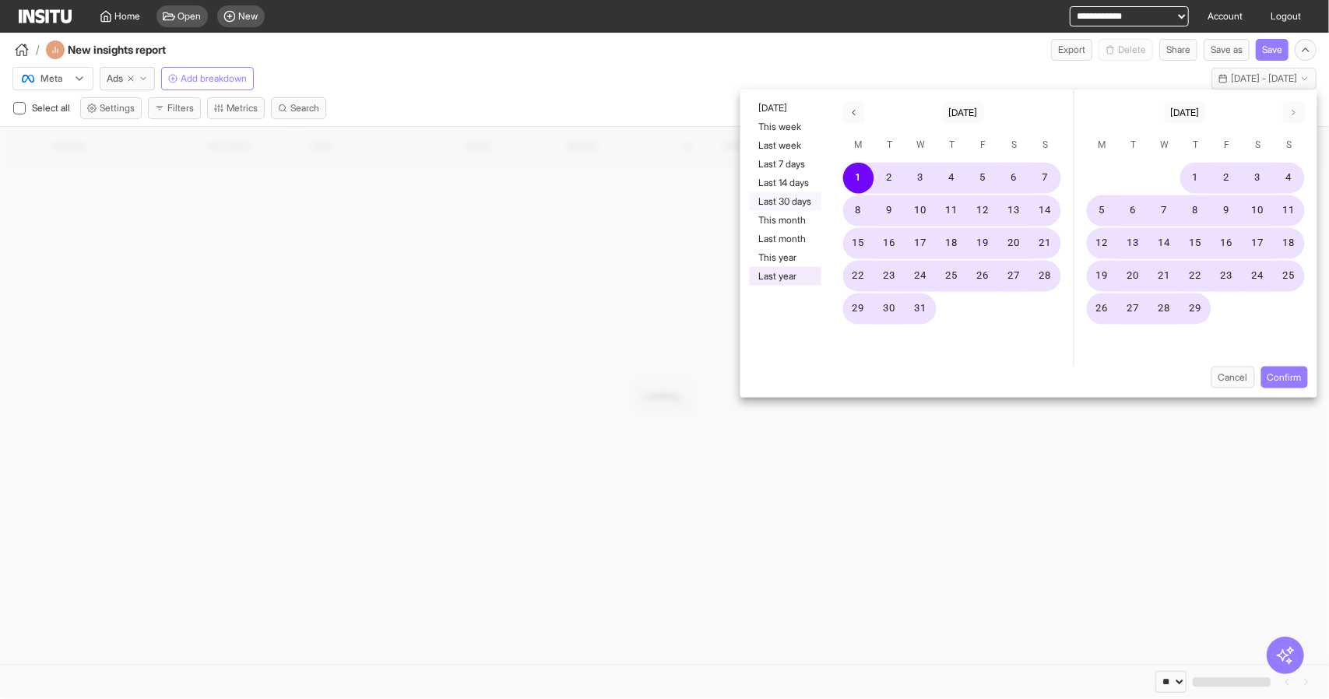
click at [783, 194] on button "Last 30 days" at bounding box center [786, 201] width 72 height 19
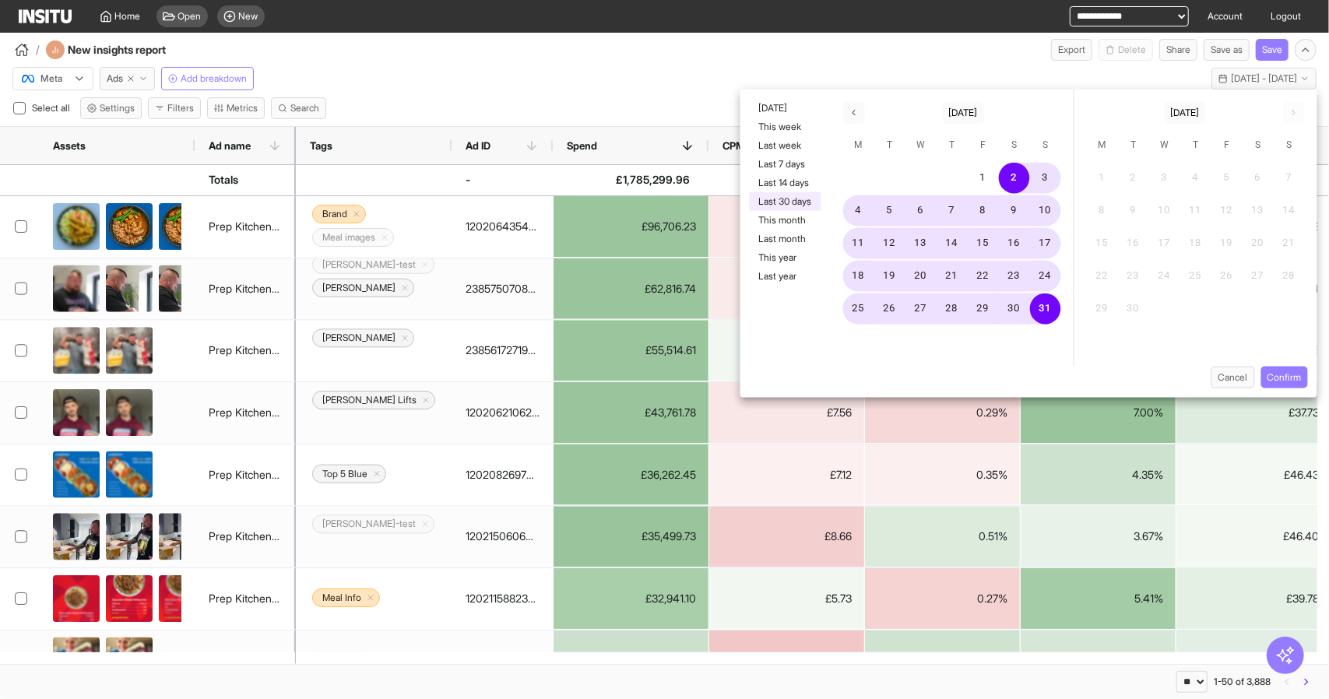
click at [632, 76] on div "Meta Ads Add breakdown Last 30 days - Sat 2 - Sun 31 Aug, 2025 2 Aug 25 - 31 Au…" at bounding box center [664, 76] width 1329 height 30
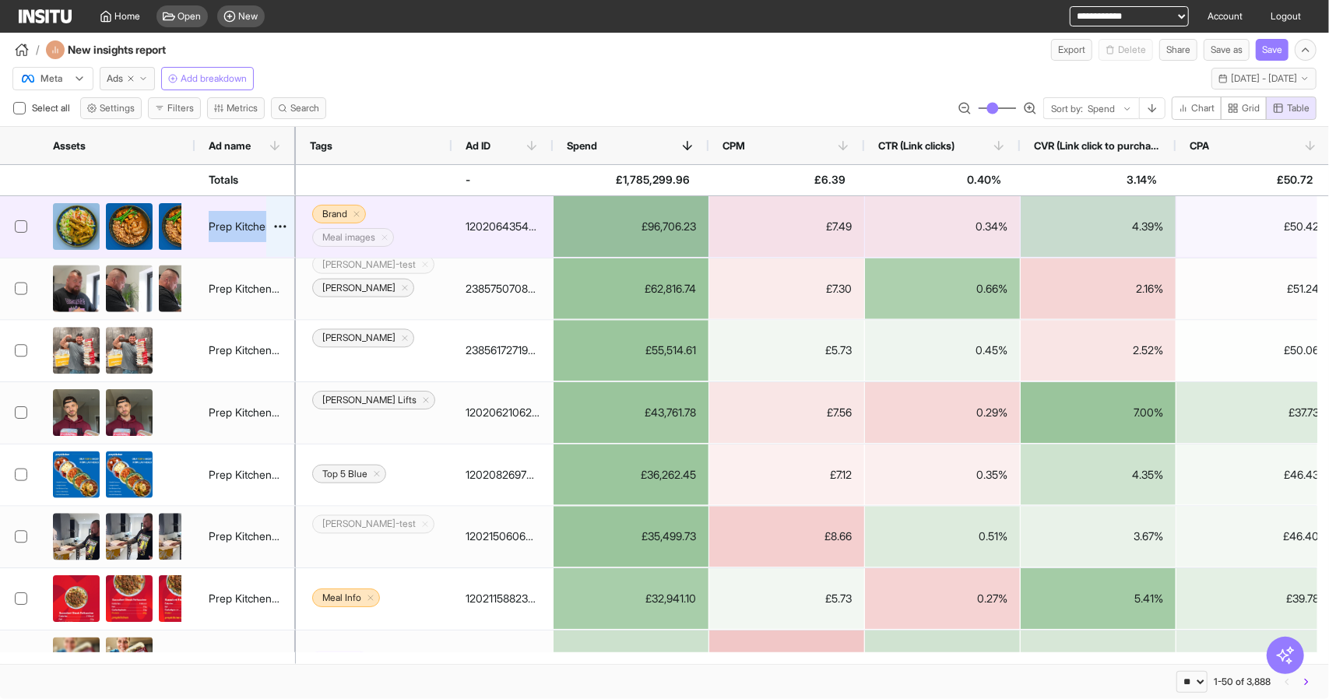
click at [257, 223] on div "Prep Kitchen_Conversions_AdvantageShopping_Meals GIF_Brand Copy_Welcome Offer C…" at bounding box center [245, 226] width 72 height 31
click at [252, 219] on div "Prep Kitchen_Conversions_AdvantageShopping_Meals GIF_Brand Copy_Welcome Offer C…" at bounding box center [245, 226] width 72 height 31
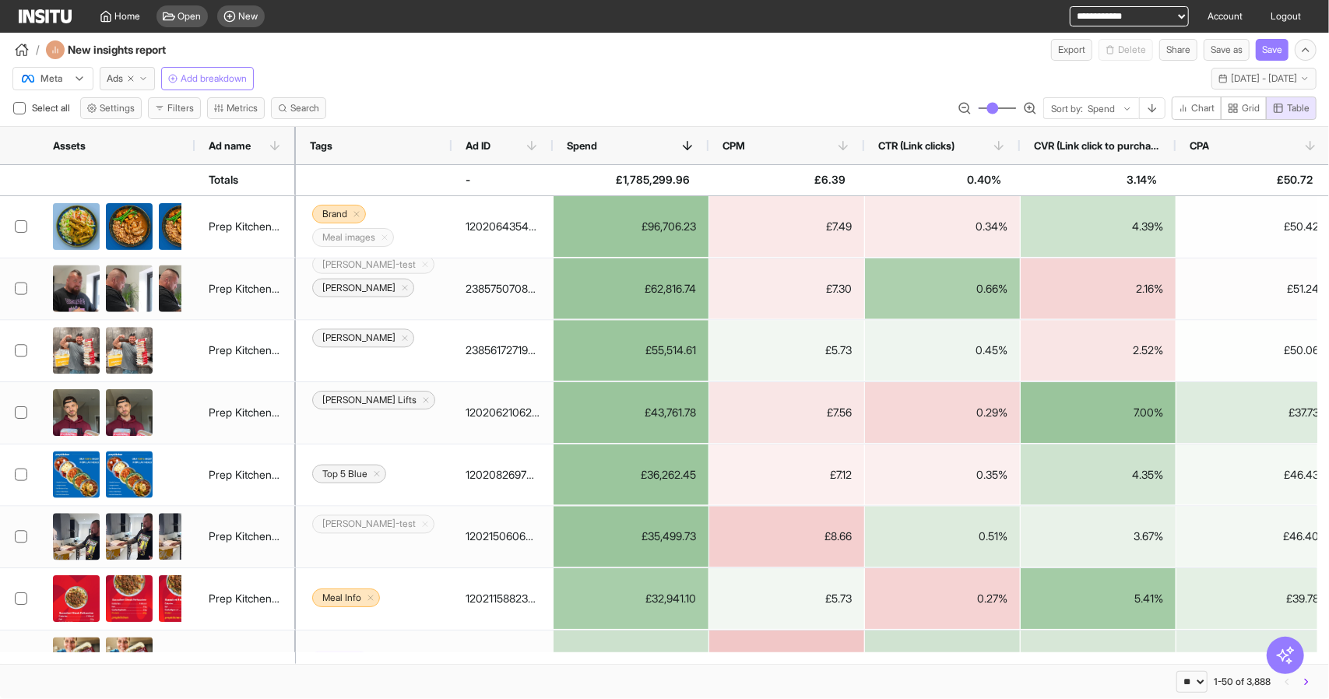
click at [352, 82] on div "Meta Ads Add breakdown Last 30 days - Sat 2 - Sun 31 Aug, 2025 2 Aug 25 - 31 Au…" at bounding box center [664, 76] width 1329 height 30
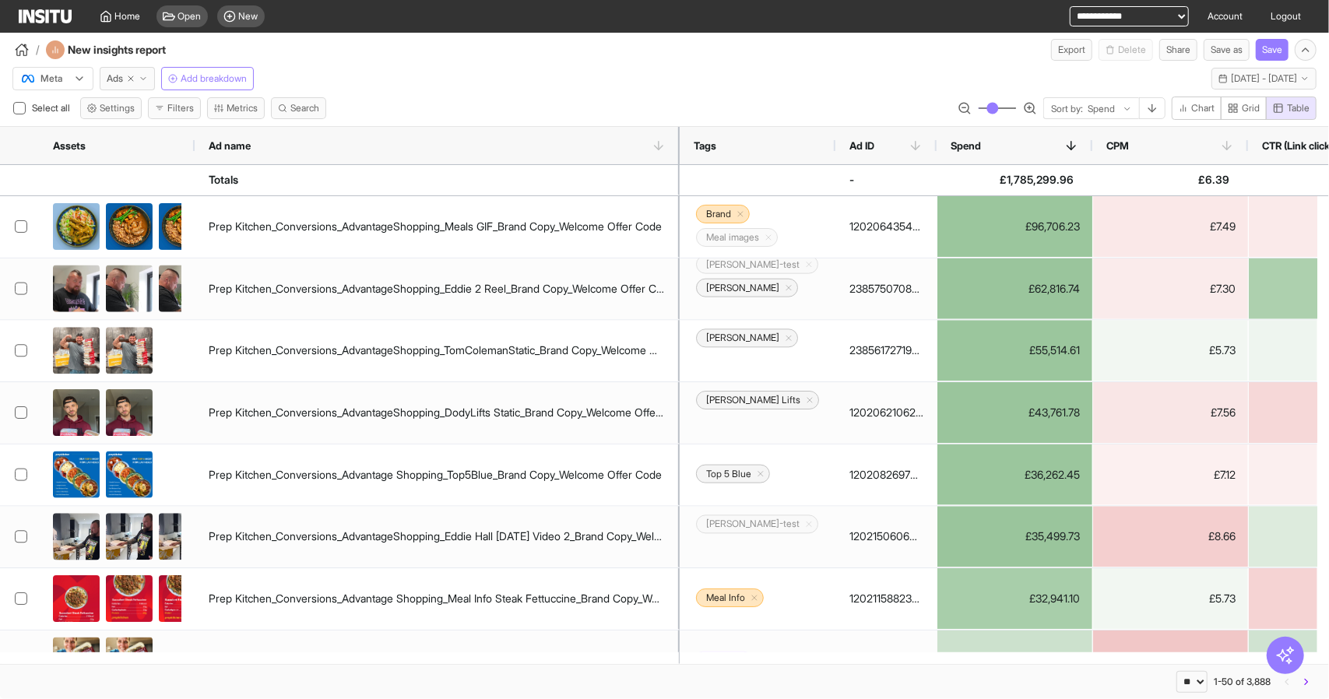
drag, startPoint x: 294, startPoint y: 139, endPoint x: 655, endPoint y: 175, distance: 363.1
click at [754, 164] on div "Assets Ad name Tags Ad ID -" at bounding box center [664, 395] width 1329 height 537
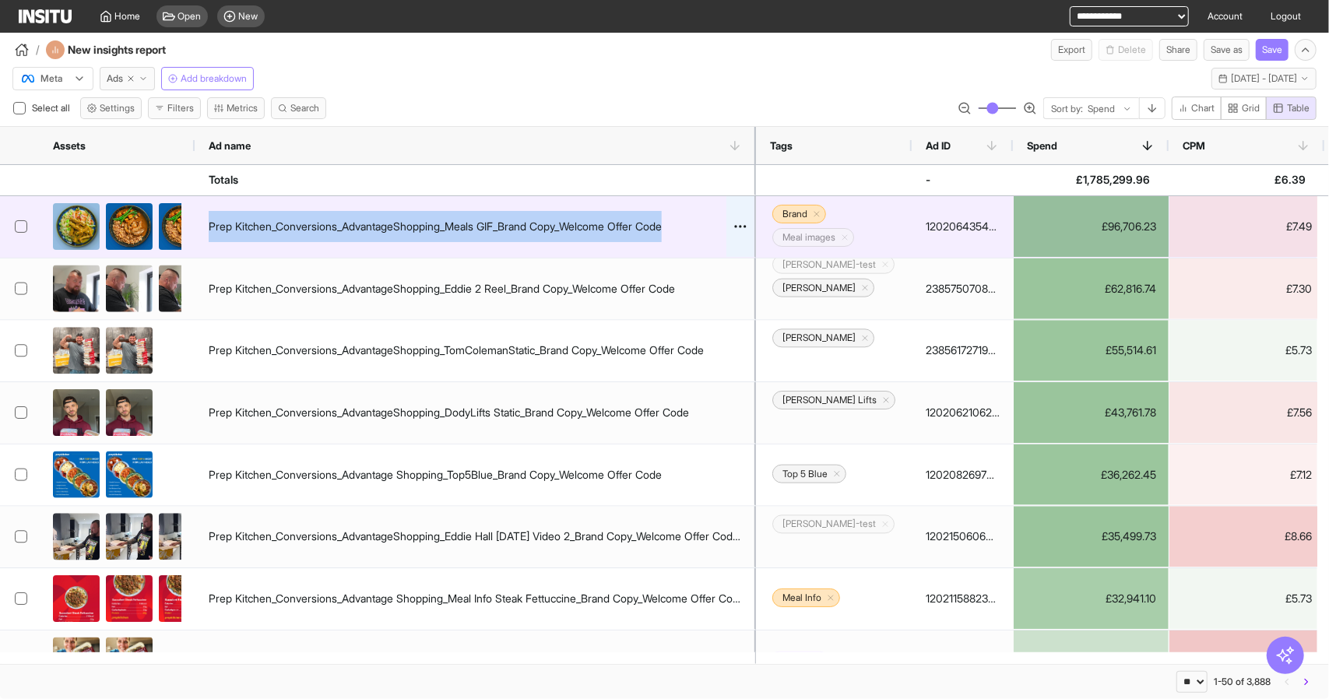
click at [376, 214] on div "Prep Kitchen_Conversions_AdvantageShopping_Meals GIF_Brand Copy_Welcome Offer C…" at bounding box center [435, 226] width 453 height 31
copy div "Prep Kitchen_Conversions_AdvantageShopping_Meals GIF_Brand Copy_Welcome Offer C…"
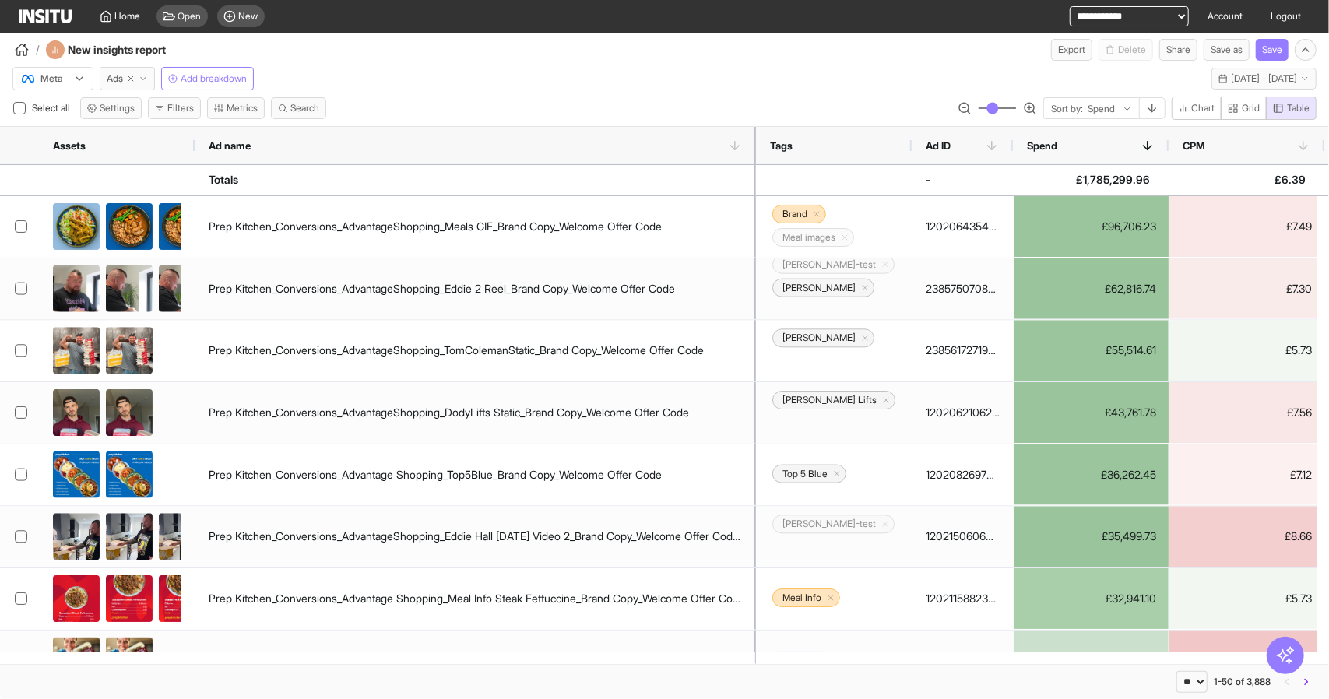
click at [545, 87] on div "Meta Ads Add breakdown Last 30 days - Sat 2 - Sun 31 Aug, 2025 2 Aug 25 - 31 Au…" at bounding box center [664, 76] width 1329 height 30
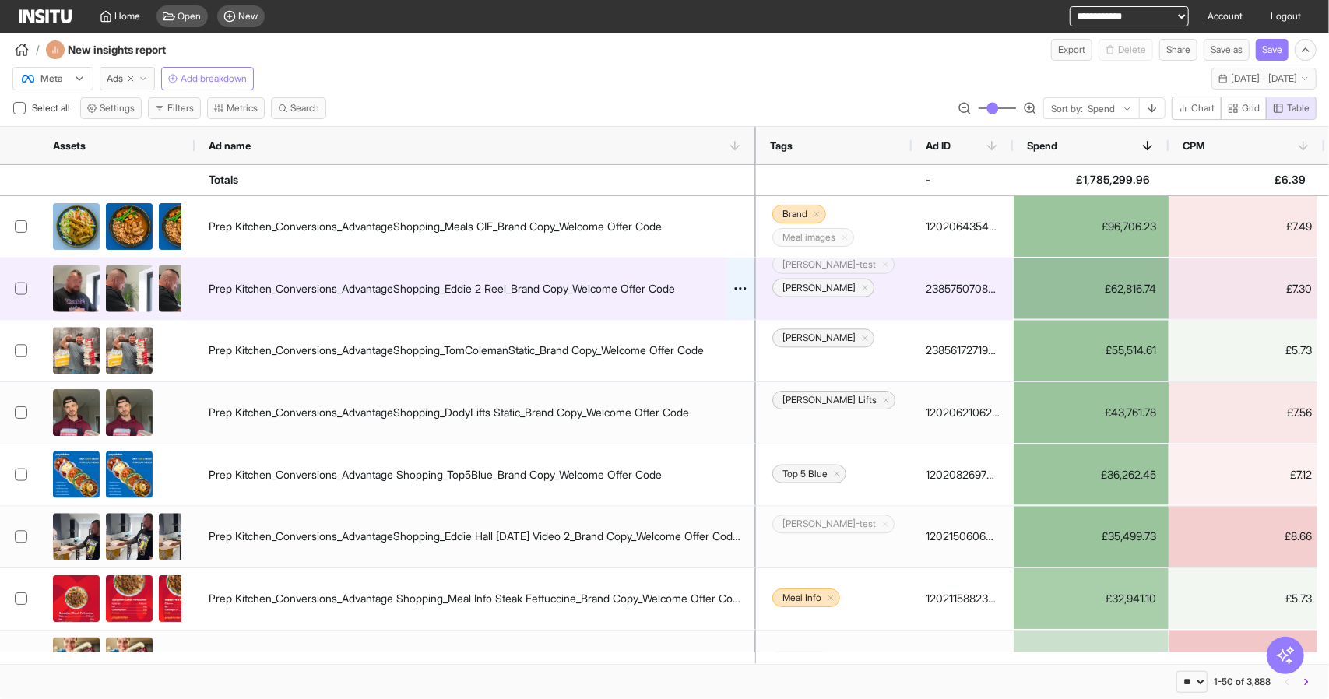
click at [547, 294] on div "Prep Kitchen_Conversions_AdvantageShopping_Eddie 2 Reel_Brand Copy_Welcome Offe…" at bounding box center [442, 288] width 466 height 31
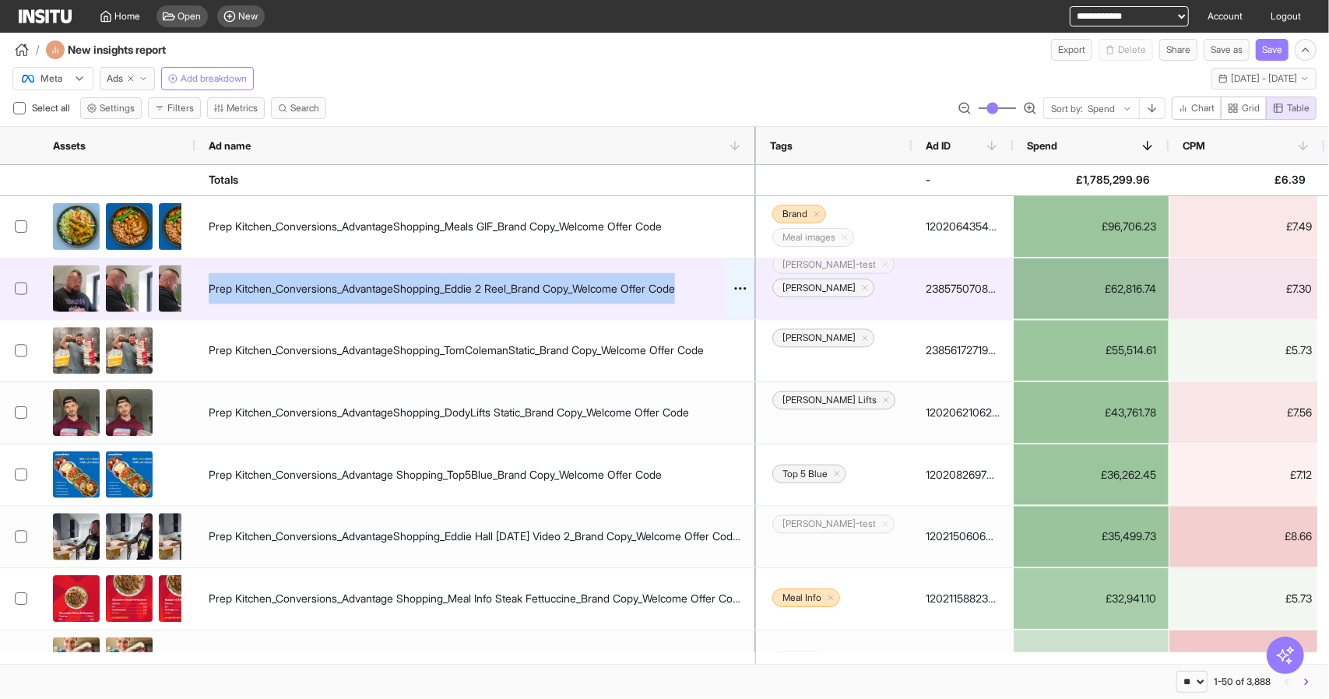
click at [549, 289] on div "Prep Kitchen_Conversions_AdvantageShopping_Eddie 2 Reel_Brand Copy_Welcome Offe…" at bounding box center [442, 288] width 466 height 31
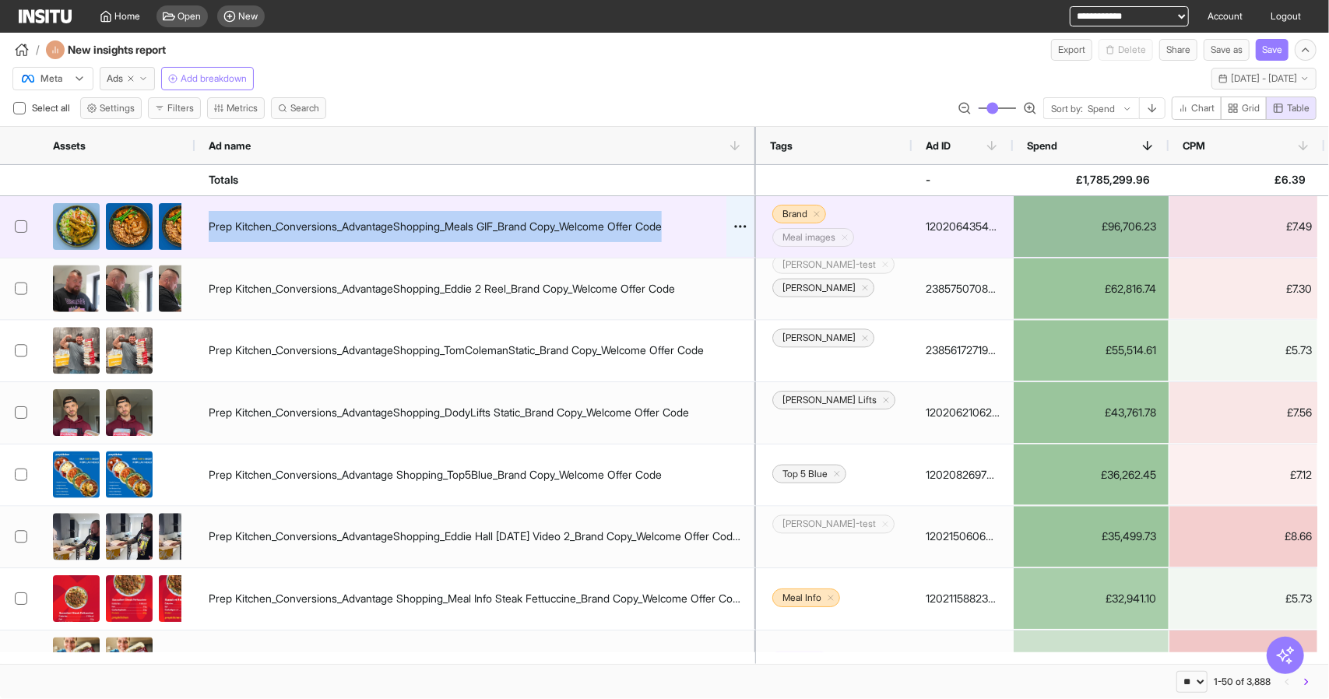
click at [562, 231] on div "Prep Kitchen_Conversions_AdvantageShopping_Meals GIF_Brand Copy_Welcome Offer C…" at bounding box center [435, 226] width 453 height 31
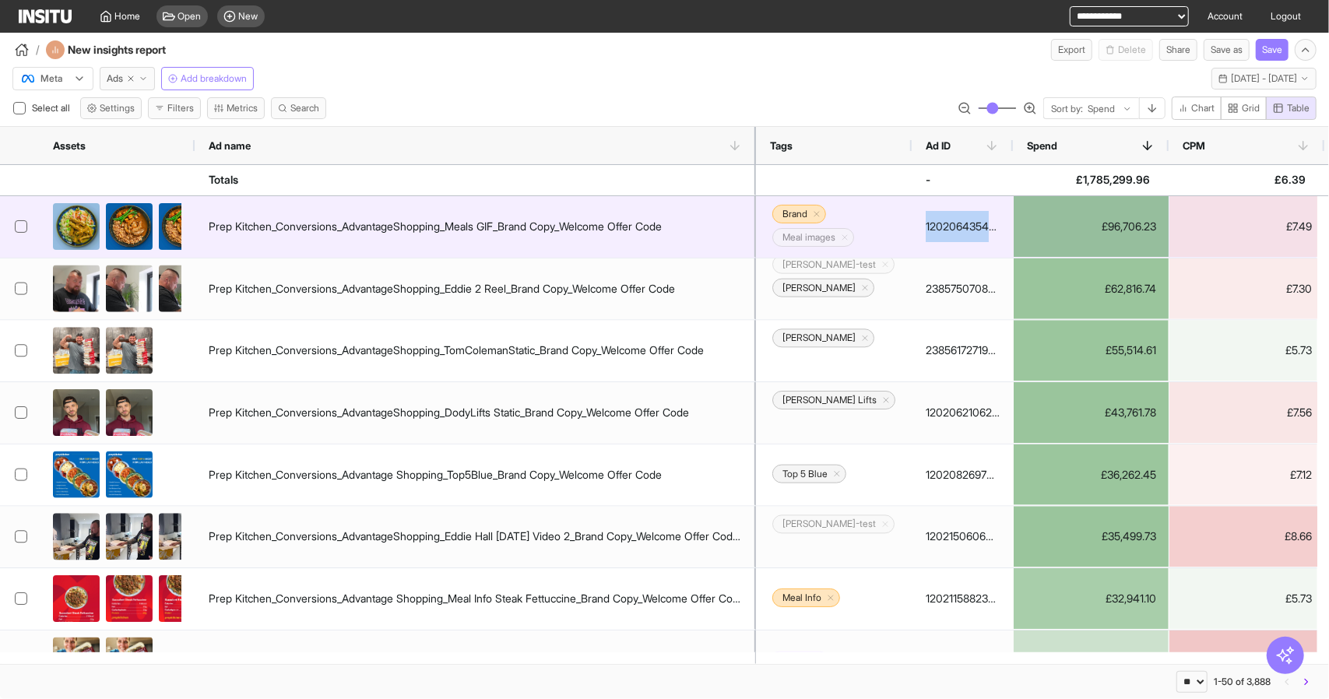
click at [949, 231] on div "120206435422450667" at bounding box center [963, 226] width 74 height 31
click at [950, 231] on div "120206435422450667" at bounding box center [963, 226] width 74 height 31
click at [959, 227] on div "120206435422450667" at bounding box center [963, 226] width 74 height 31
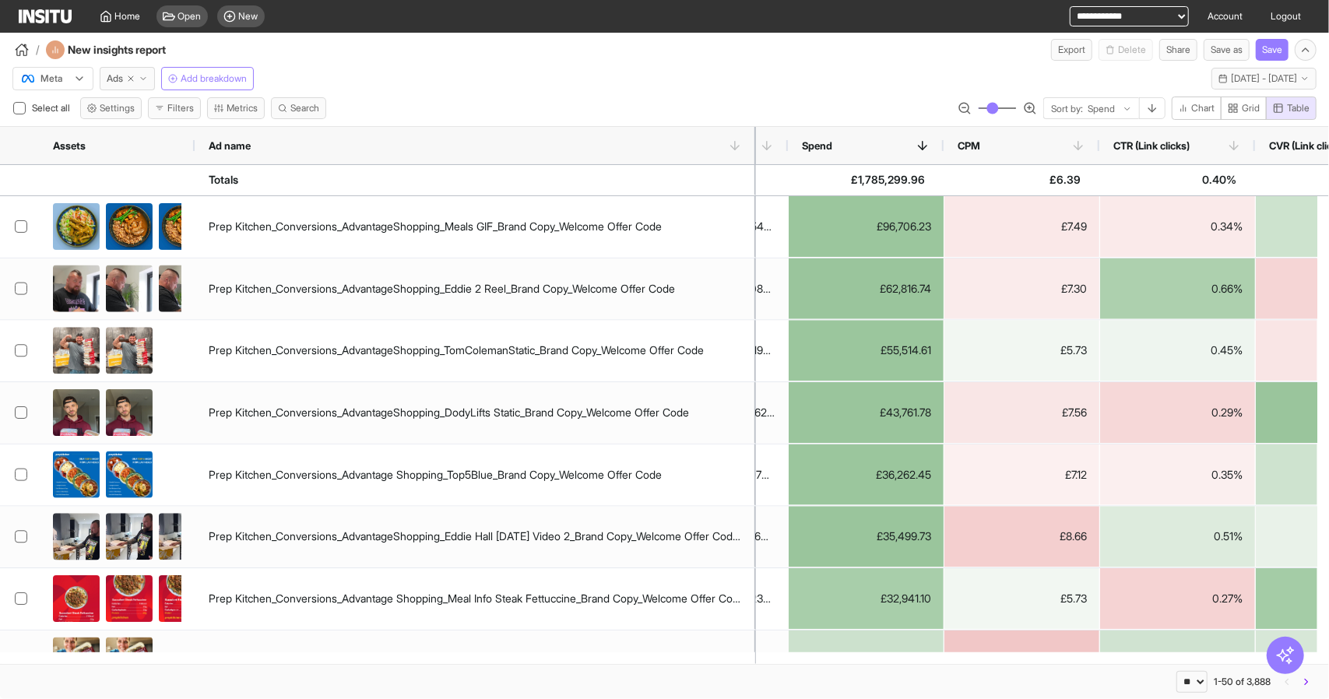
scroll to position [0, 228]
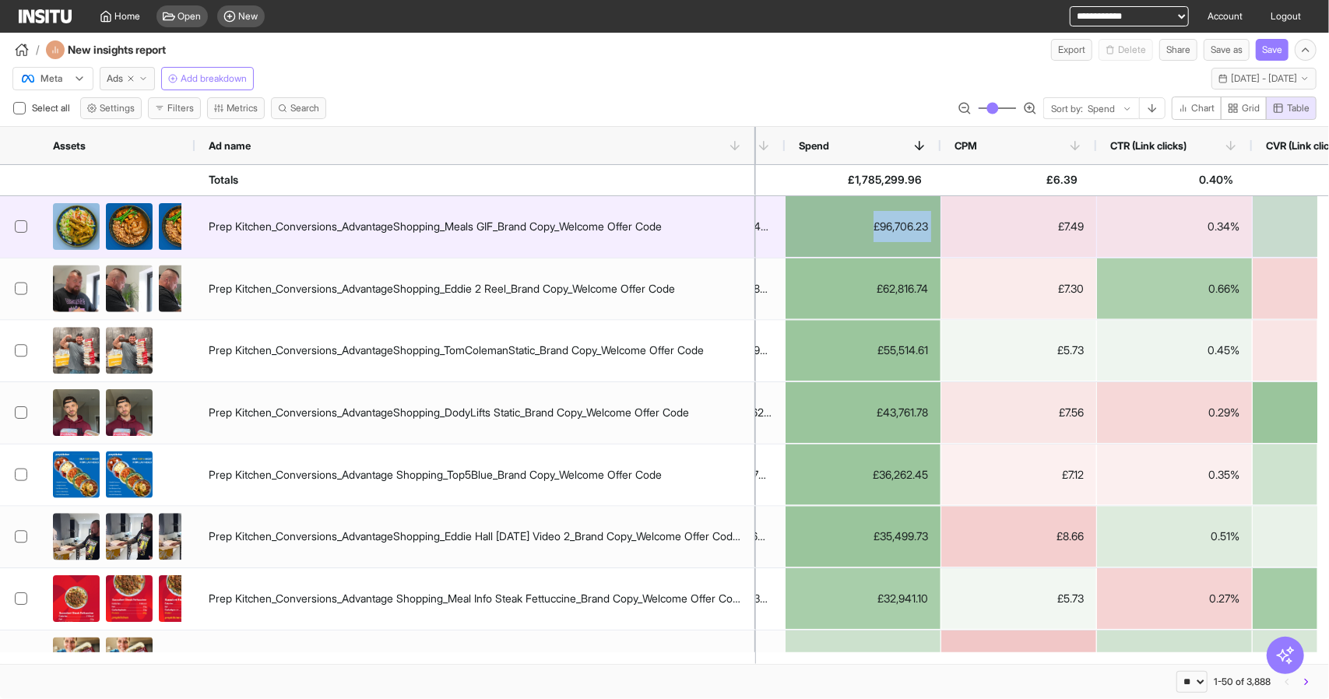
click at [893, 219] on div "£96,706.23" at bounding box center [863, 226] width 155 height 61
click at [891, 218] on div "£96,706.23" at bounding box center [863, 226] width 155 height 61
click at [1071, 233] on div "£7.49" at bounding box center [1019, 226] width 155 height 61
click at [1074, 227] on div "£7.49" at bounding box center [1019, 226] width 155 height 61
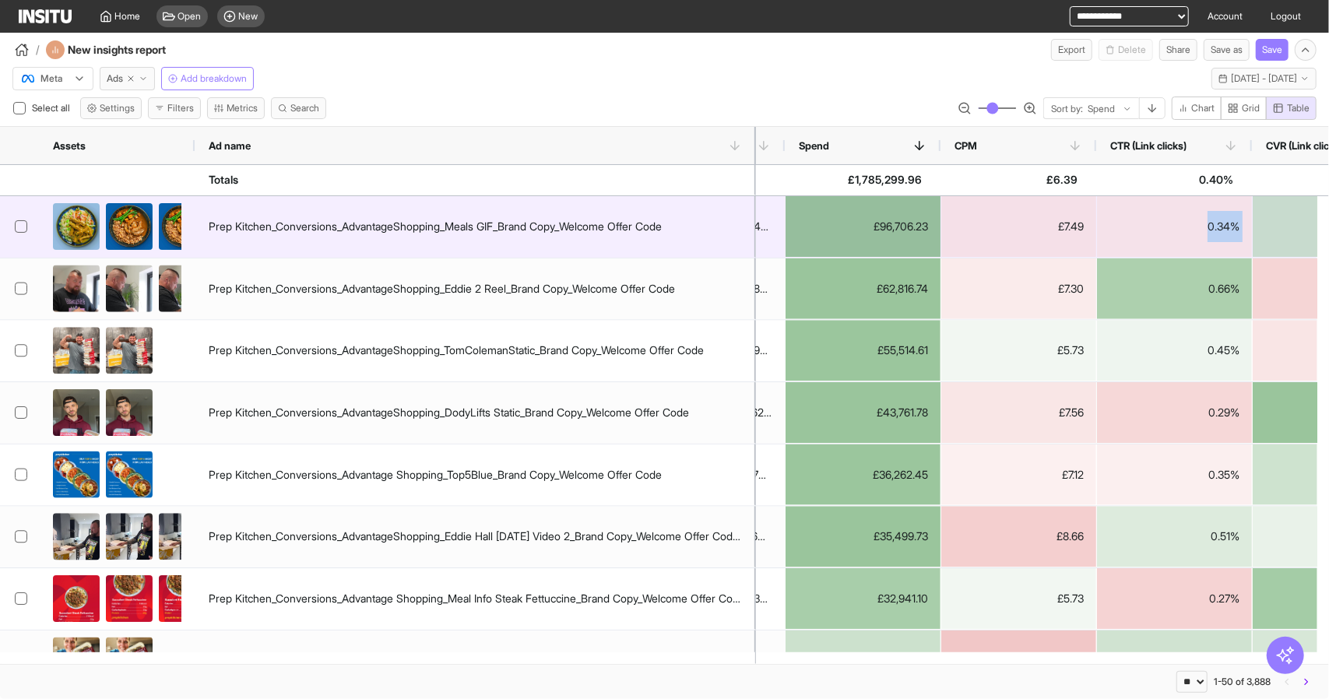
click at [1187, 224] on div "0.34%" at bounding box center [1174, 226] width 155 height 61
click at [1216, 227] on div "0.34%" at bounding box center [1174, 226] width 155 height 61
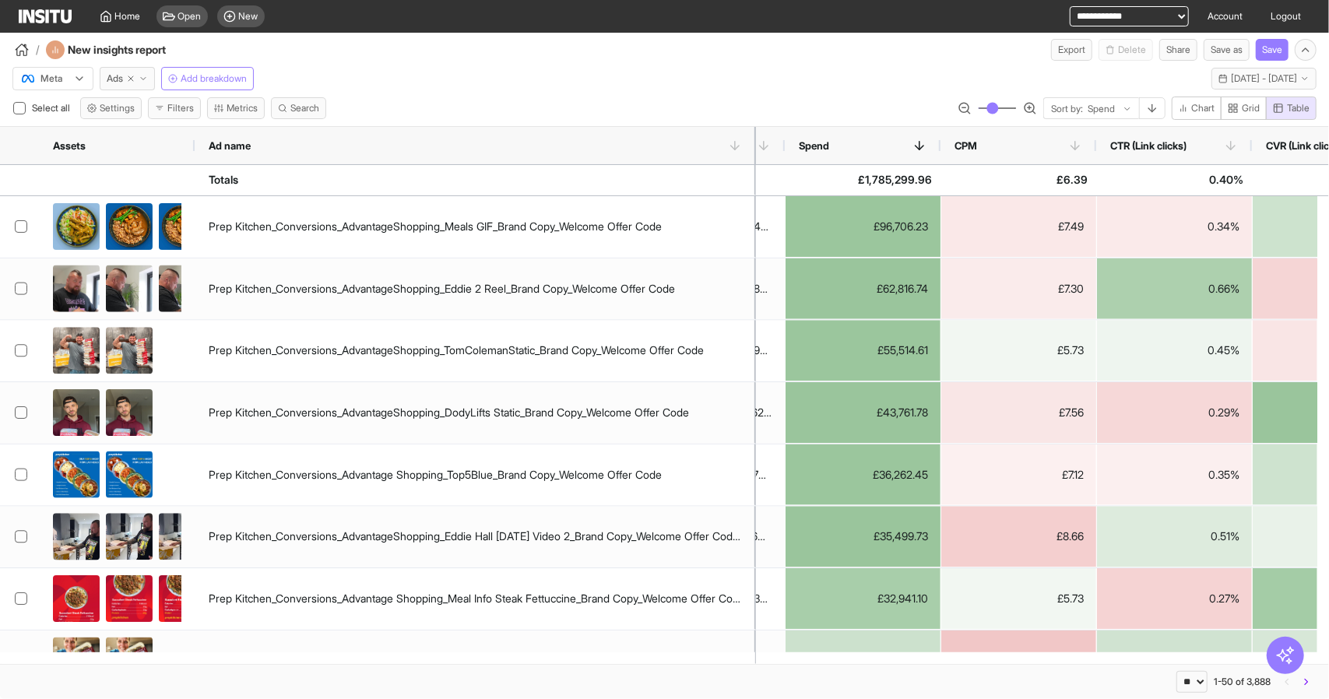
scroll to position [0, 0]
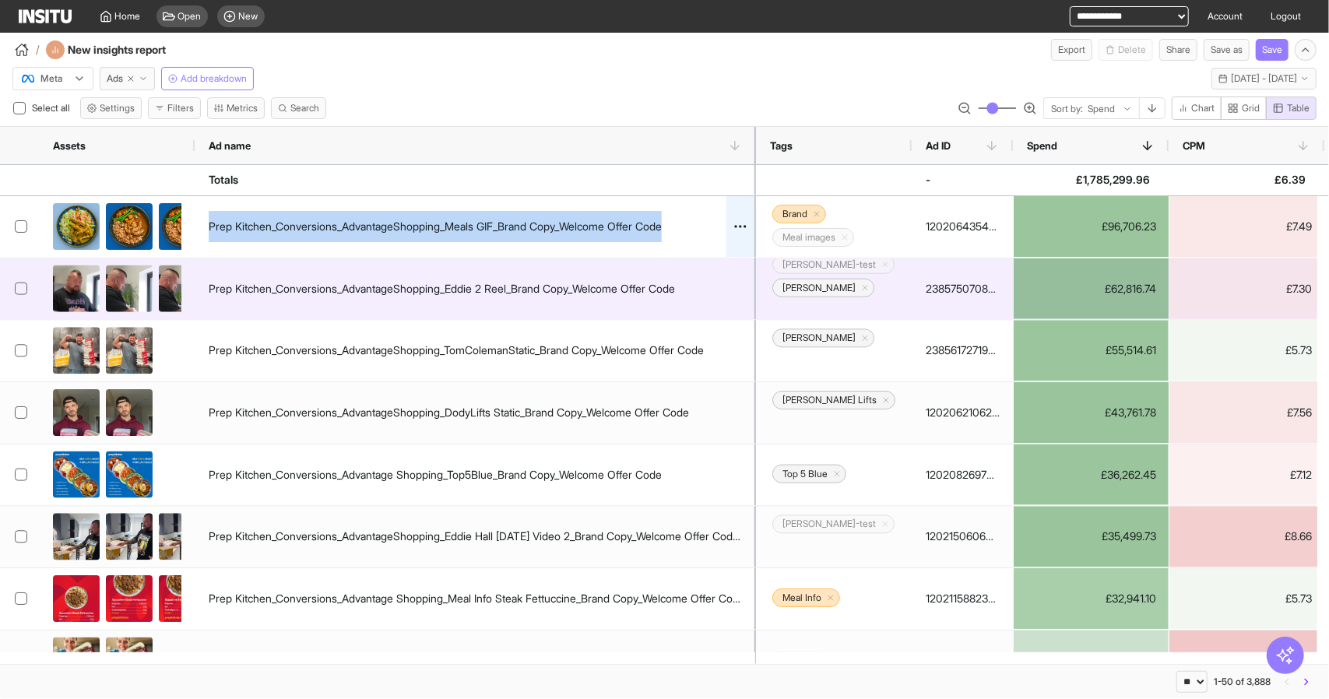
click at [511, 218] on div "Prep Kitchen_Conversions_AdvantageShopping_Meals GIF_Brand Copy_Welcome Offer C…" at bounding box center [435, 226] width 453 height 31
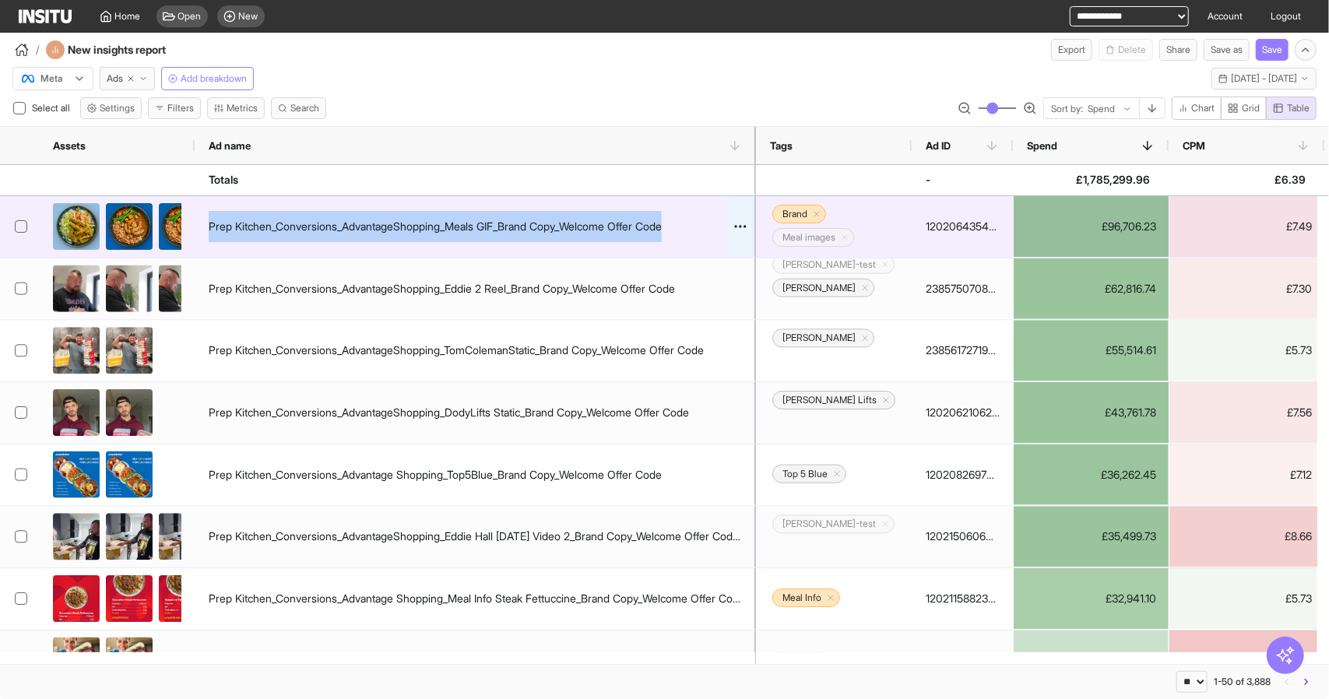
click at [516, 228] on div "Prep Kitchen_Conversions_AdvantageShopping_Meals GIF_Brand Copy_Welcome Offer C…" at bounding box center [435, 226] width 453 height 31
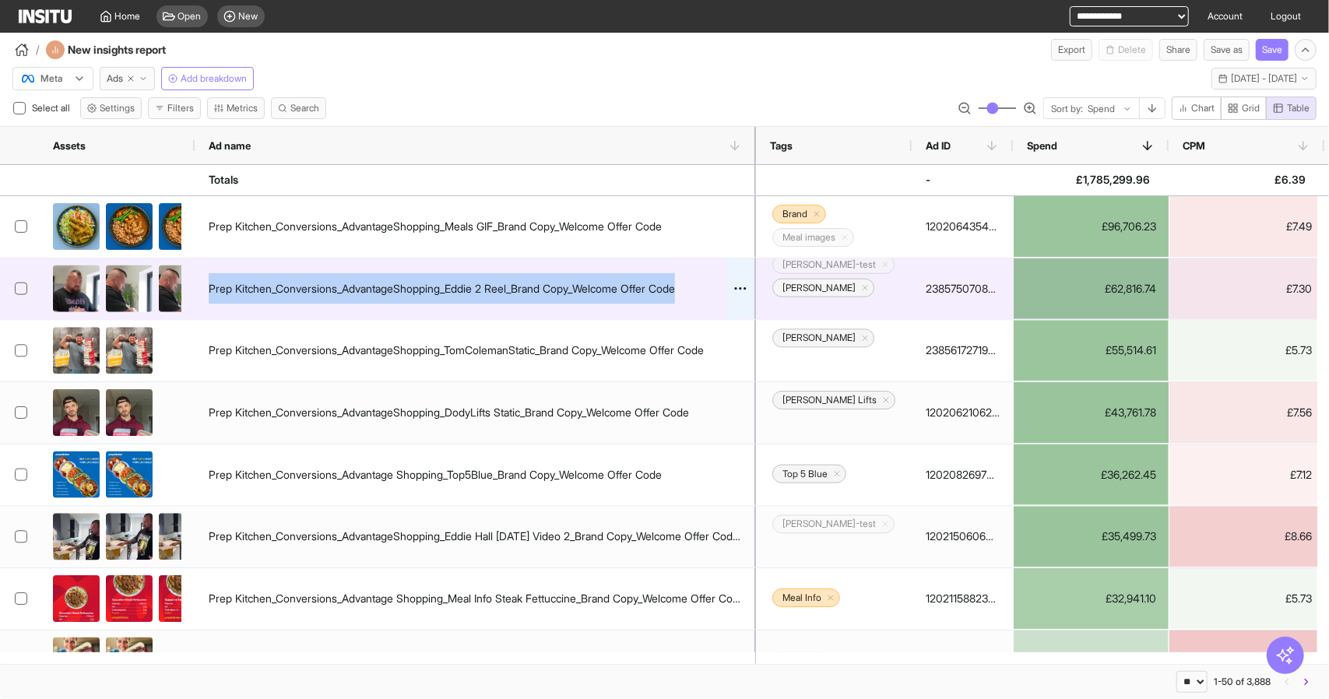
click at [537, 287] on div "Prep Kitchen_Conversions_AdvantageShopping_Eddie 2 Reel_Brand Copy_Welcome Offe…" at bounding box center [442, 288] width 466 height 31
click at [537, 292] on div "Prep Kitchen_Conversions_AdvantageShopping_Eddie 2 Reel_Brand Copy_Welcome Offe…" at bounding box center [442, 288] width 466 height 31
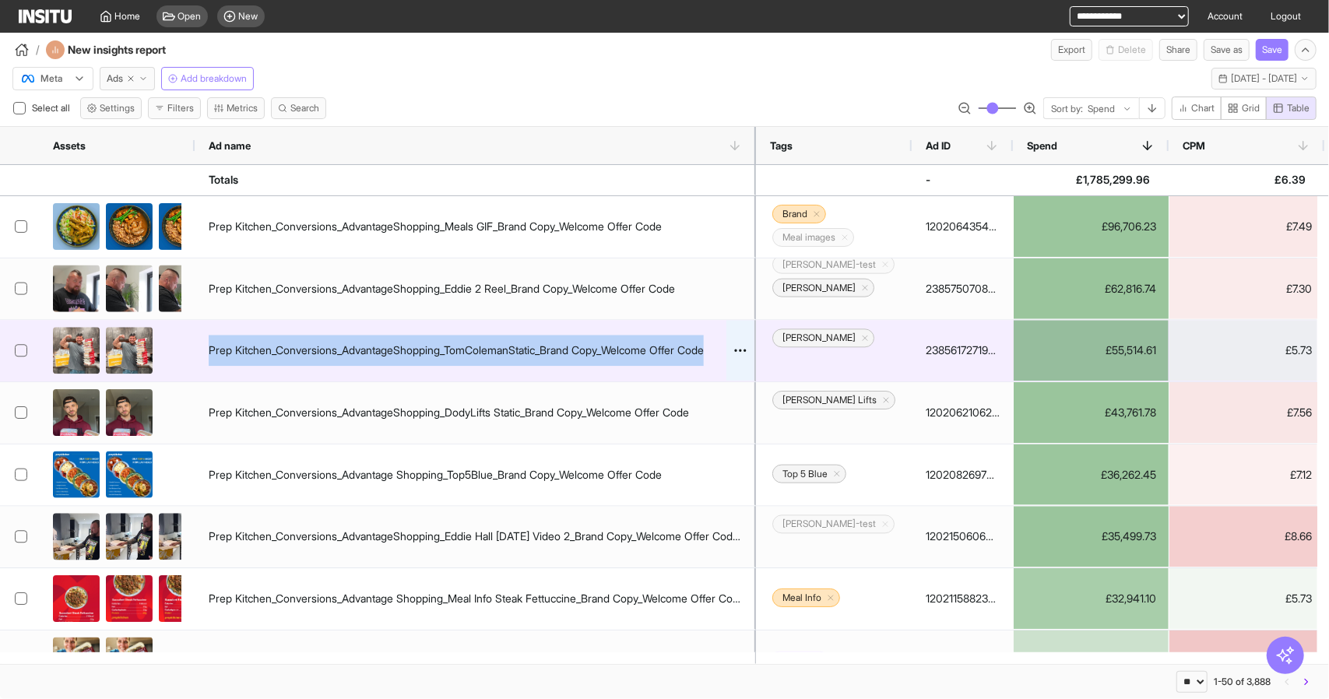
click at [542, 345] on div "Prep Kitchen_Conversions_AdvantageShopping_TomColemanStatic_Brand Copy_Welcome …" at bounding box center [456, 350] width 495 height 31
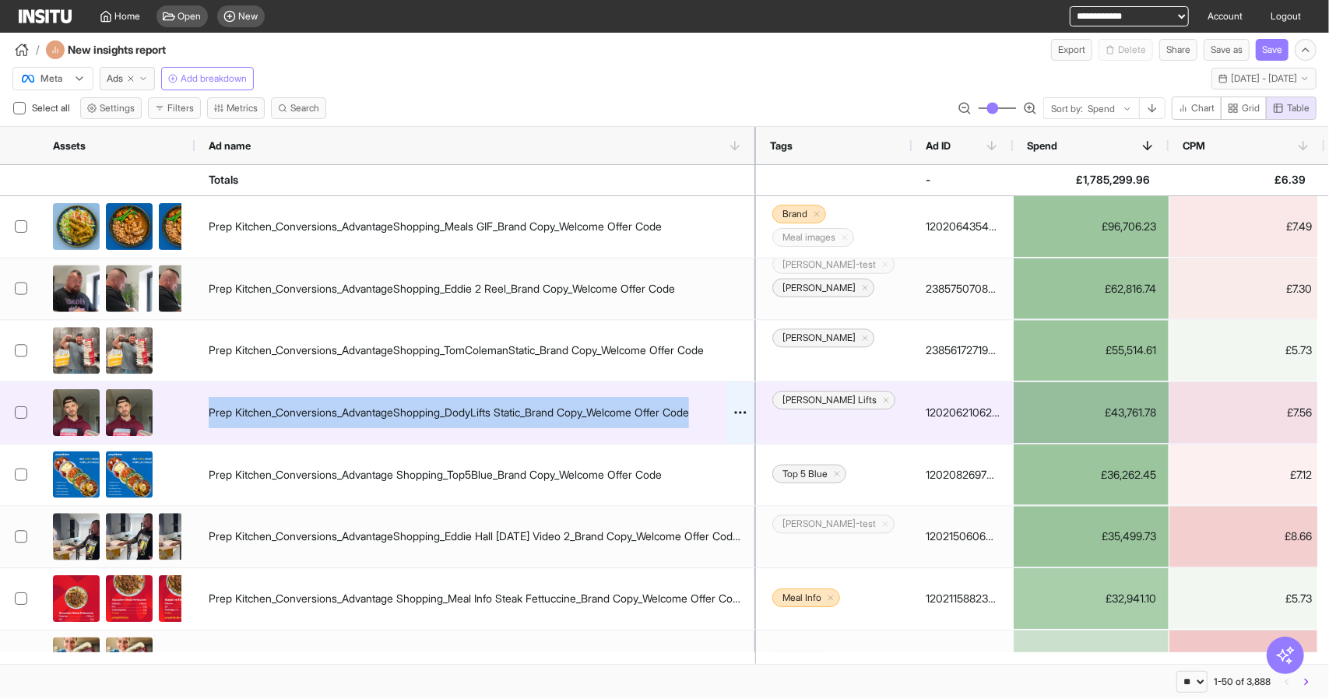
click at [536, 413] on div "Prep Kitchen_Conversions_AdvantageShopping_DodyLifts Static_Brand Copy_Welcome …" at bounding box center [449, 412] width 481 height 31
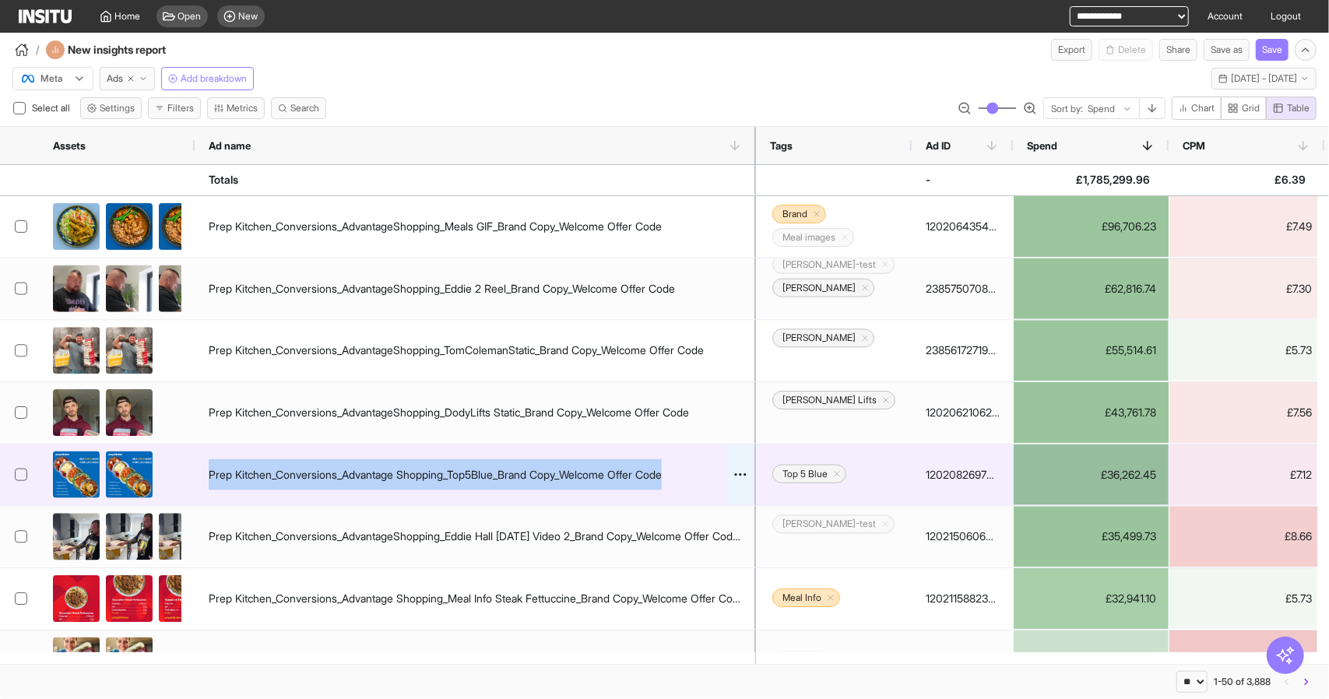
click at [499, 470] on div "Prep Kitchen_Conversions_Advantage Shopping_Top5Blue_Brand Copy_Welcome Offer C…" at bounding box center [435, 474] width 453 height 31
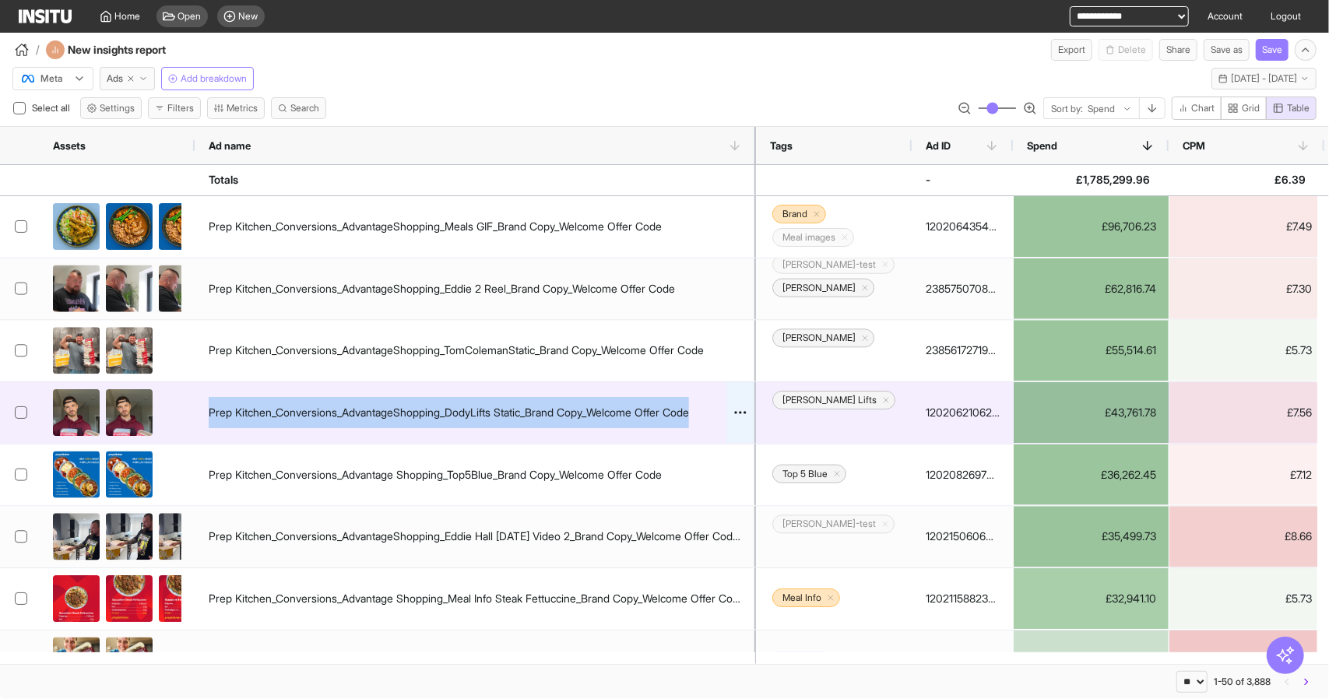
click at [544, 406] on div "Prep Kitchen_Conversions_AdvantageShopping_DodyLifts Static_Brand Copy_Welcome …" at bounding box center [449, 412] width 481 height 31
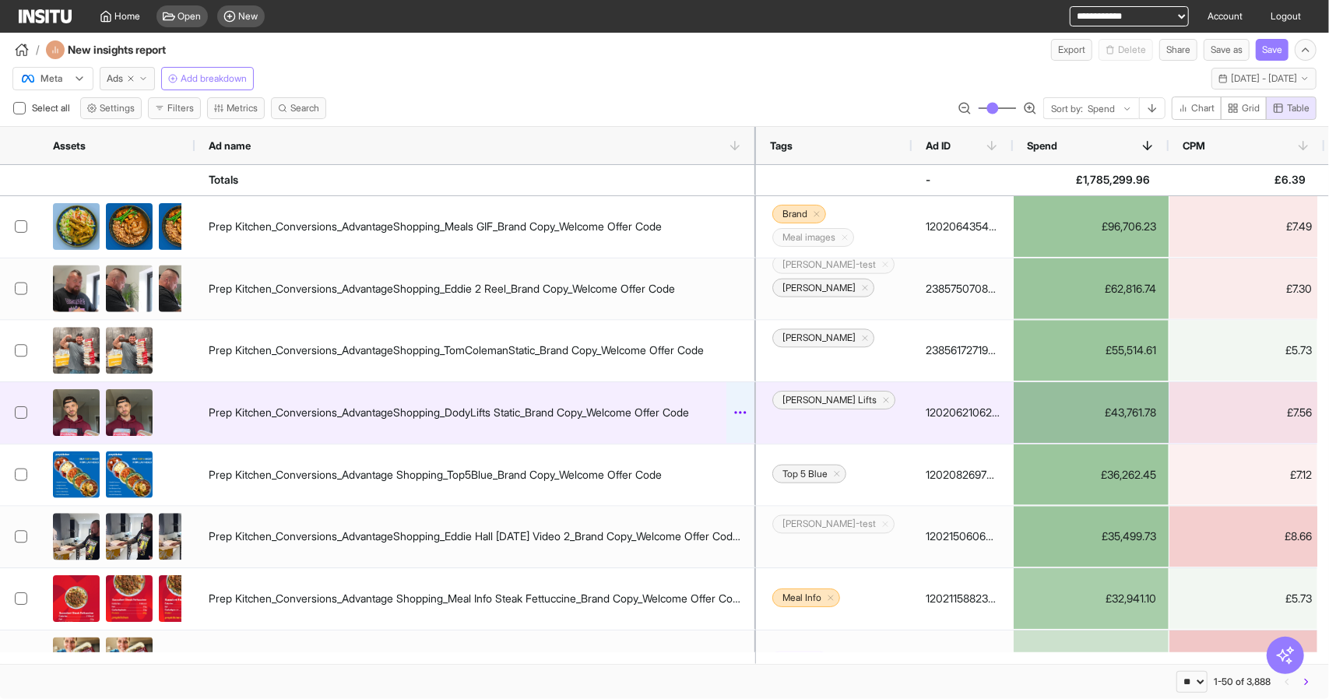
click at [741, 407] on icon at bounding box center [741, 413] width 16 height 16
click at [735, 396] on div at bounding box center [741, 412] width 28 height 61
click at [945, 407] on div "120206210625530667" at bounding box center [963, 412] width 74 height 31
click at [793, 399] on div "Dody Lifts" at bounding box center [834, 413] width 129 height 48
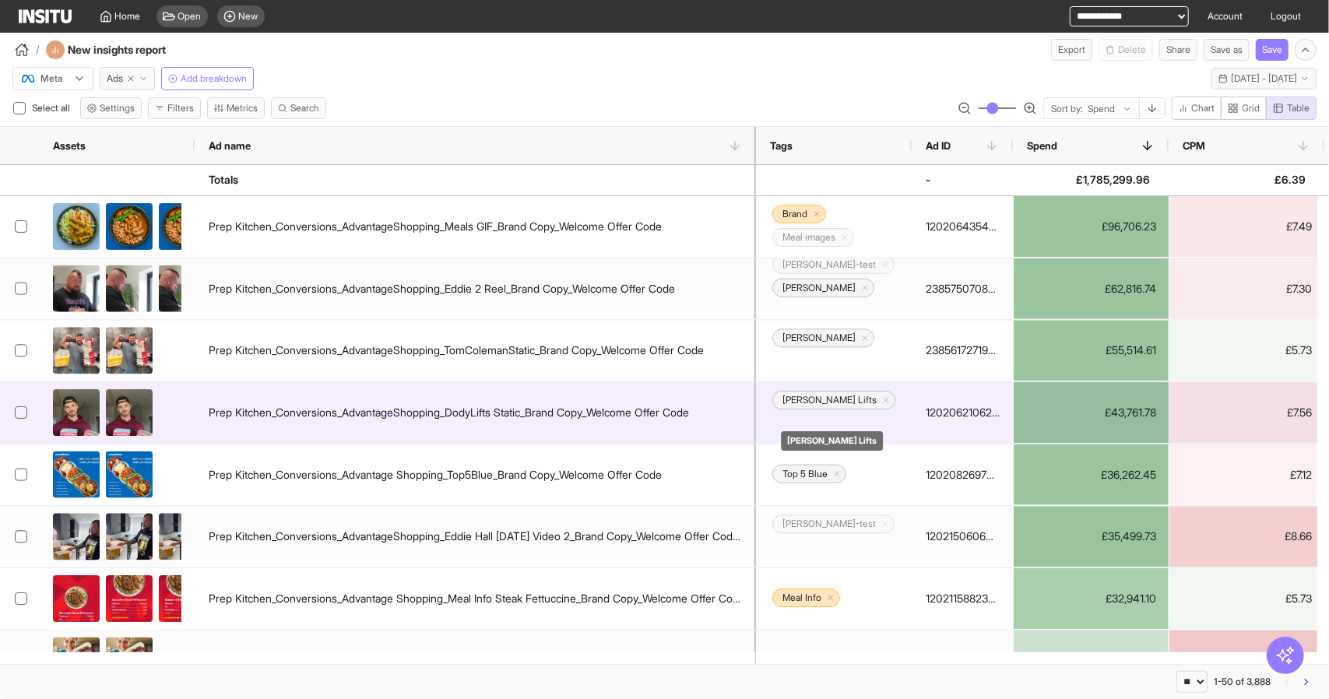
click at [799, 407] on h2 "Dody Lifts" at bounding box center [830, 400] width 94 height 12
click at [1146, 420] on div "£43,761.78" at bounding box center [1091, 412] width 155 height 61
click at [1142, 419] on div "£43,761.78" at bounding box center [1091, 412] width 155 height 61
click at [1287, 402] on div "£7.56" at bounding box center [1247, 412] width 155 height 61
click at [1287, 408] on div "£7.56" at bounding box center [1247, 412] width 155 height 61
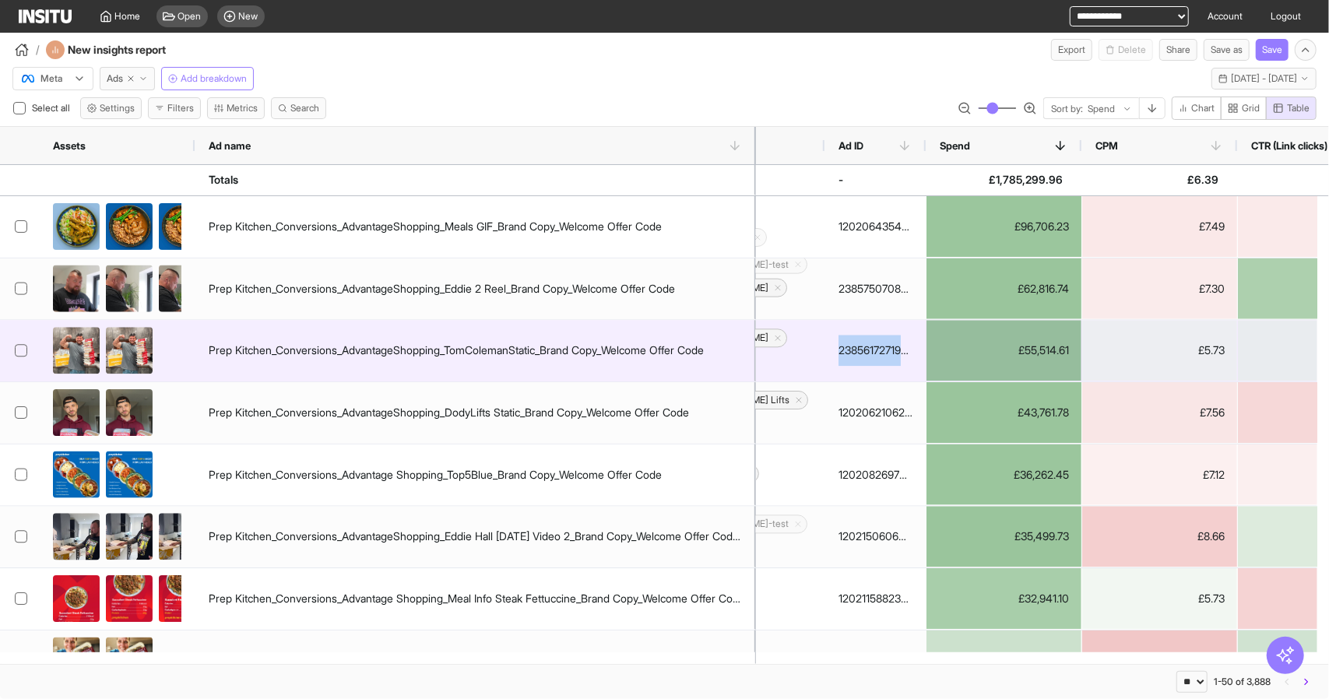
click at [889, 345] on div "23856172719380666" at bounding box center [876, 350] width 74 height 31
drag, startPoint x: 885, startPoint y: 346, endPoint x: 885, endPoint y: 368, distance: 22.6
click at [885, 347] on div "23856172719380666" at bounding box center [876, 350] width 74 height 31
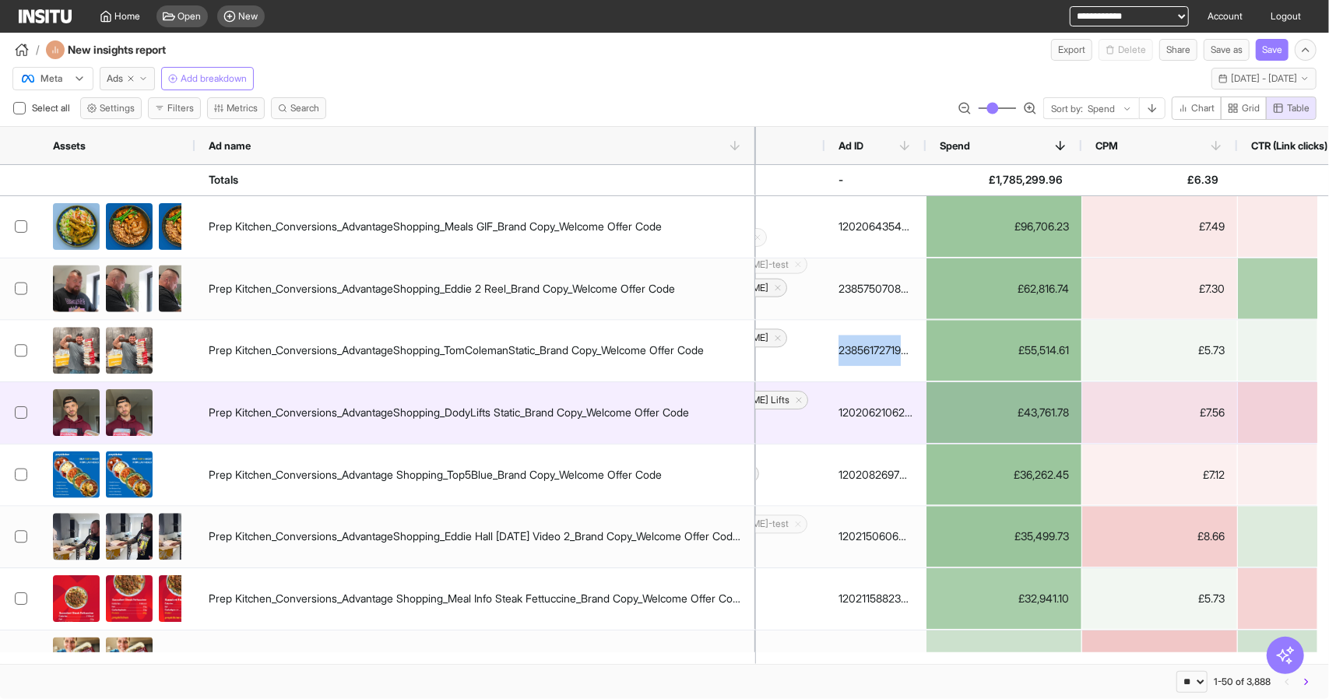
click at [853, 343] on div "23856172719380666" at bounding box center [876, 350] width 74 height 31
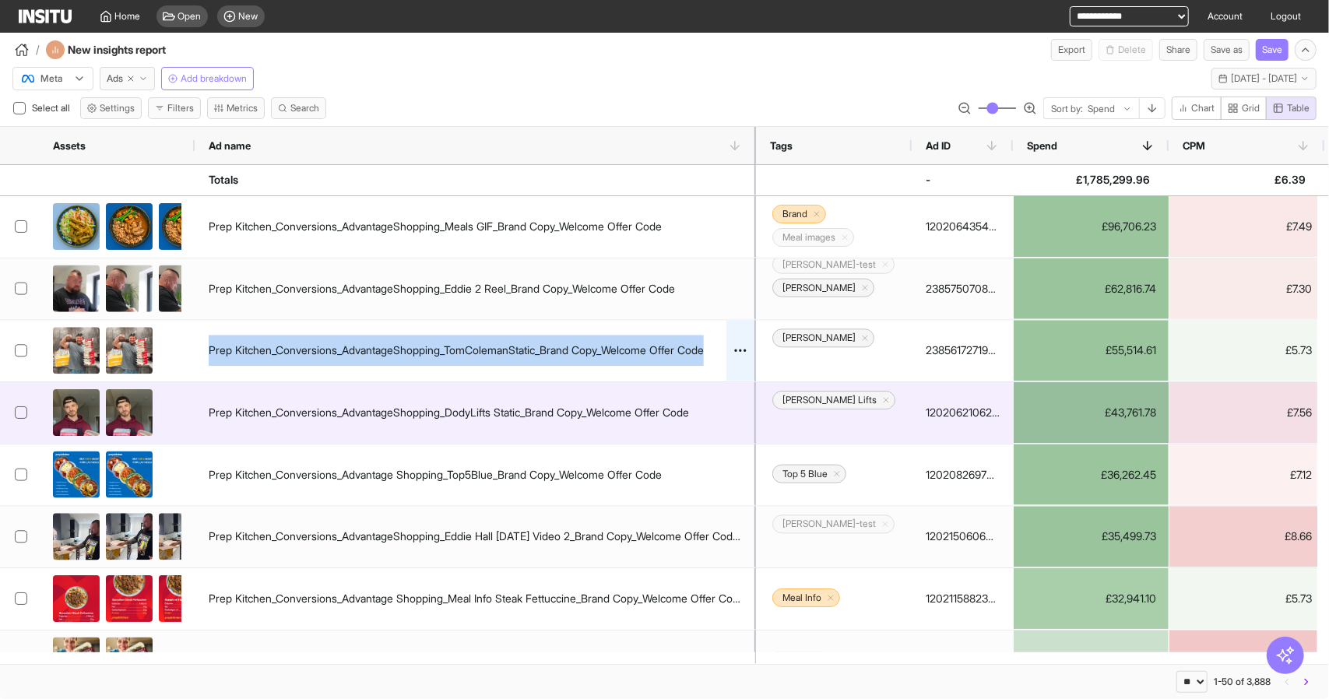
click at [447, 351] on div "Prep Kitchen_Conversions_AdvantageShopping_TomColemanStatic_Brand Copy_Welcome …" at bounding box center [456, 350] width 495 height 31
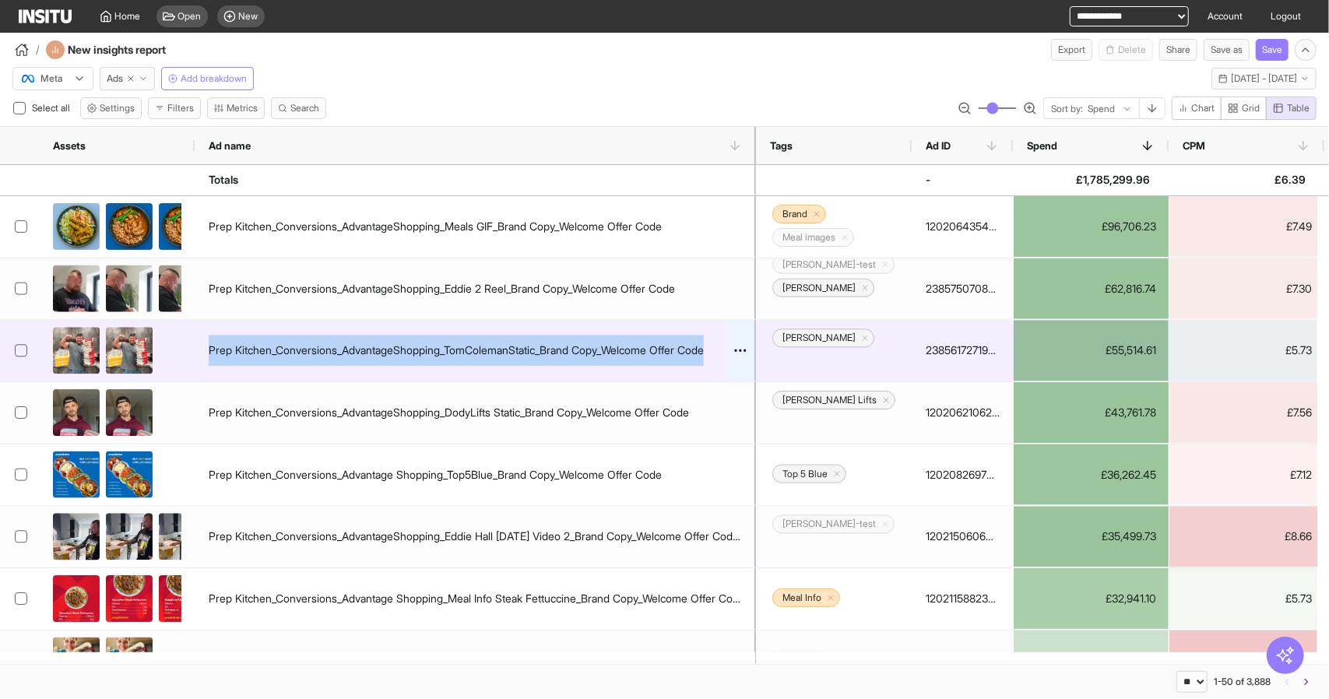
click at [447, 351] on div "Prep Kitchen_Conversions_AdvantageShopping_TomColemanStatic_Brand Copy_Welcome …" at bounding box center [456, 350] width 495 height 31
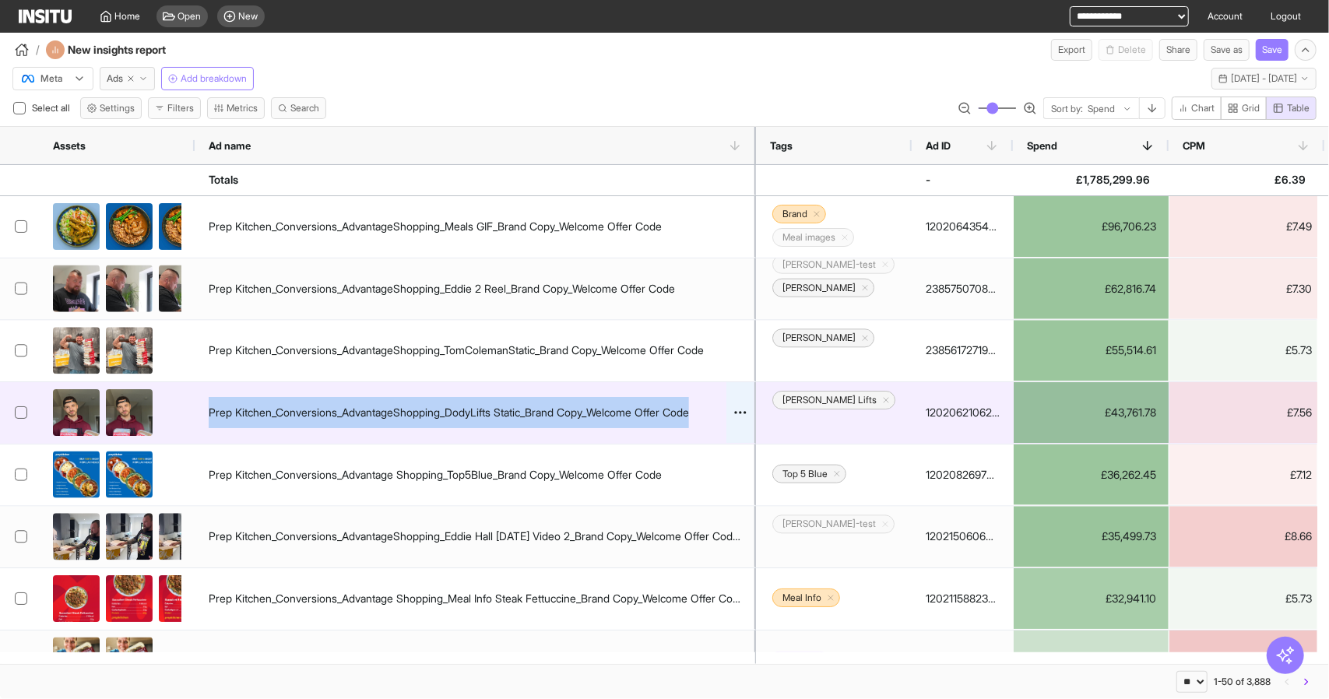
click at [445, 407] on div "Prep Kitchen_Conversions_AdvantageShopping_DodyLifts Static_Brand Copy_Welcome …" at bounding box center [449, 412] width 481 height 31
click at [446, 410] on div "Prep Kitchen_Conversions_AdvantageShopping_DodyLifts Static_Brand Copy_Welcome …" at bounding box center [449, 412] width 481 height 31
click at [437, 413] on div "Prep Kitchen_Conversions_AdvantageShopping_DodyLifts Static_Brand Copy_Welcome …" at bounding box center [449, 412] width 481 height 31
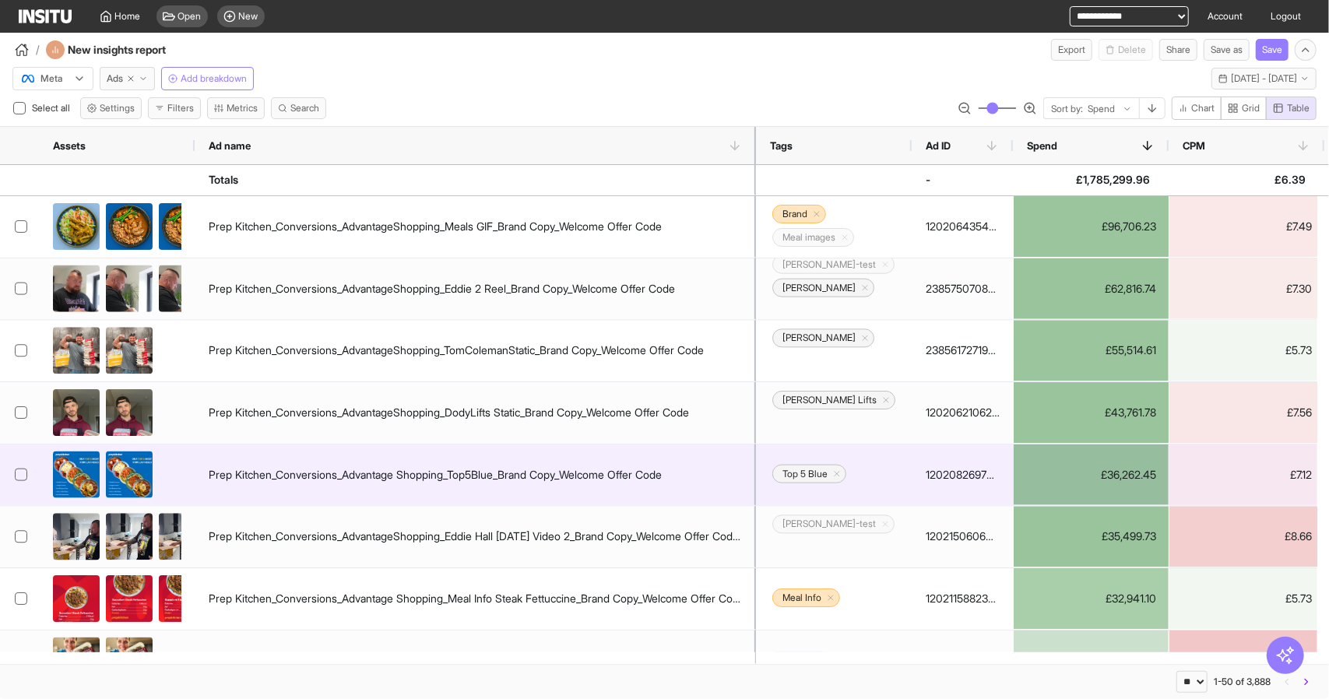
click at [431, 451] on div "Prep Kitchen_Conversions_Advantage Shopping_Top5Blue_Brand Copy_Welcome Offer C…" at bounding box center [476, 476] width 562 height 62
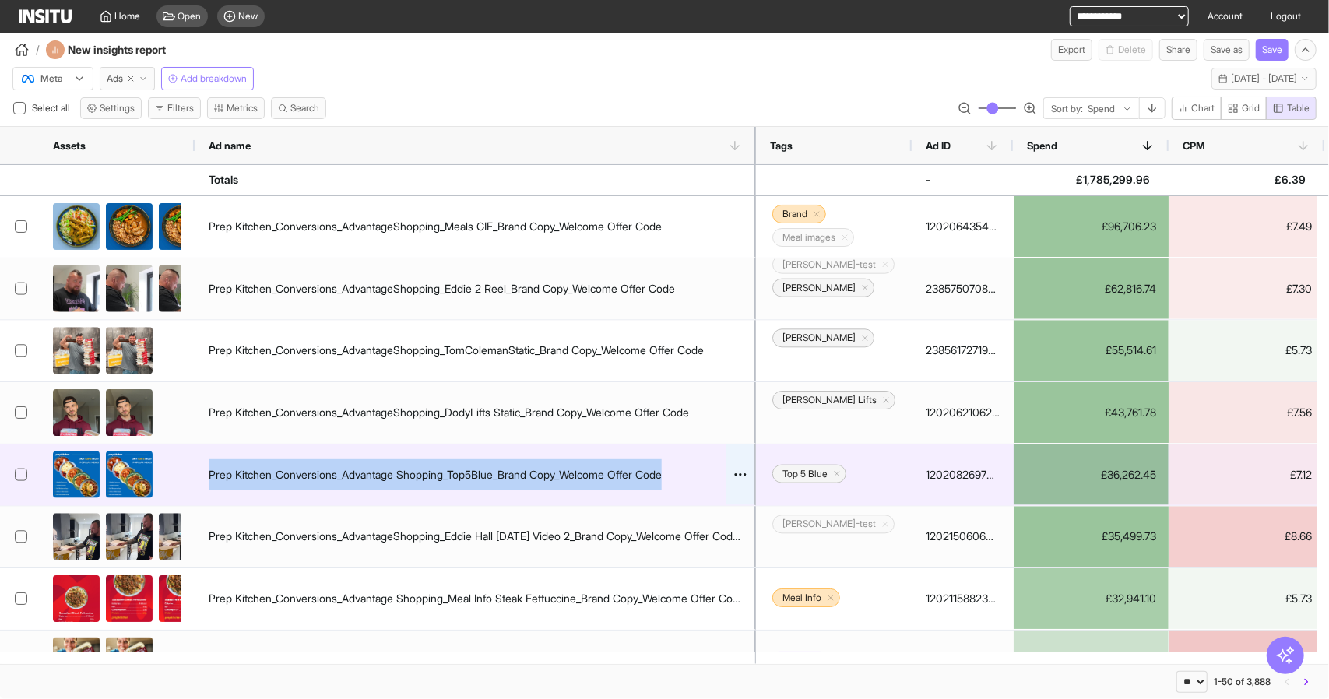
click at [430, 472] on div "Prep Kitchen_Conversions_Advantage Shopping_Top5Blue_Brand Copy_Welcome Offer C…" at bounding box center [435, 474] width 453 height 31
click at [430, 474] on div "Prep Kitchen_Conversions_Advantage Shopping_Top5Blue_Brand Copy_Welcome Offer C…" at bounding box center [435, 474] width 453 height 31
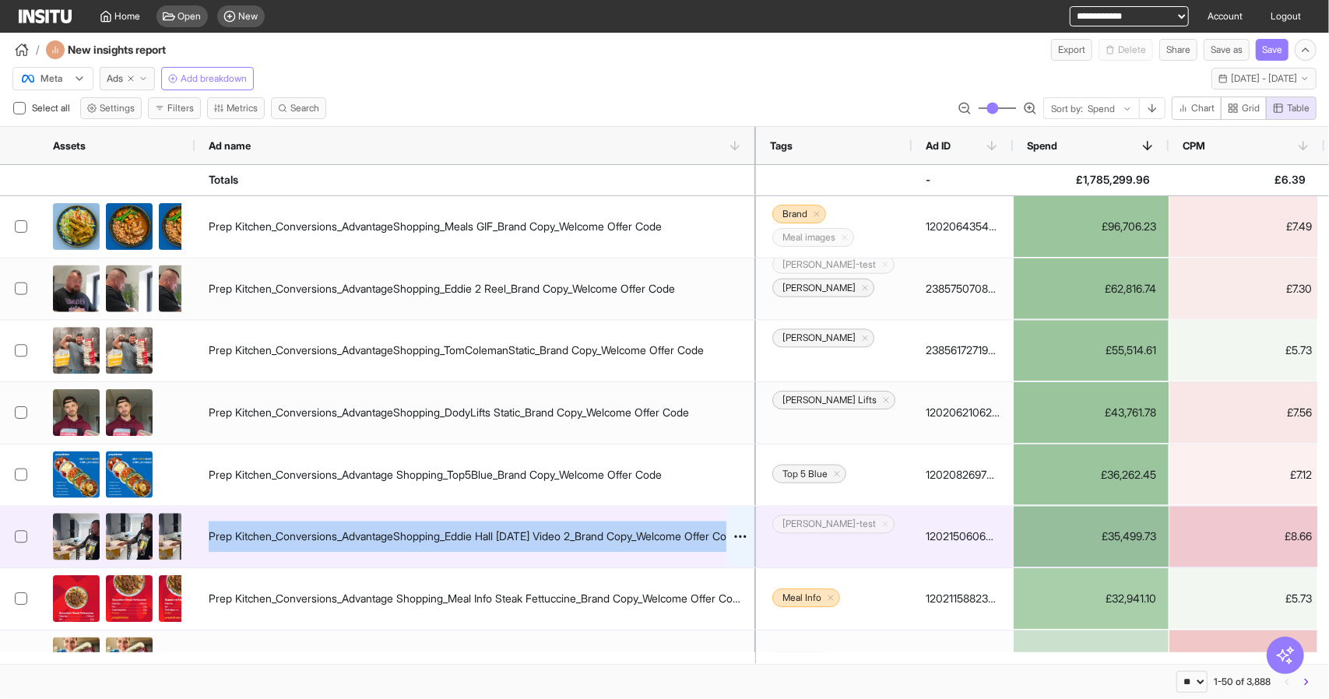
click at [442, 535] on div "Prep Kitchen_Conversions_AdvantageShopping_Eddie Hall Sep 24 Video 2_Brand Copy…" at bounding box center [475, 536] width 533 height 31
click at [443, 535] on div "Prep Kitchen_Conversions_AdvantageShopping_Eddie Hall Sep 24 Video 2_Brand Copy…" at bounding box center [475, 536] width 533 height 31
click at [437, 538] on div "Prep Kitchen_Conversions_AdvantageShopping_Eddie Hall Sep 24 Video 2_Brand Copy…" at bounding box center [475, 536] width 533 height 31
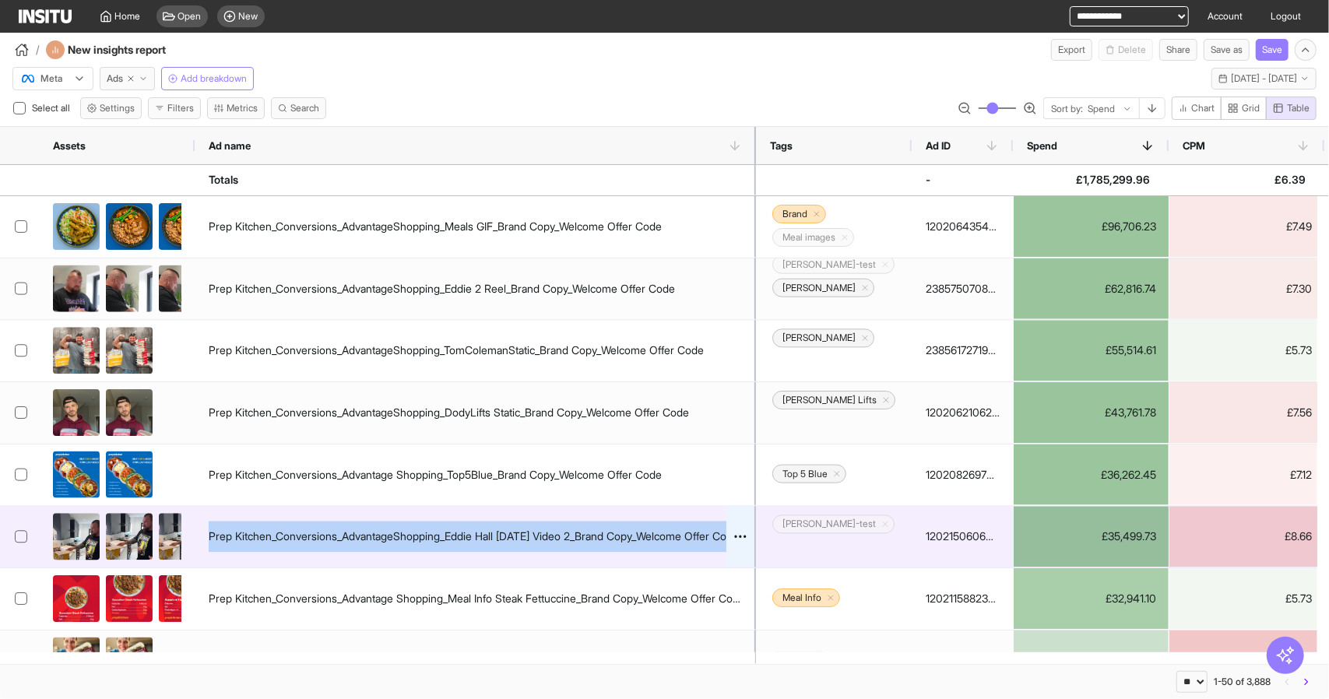
click at [437, 538] on div "Prep Kitchen_Conversions_AdvantageShopping_Eddie Hall Sep 24 Video 2_Brand Copy…" at bounding box center [475, 536] width 533 height 31
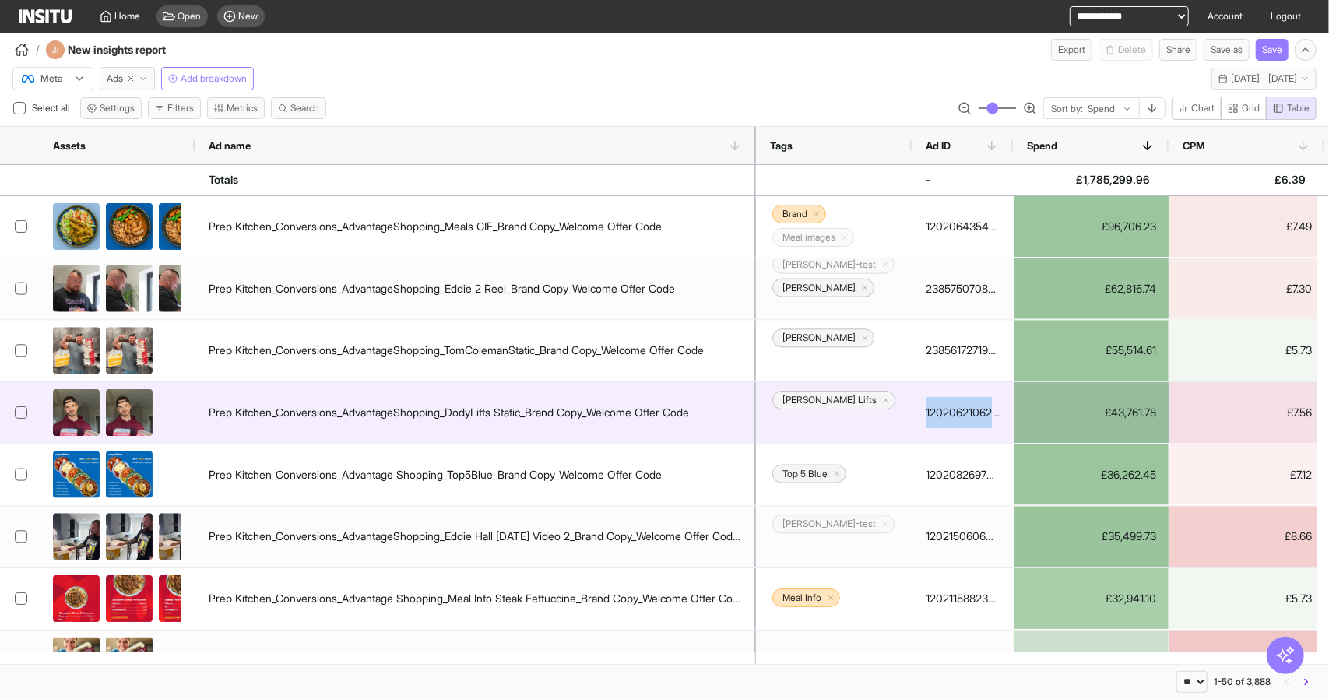
click at [949, 405] on div "120206210625530667" at bounding box center [963, 412] width 74 height 31
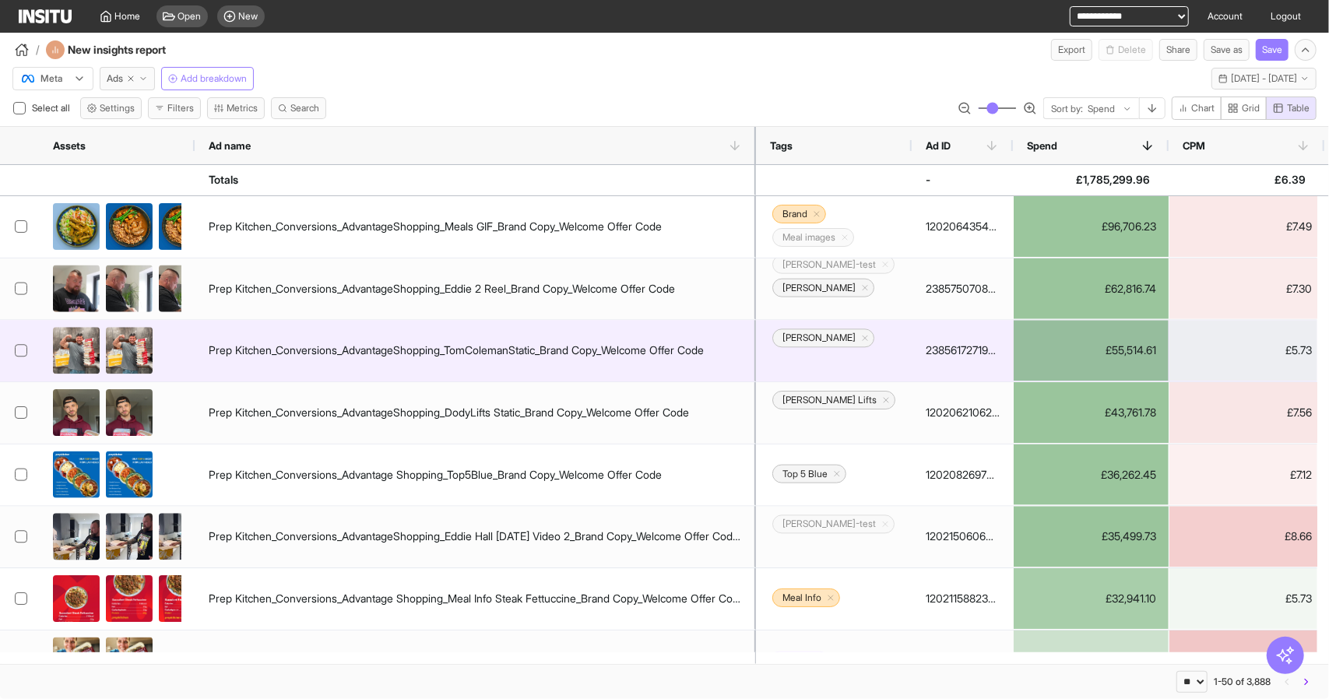
click at [487, 322] on div "Prep Kitchen_Conversions_AdvantageShopping_TomColemanStatic_Brand Copy_Welcome …" at bounding box center [476, 351] width 562 height 62
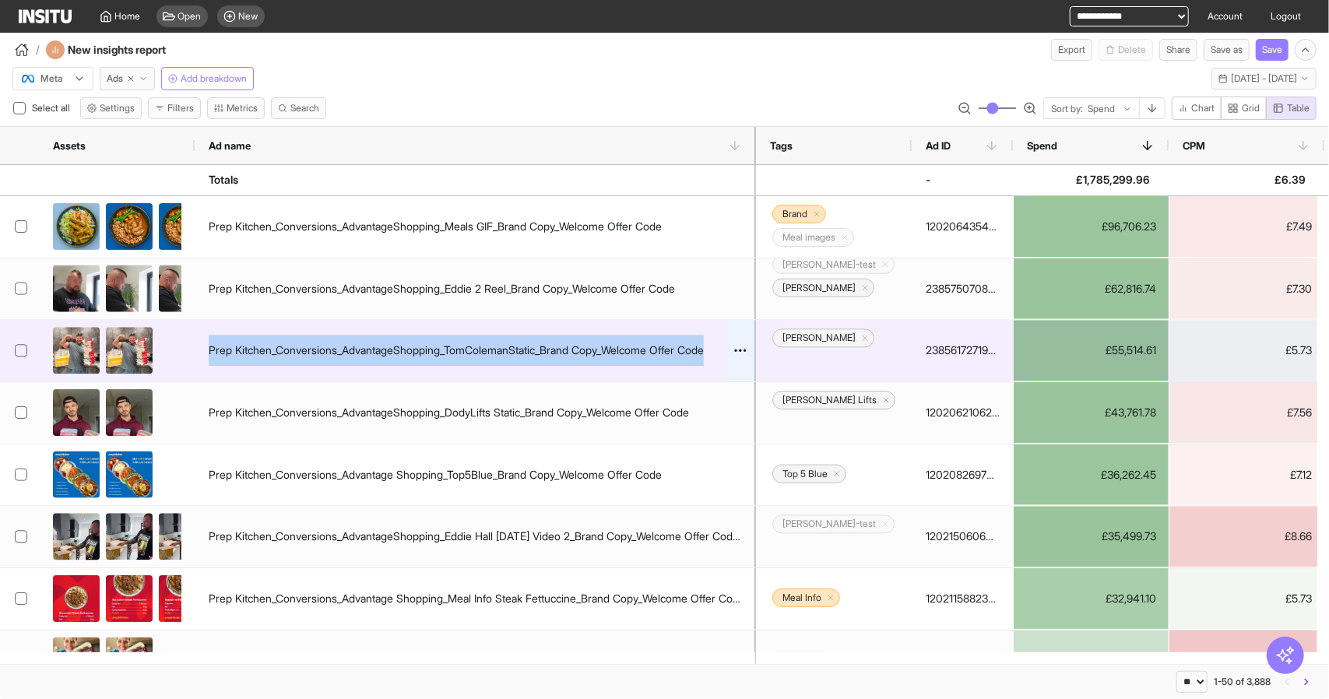
click at [489, 340] on div "Prep Kitchen_Conversions_AdvantageShopping_TomColemanStatic_Brand Copy_Welcome …" at bounding box center [456, 350] width 495 height 31
click at [492, 348] on div "Prep Kitchen_Conversions_AdvantageShopping_TomColemanStatic_Brand Copy_Welcome …" at bounding box center [456, 350] width 495 height 31
click at [493, 357] on div "Prep Kitchen_Conversions_AdvantageShopping_TomColemanStatic_Brand Copy_Welcome …" at bounding box center [456, 350] width 495 height 31
click at [461, 348] on div "Prep Kitchen_Conversions_AdvantageShopping_TomColemanStatic_Brand Copy_Welcome …" at bounding box center [456, 350] width 495 height 31
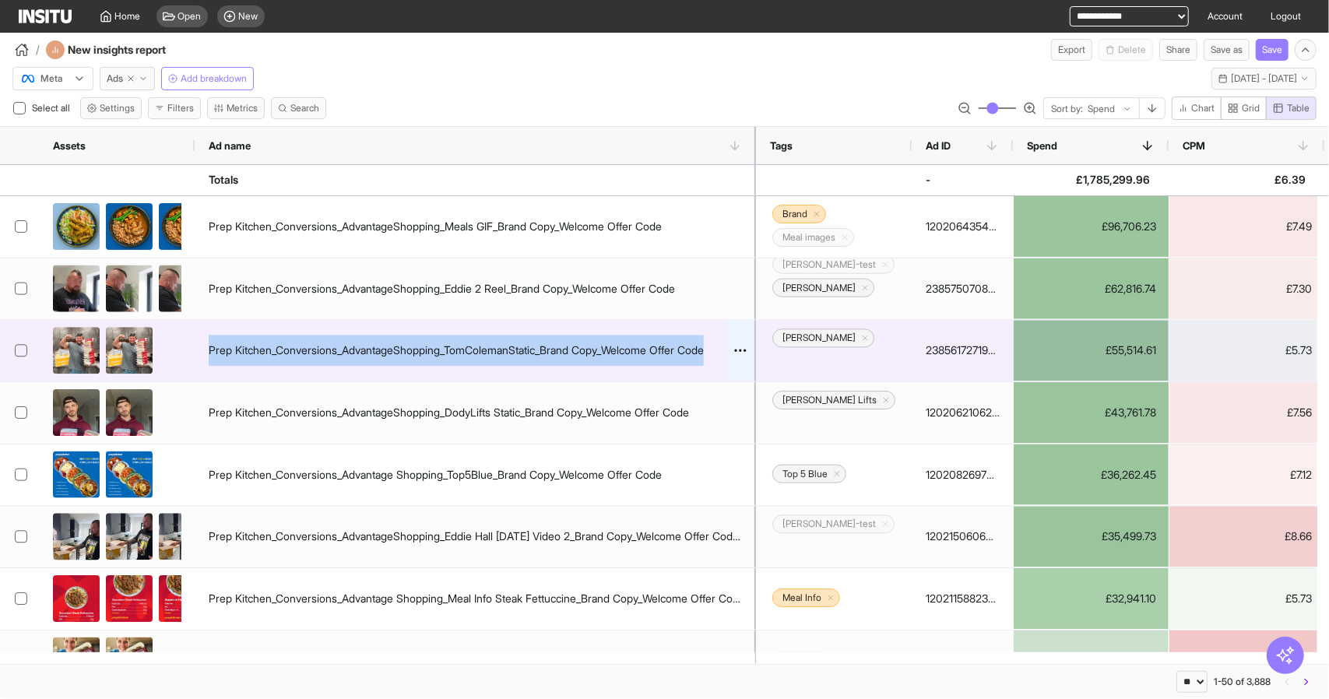
click at [463, 348] on div "Prep Kitchen_Conversions_AdvantageShopping_TomColemanStatic_Brand Copy_Welcome …" at bounding box center [456, 350] width 495 height 31
click at [467, 347] on div "Prep Kitchen_Conversions_AdvantageShopping_TomColemanStatic_Brand Copy_Welcome …" at bounding box center [456, 350] width 495 height 31
click at [402, 343] on div "Prep Kitchen_Conversions_AdvantageShopping_TomColemanStatic_Brand Copy_Welcome …" at bounding box center [456, 350] width 495 height 31
drag, startPoint x: 413, startPoint y: 351, endPoint x: 461, endPoint y: 351, distance: 48.3
click at [414, 351] on div "Prep Kitchen_Conversions_AdvantageShopping_TomColemanStatic_Brand Copy_Welcome …" at bounding box center [456, 350] width 495 height 31
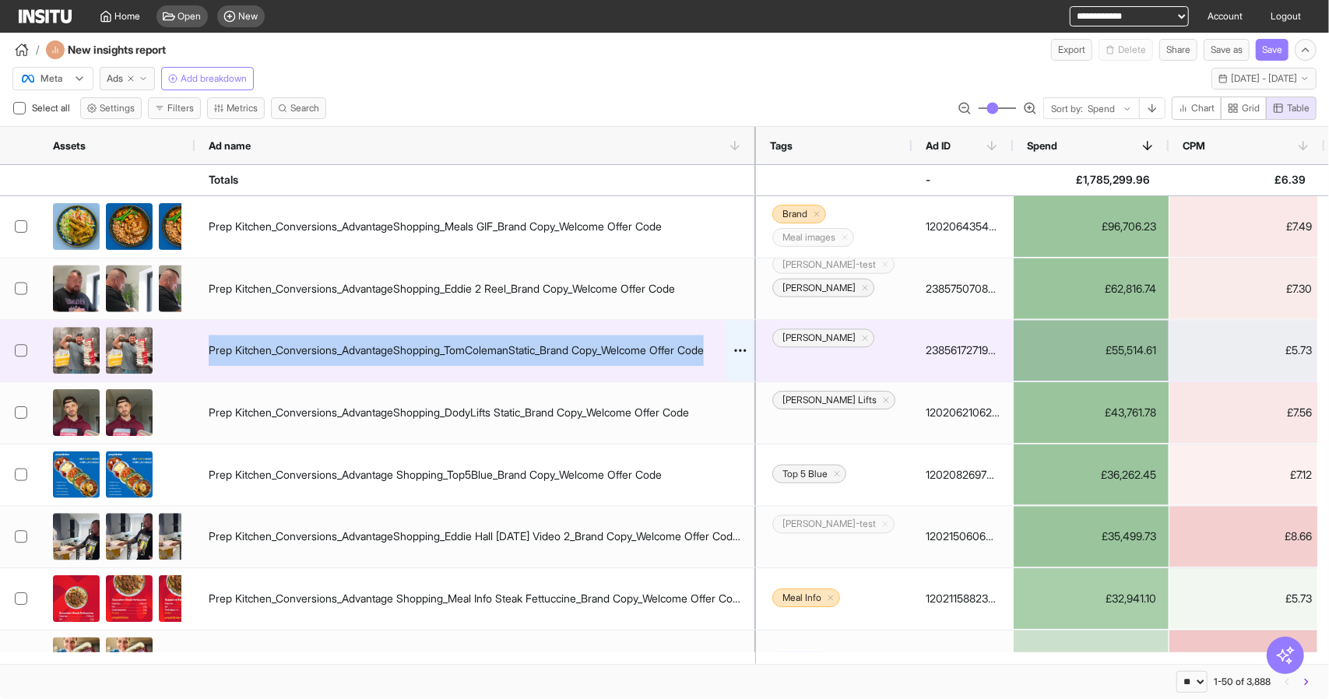
click at [476, 349] on div "Prep Kitchen_Conversions_AdvantageShopping_TomColemanStatic_Brand Copy_Welcome …" at bounding box center [456, 350] width 495 height 31
click at [488, 348] on div "Prep Kitchen_Conversions_AdvantageShopping_TomColemanStatic_Brand Copy_Welcome …" at bounding box center [456, 350] width 495 height 31
click at [474, 350] on div "Prep Kitchen_Conversions_AdvantageShopping_TomColemanStatic_Brand Copy_Welcome …" at bounding box center [456, 350] width 495 height 31
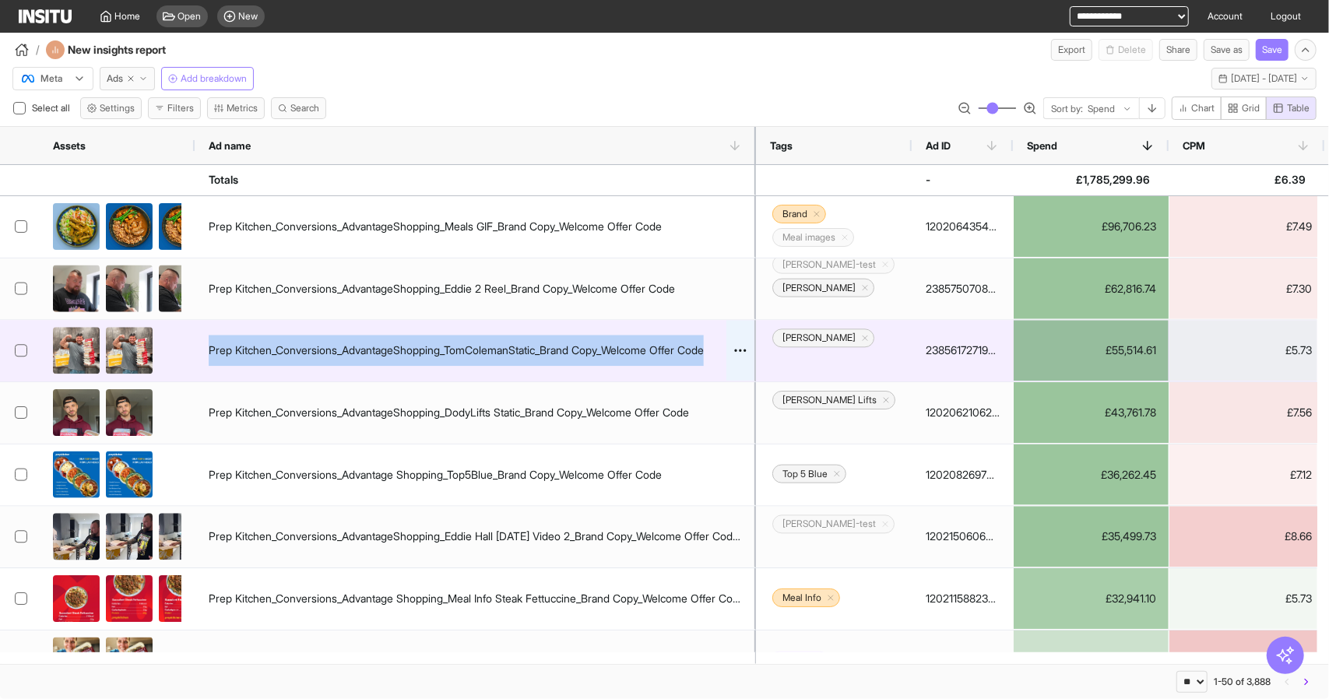
click at [478, 350] on div "Prep Kitchen_Conversions_AdvantageShopping_TomColemanStatic_Brand Copy_Welcome …" at bounding box center [456, 350] width 495 height 31
click at [480, 358] on div "Prep Kitchen_Conversions_AdvantageShopping_TomColemanStatic_Brand Copy_Welcome …" at bounding box center [456, 350] width 495 height 31
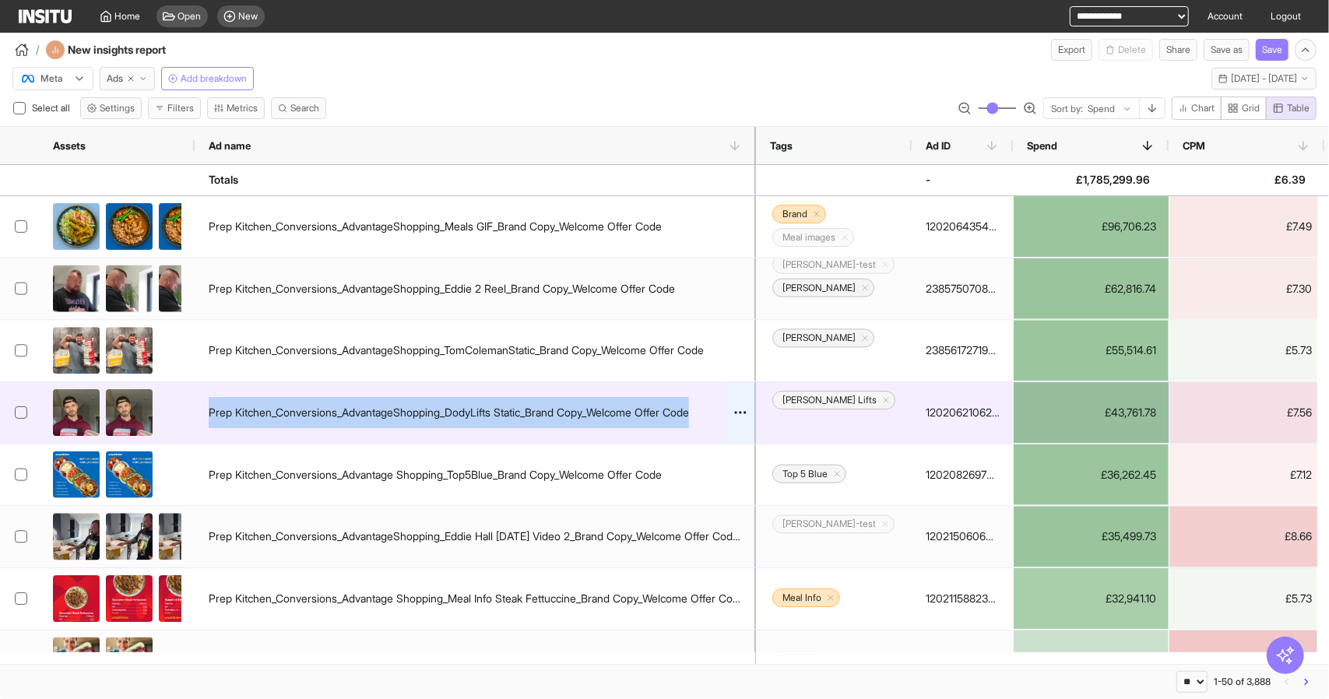
click at [478, 412] on div "Prep Kitchen_Conversions_AdvantageShopping_DodyLifts Static_Brand Copy_Welcome …" at bounding box center [449, 412] width 481 height 31
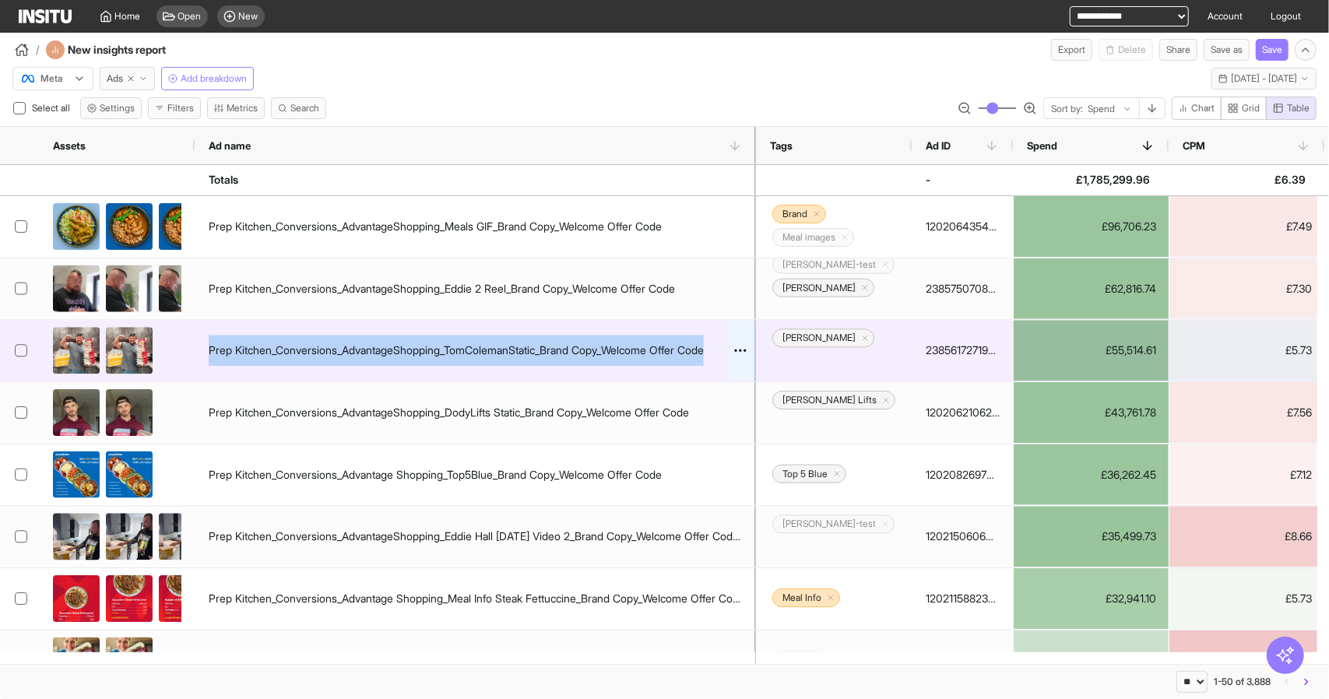
click at [479, 348] on div "Prep Kitchen_Conversions_AdvantageShopping_TomColemanStatic_Brand Copy_Welcome …" at bounding box center [456, 350] width 495 height 31
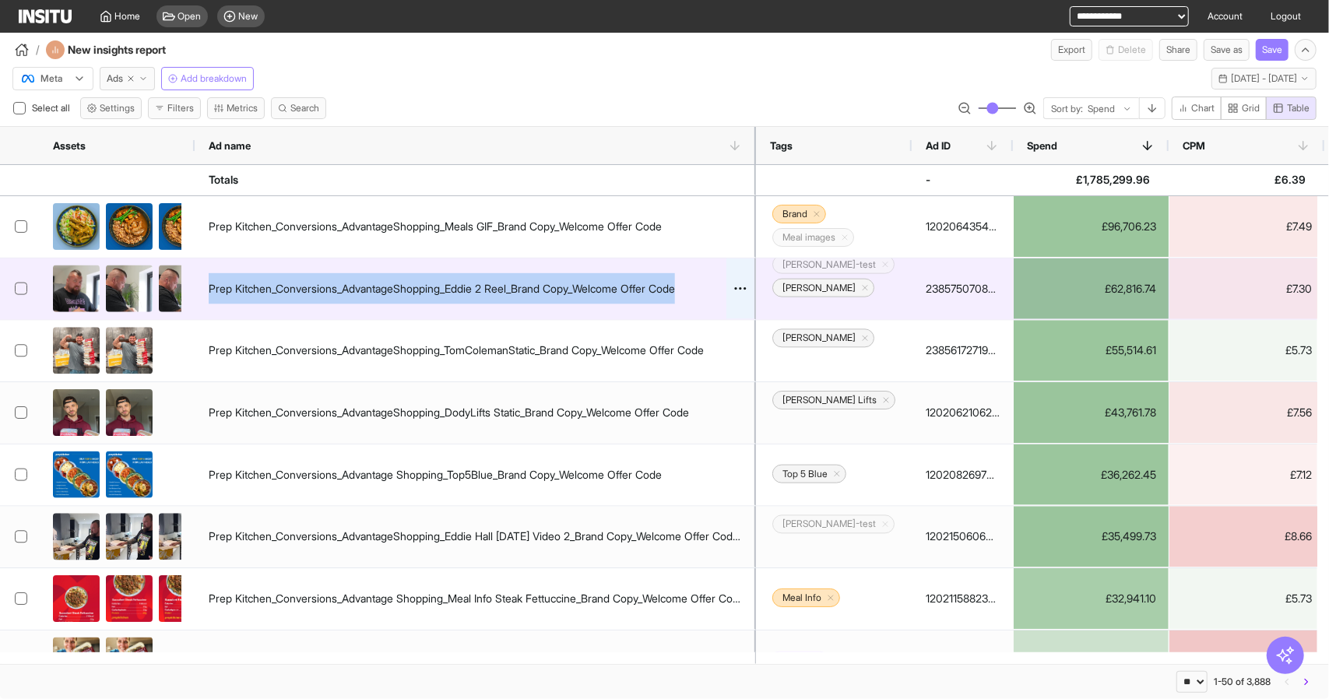
click at [489, 301] on div "Prep Kitchen_Conversions_AdvantageShopping_Eddie 2 Reel_Brand Copy_Welcome Offe…" at bounding box center [442, 288] width 466 height 31
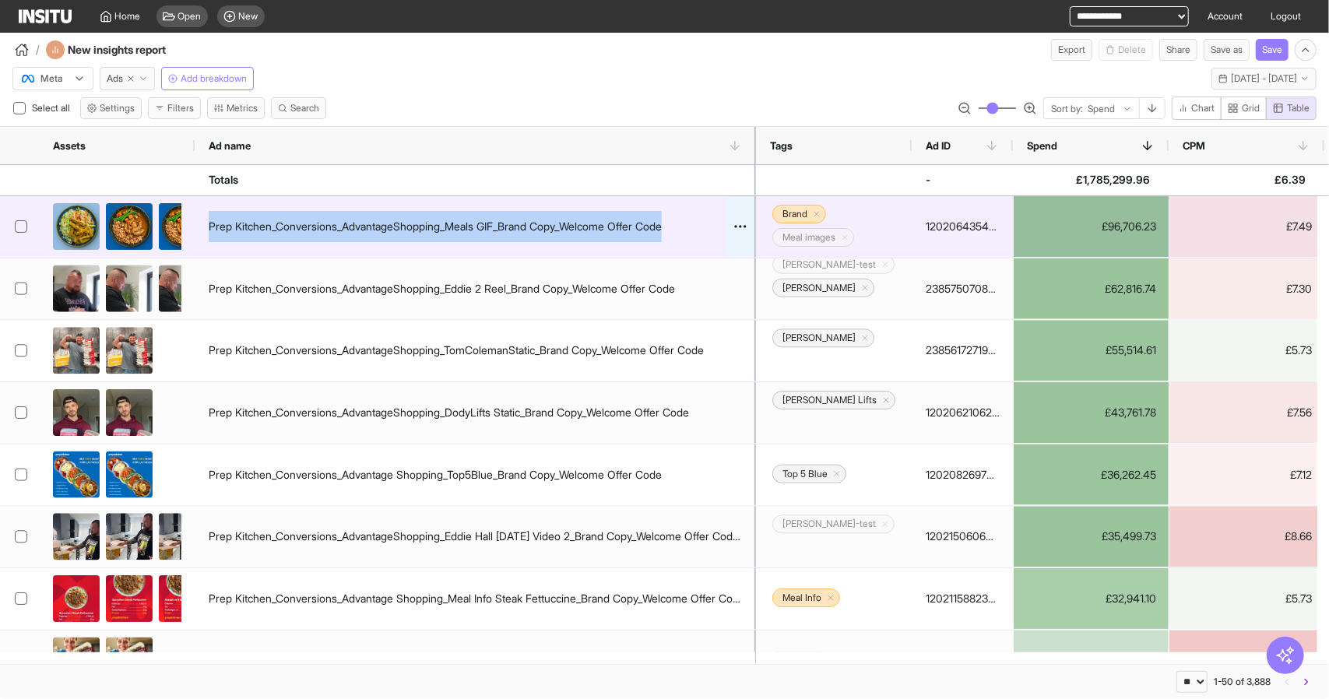
click at [508, 240] on div "Prep Kitchen_Conversions_AdvantageShopping_Meals GIF_Brand Copy_Welcome Offer C…" at bounding box center [435, 226] width 453 height 31
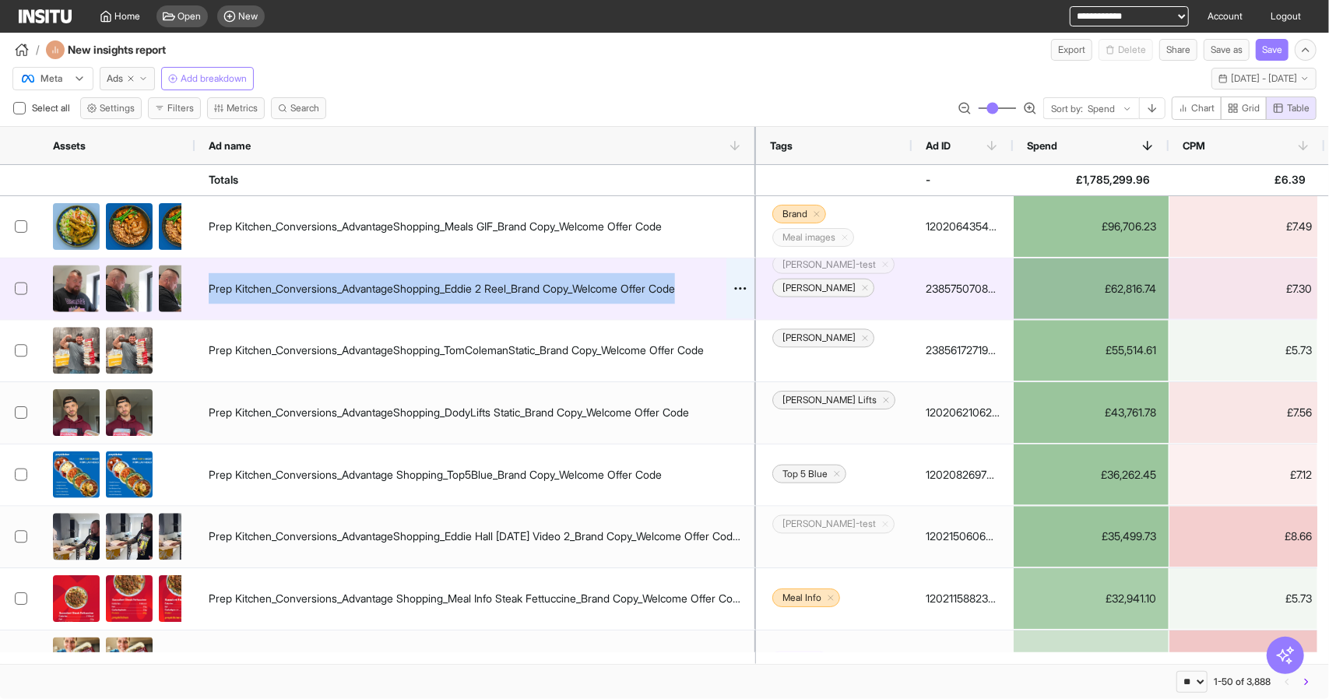
click at [517, 291] on div "Prep Kitchen_Conversions_AdvantageShopping_Eddie 2 Reel_Brand Copy_Welcome Offe…" at bounding box center [442, 288] width 466 height 31
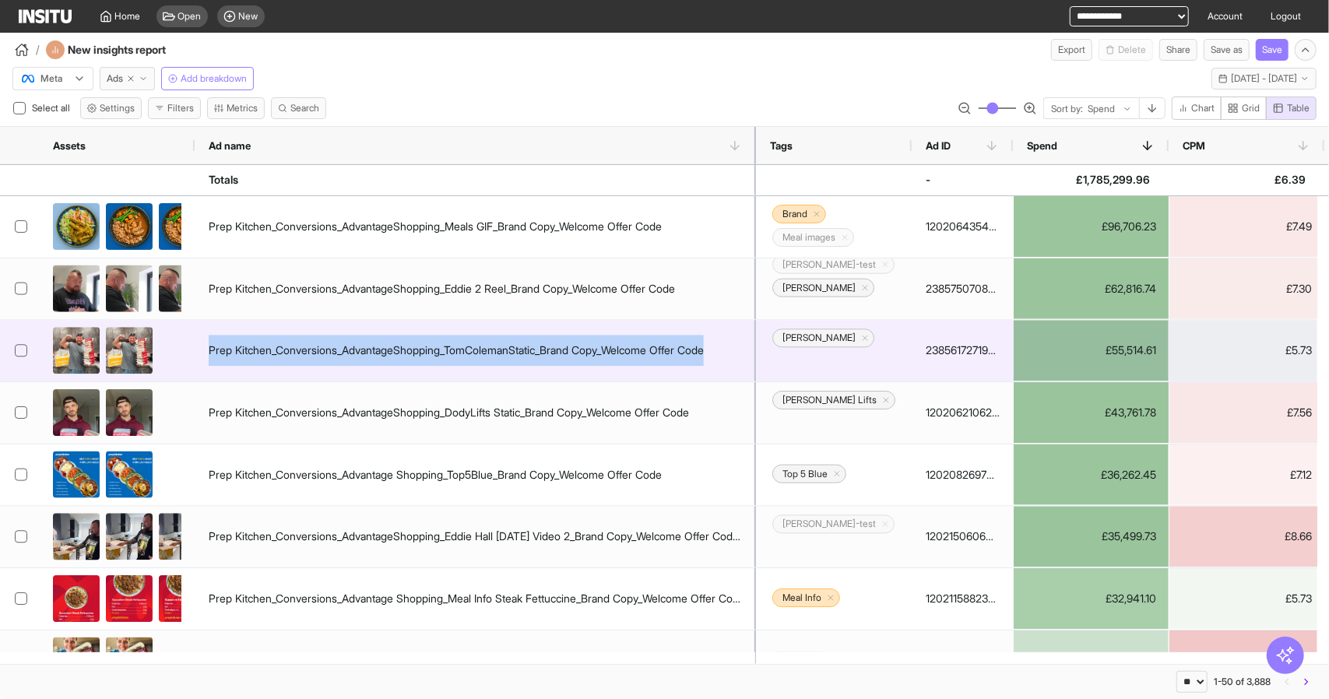
drag, startPoint x: 521, startPoint y: 362, endPoint x: 517, endPoint y: 381, distance: 19.1
click at [520, 362] on div "Prep Kitchen_Conversions_AdvantageShopping_TomColemanStatic_Brand Copy_Welcome …" at bounding box center [456, 350] width 495 height 31
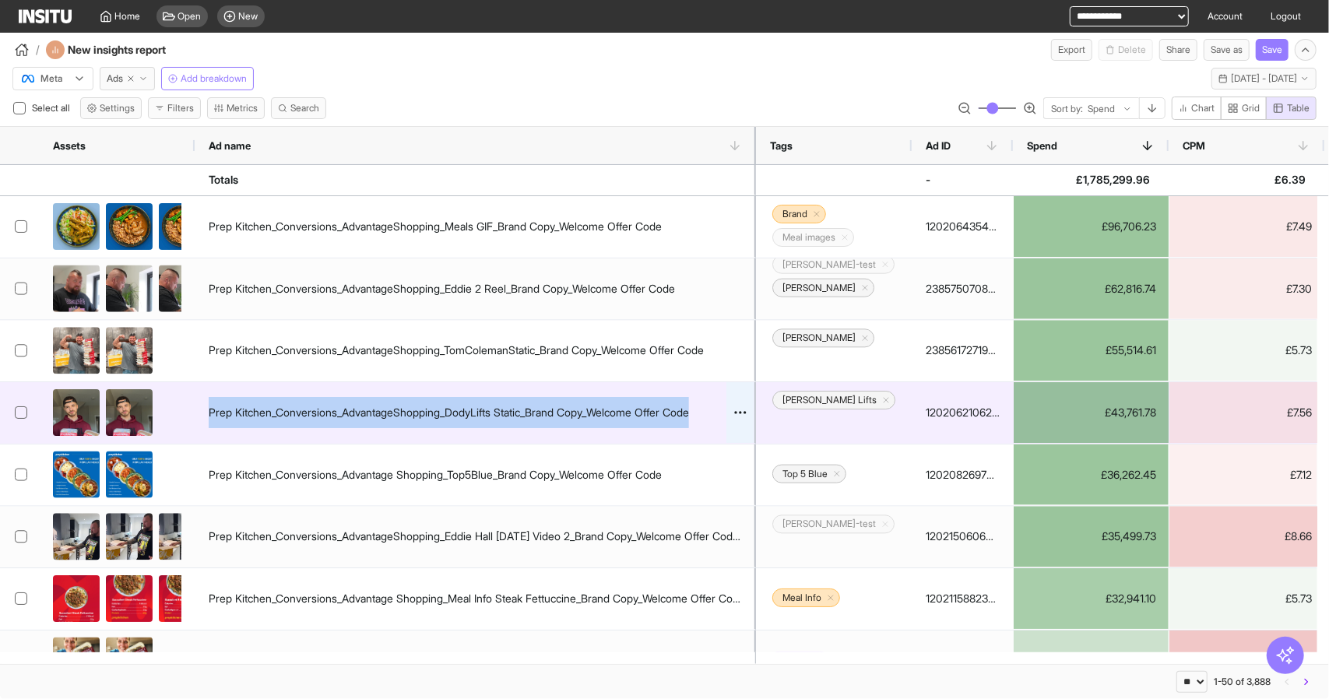
click at [512, 410] on div "Prep Kitchen_Conversions_AdvantageShopping_DodyLifts Static_Brand Copy_Welcome …" at bounding box center [449, 412] width 481 height 31
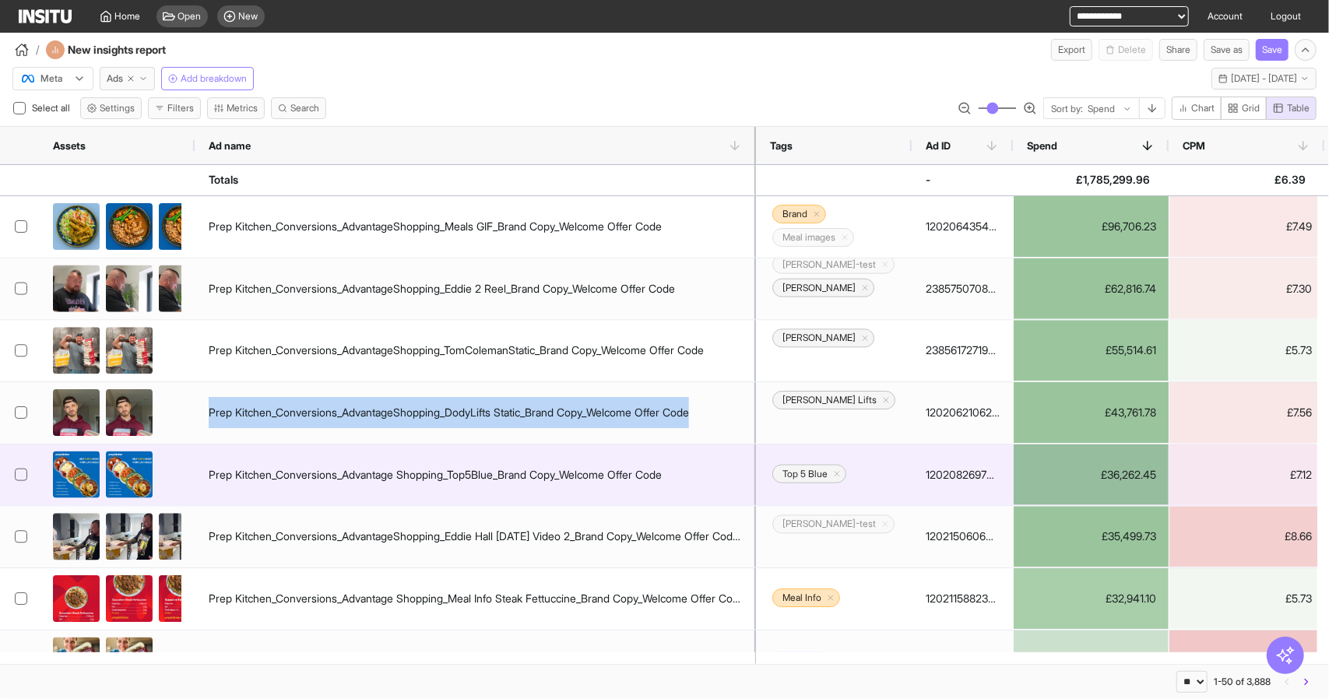
click at [512, 451] on div "Prep Kitchen_Conversions_Advantage Shopping_Top5Blue_Brand Copy_Welcome Offer C…" at bounding box center [476, 476] width 562 height 62
click at [513, 456] on div "Prep Kitchen_Conversions_Advantage Shopping_Top5Blue_Brand Copy_Welcome Offer C…" at bounding box center [476, 476] width 562 height 62
click at [526, 402] on div "Prep Kitchen_Conversions_AdvantageShopping_DodyLifts Static_Brand Copy_Welcome …" at bounding box center [449, 412] width 481 height 31
